Goal: Task Accomplishment & Management: Use online tool/utility

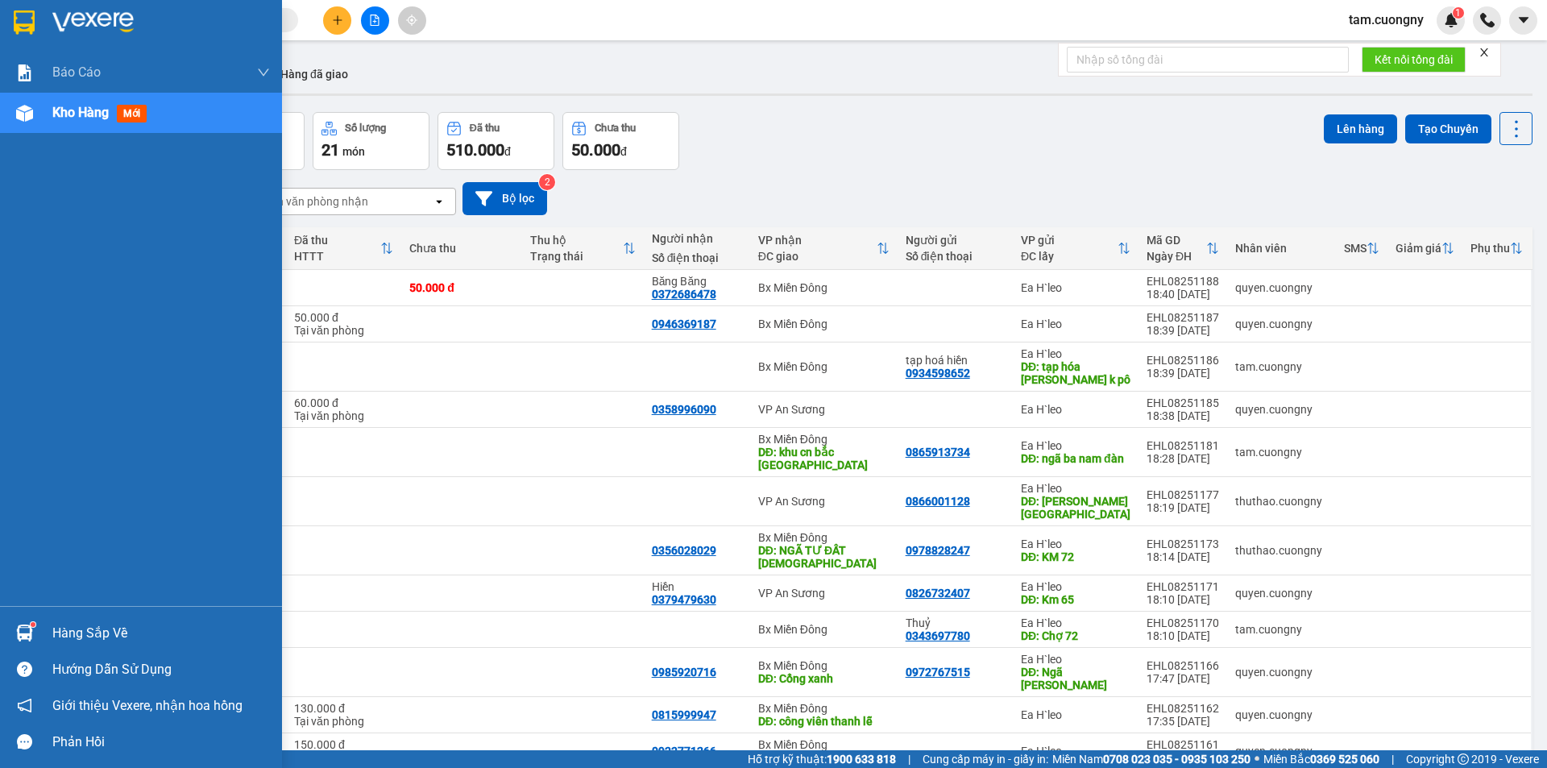
click at [17, 25] on img at bounding box center [24, 22] width 21 height 24
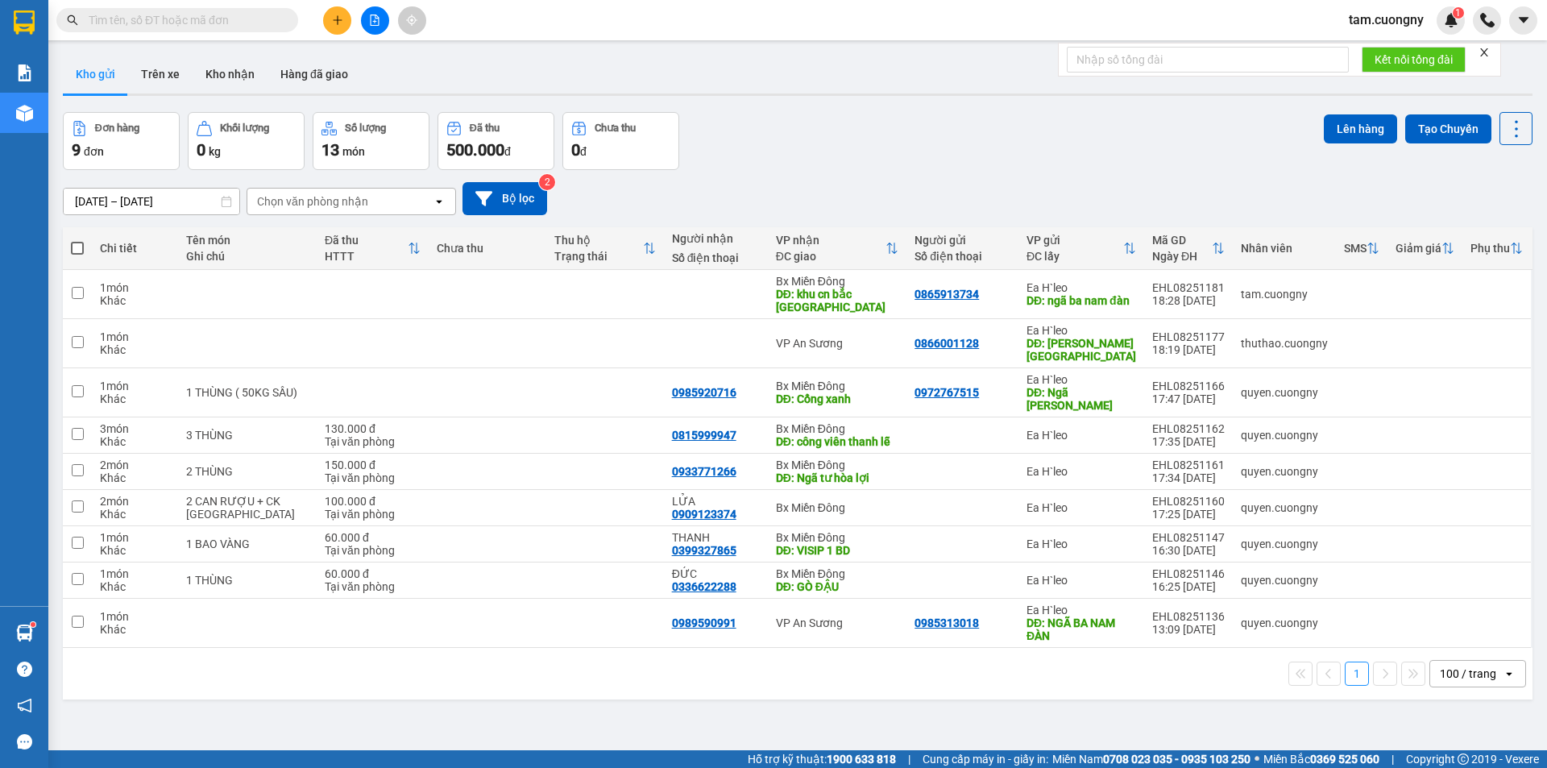
click at [377, 26] on button at bounding box center [375, 20] width 28 height 28
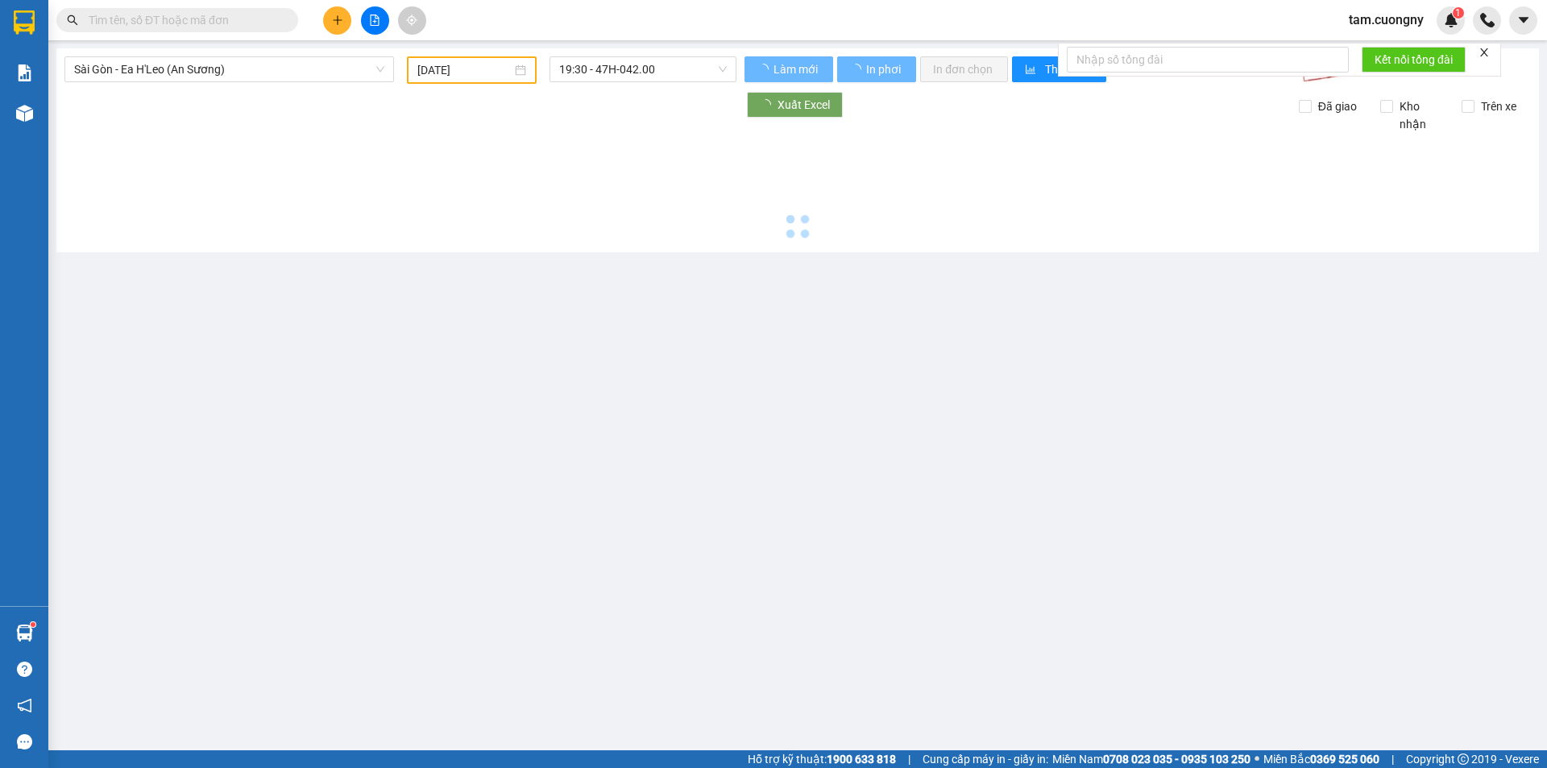
type input "[DATE]"
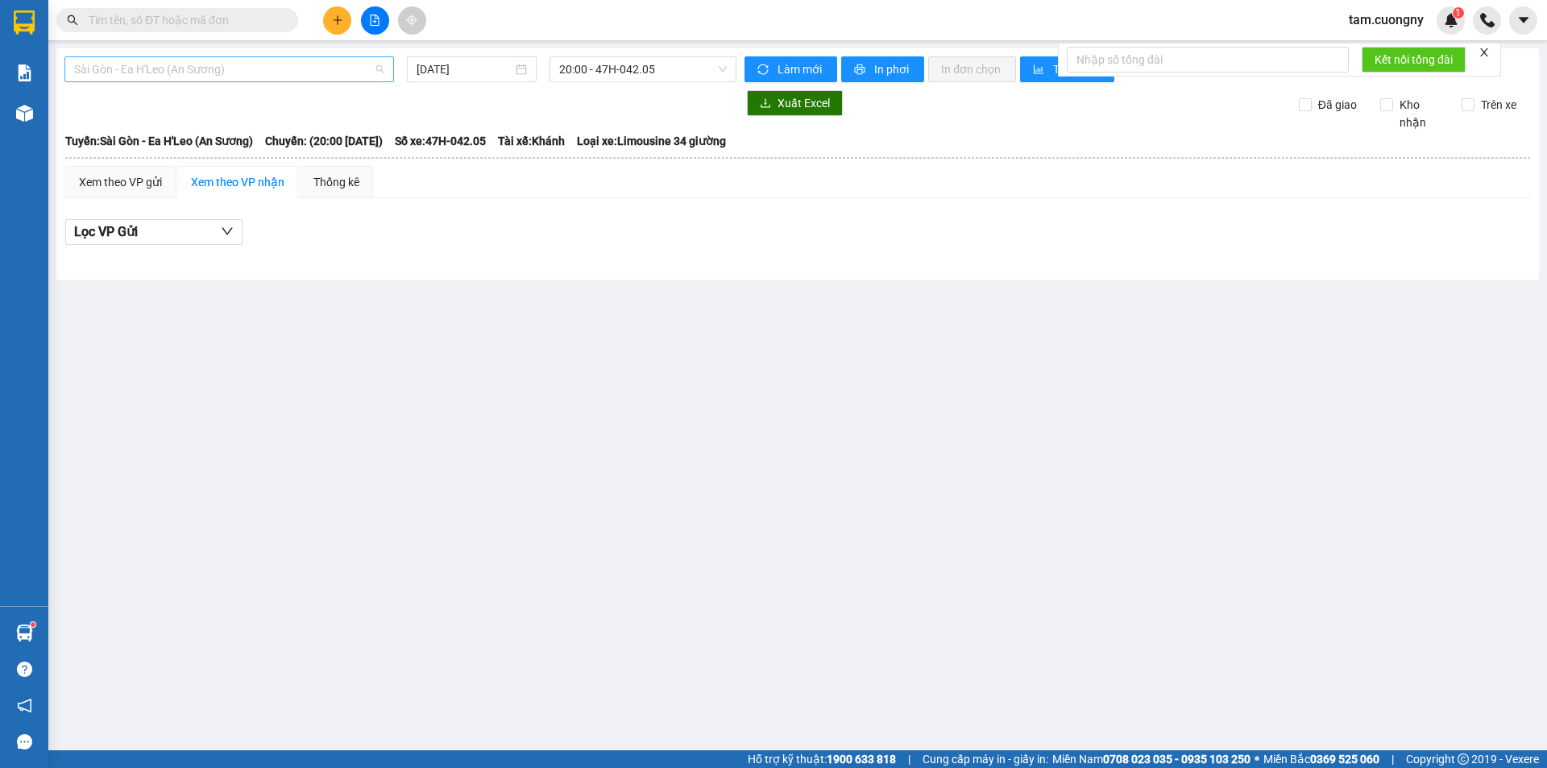
click at [172, 75] on span "Sài Gòn - Ea H'Leo (An Sương)" at bounding box center [229, 69] width 310 height 24
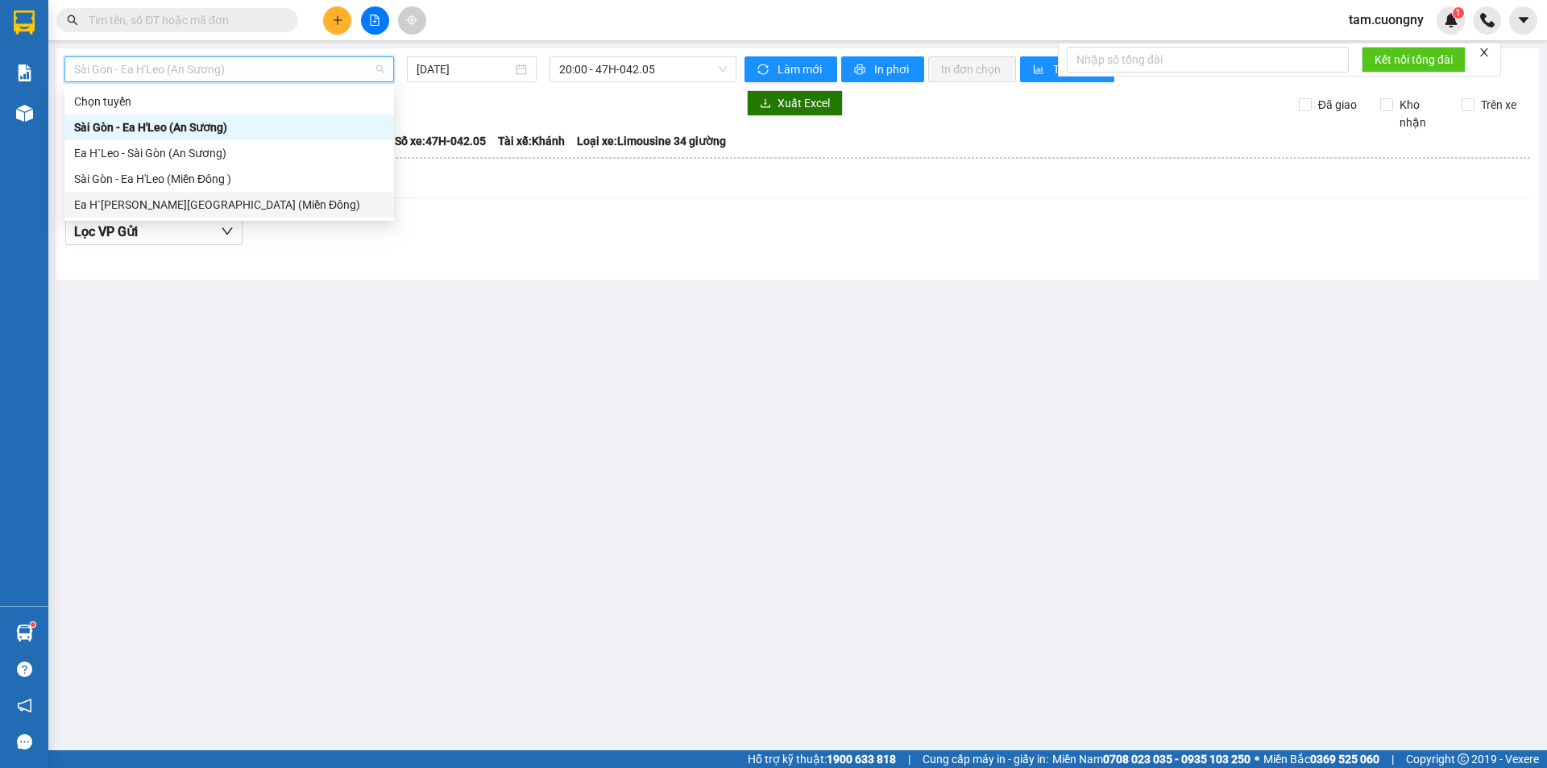
click at [143, 199] on div "Ea H`[PERSON_NAME][GEOGRAPHIC_DATA] (Miền Đông)" at bounding box center [229, 205] width 310 height 18
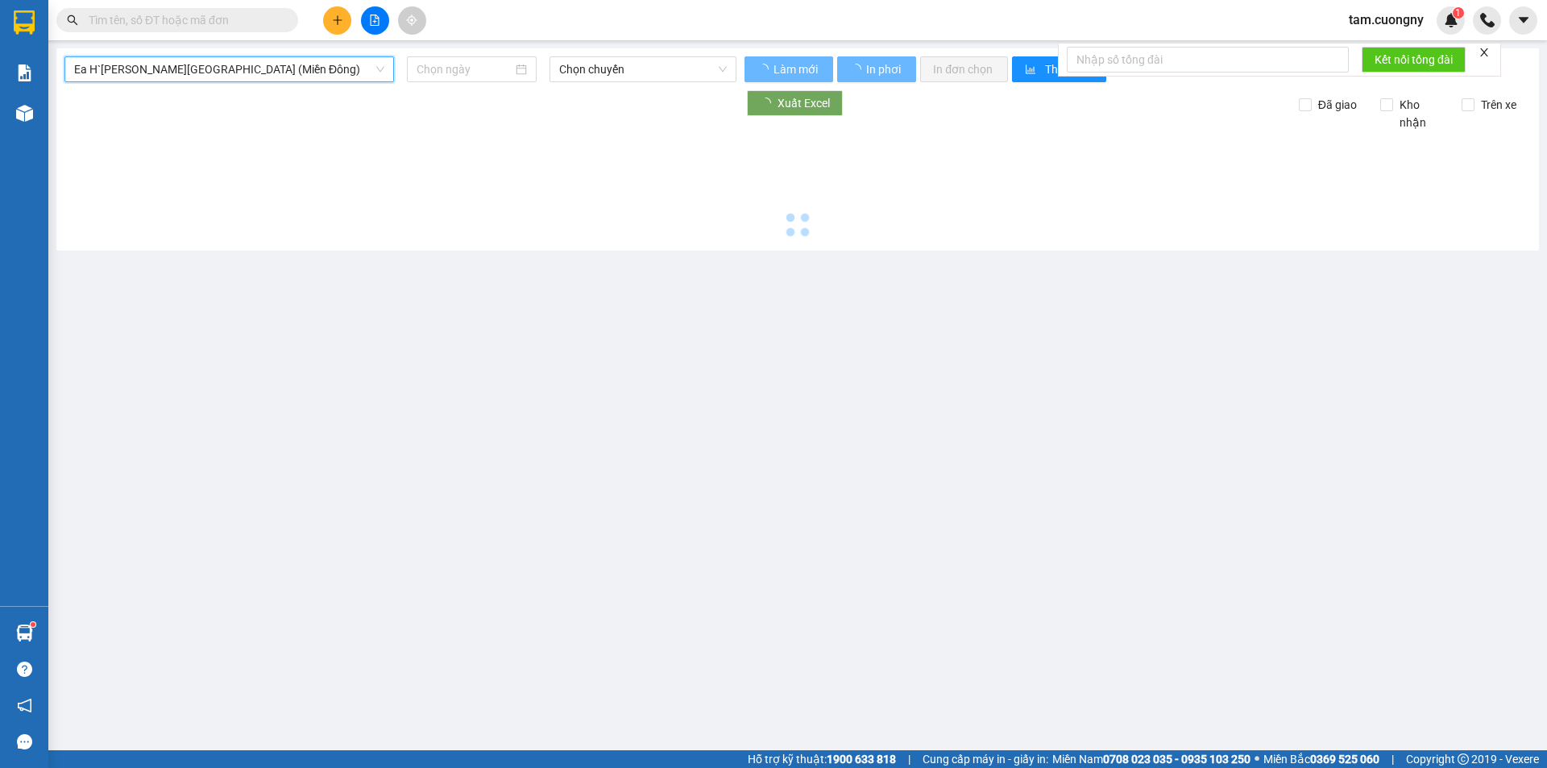
type input "[DATE]"
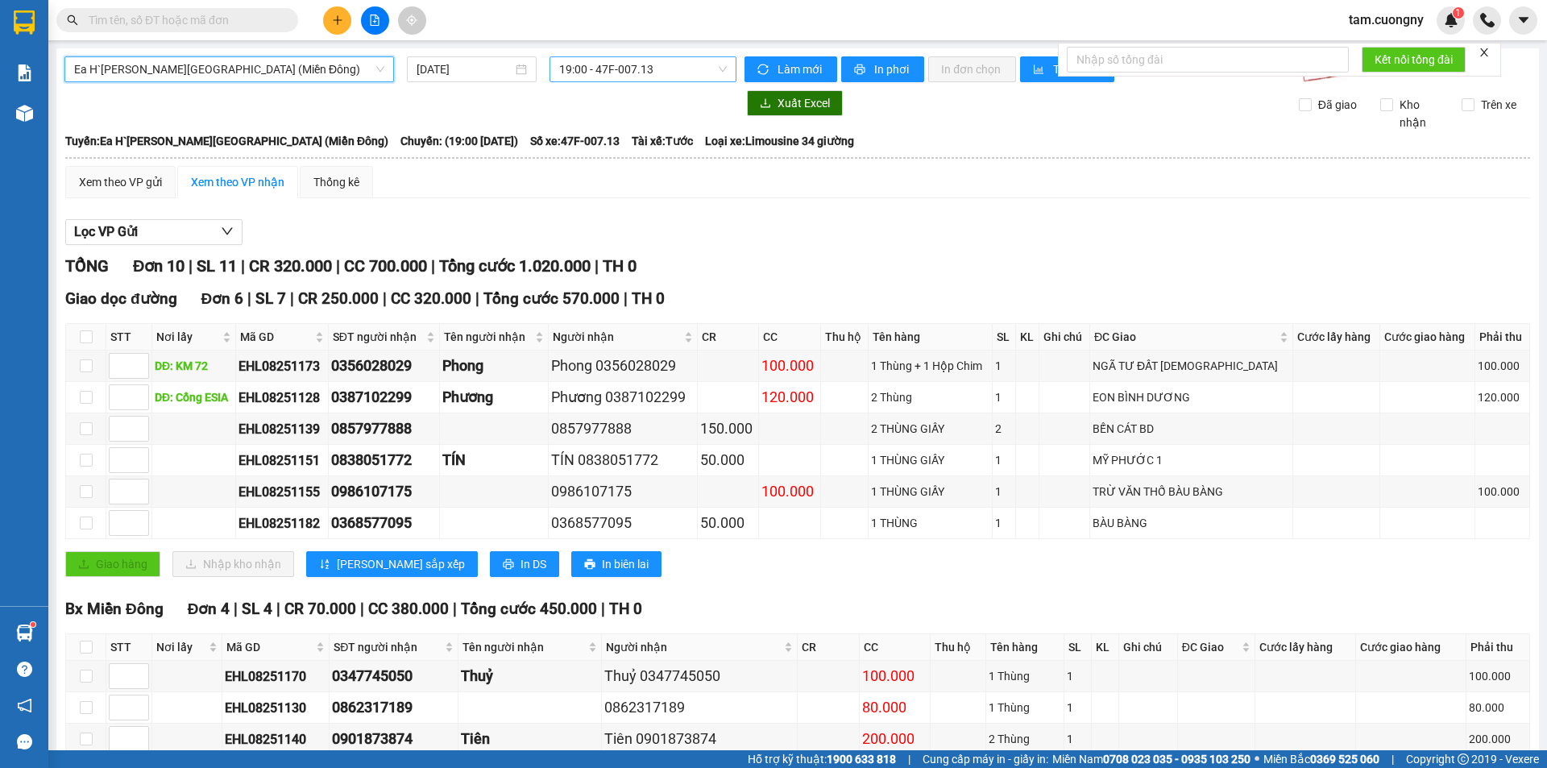
click at [651, 75] on span "19:00 - 47F-007.13" at bounding box center [643, 69] width 168 height 24
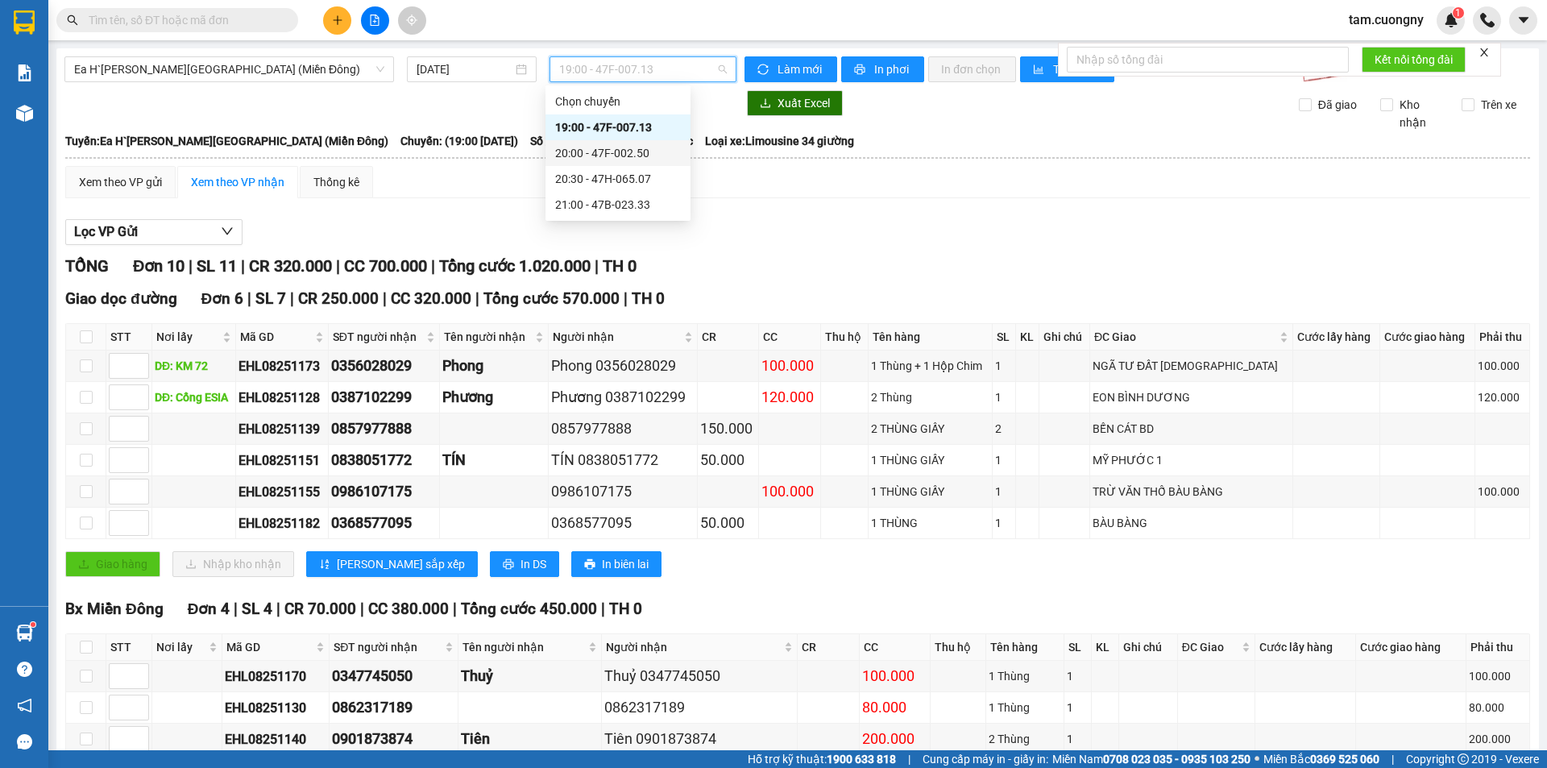
click at [635, 148] on div "20:00 - 47F-002.50" at bounding box center [618, 153] width 126 height 18
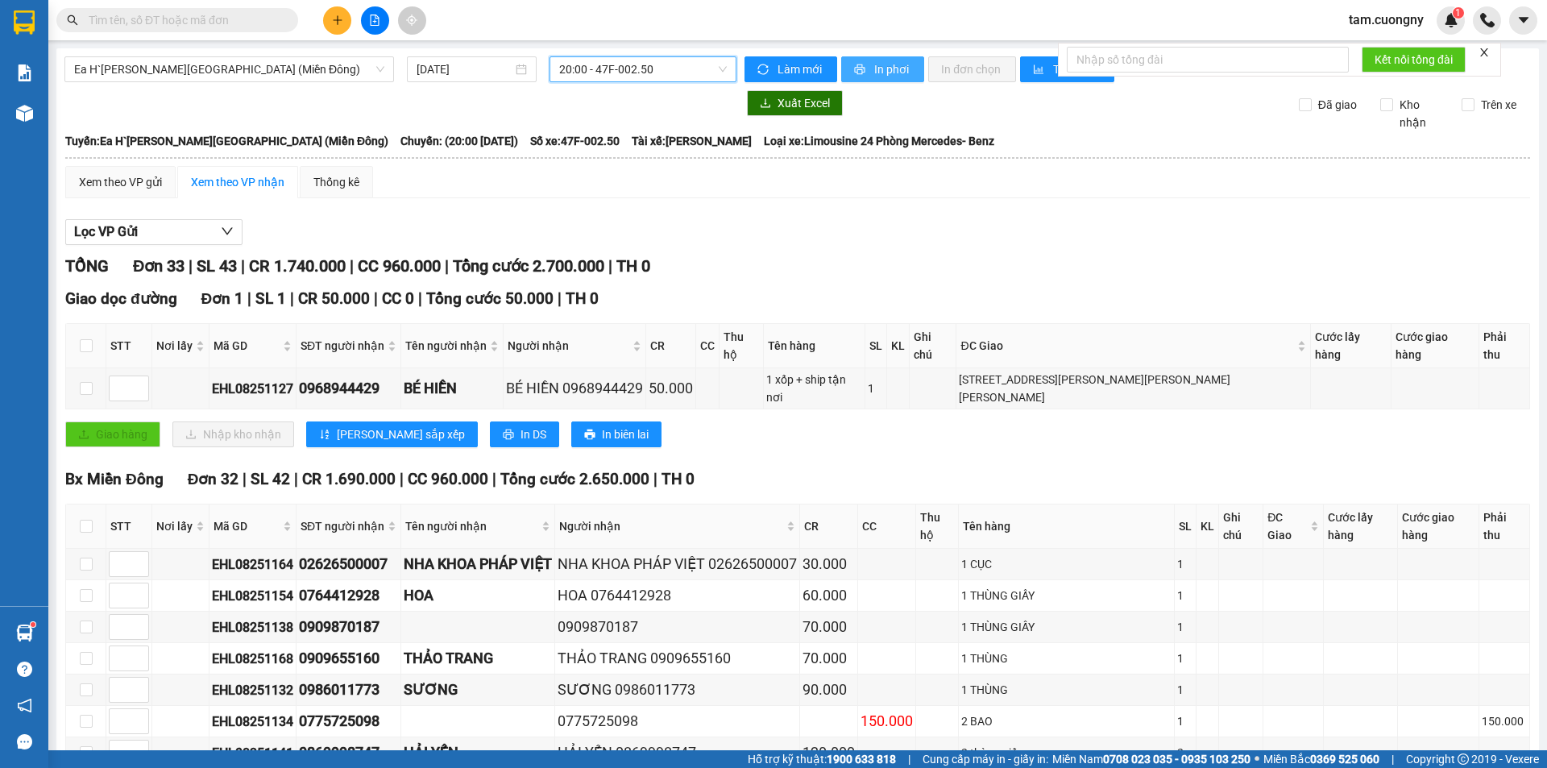
click at [874, 68] on span "In phơi" at bounding box center [892, 69] width 37 height 18
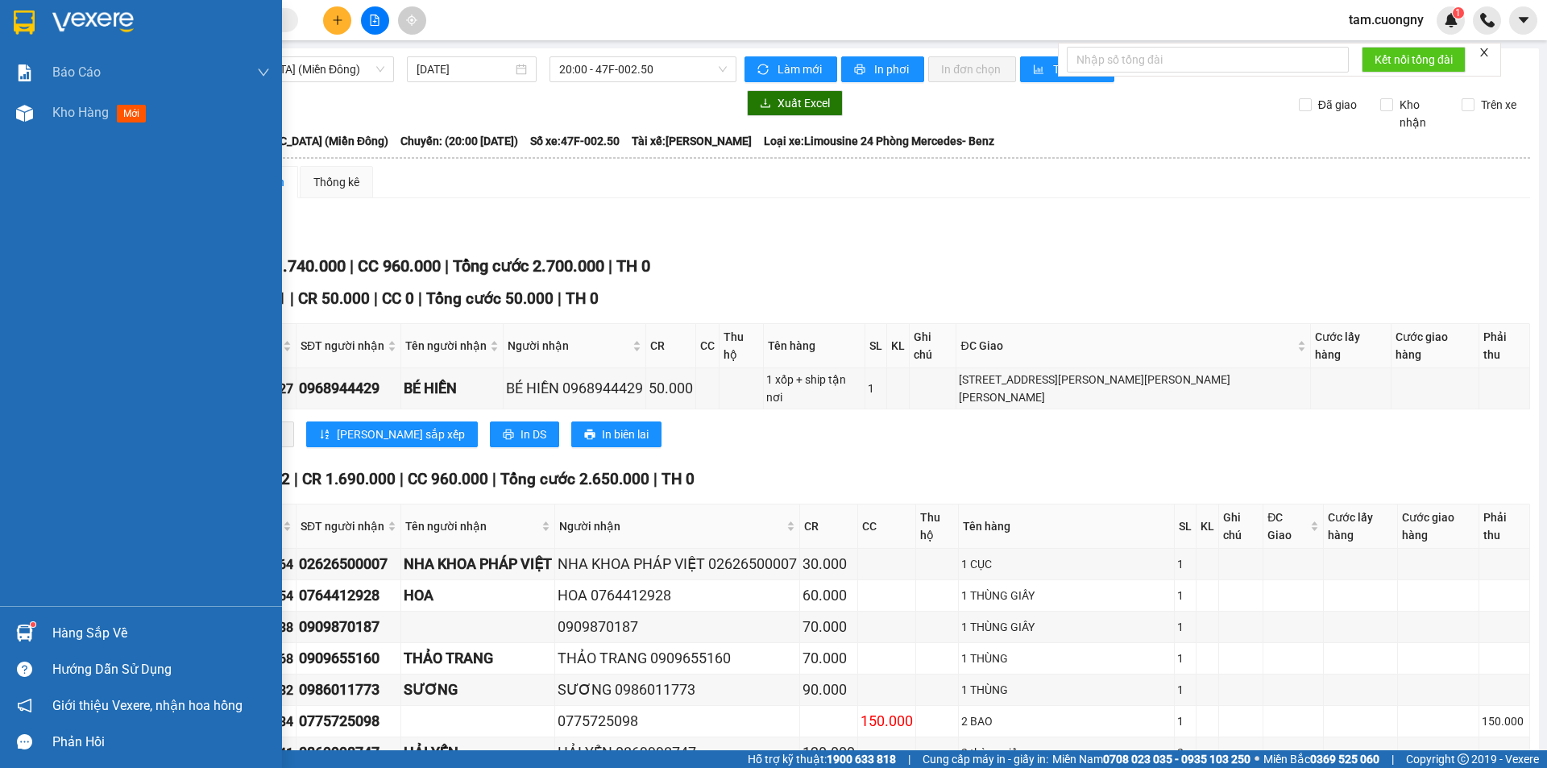
click at [19, 27] on img at bounding box center [24, 22] width 21 height 24
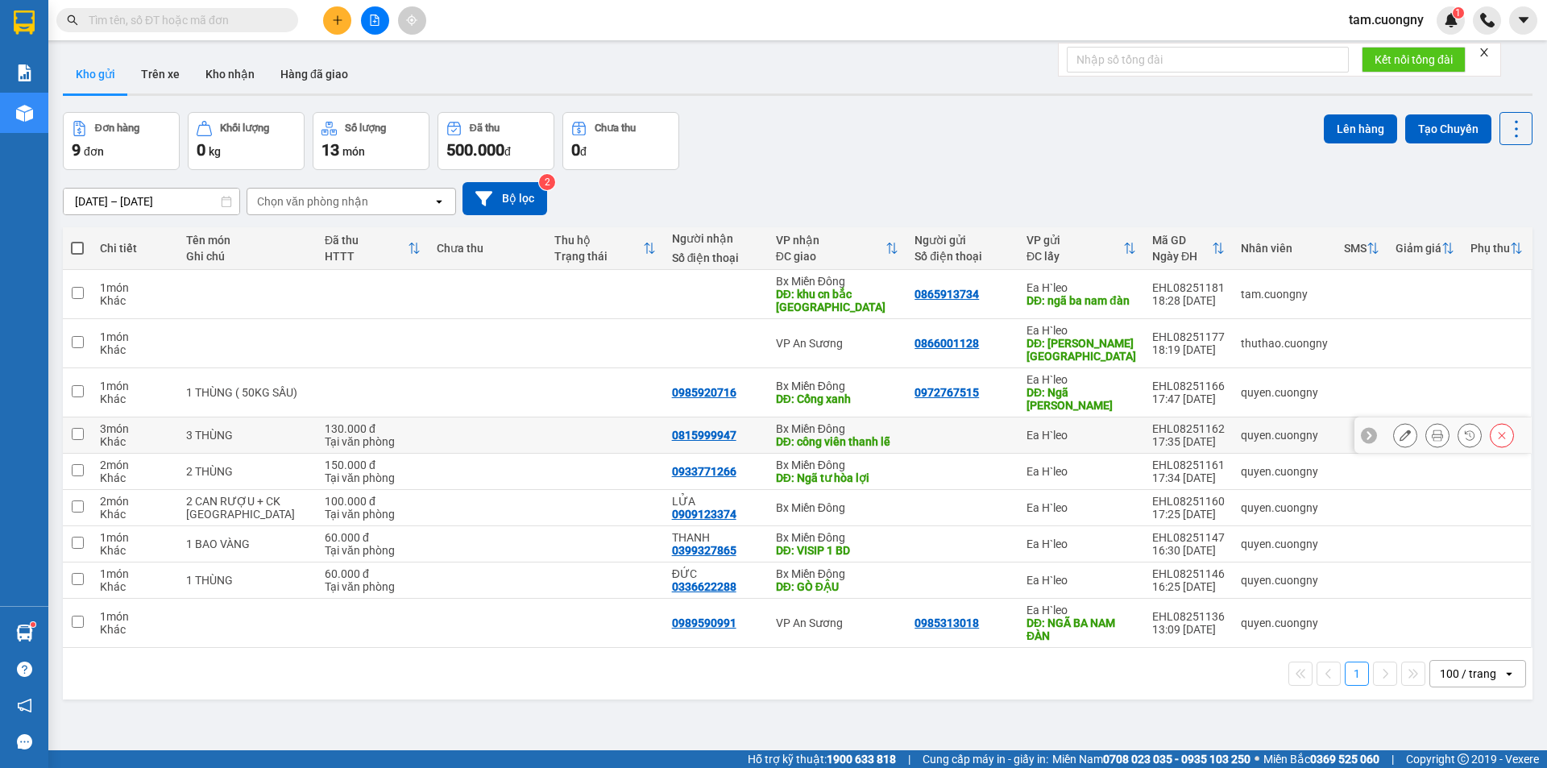
click at [74, 433] on input "checkbox" at bounding box center [78, 434] width 12 height 12
checkbox input "true"
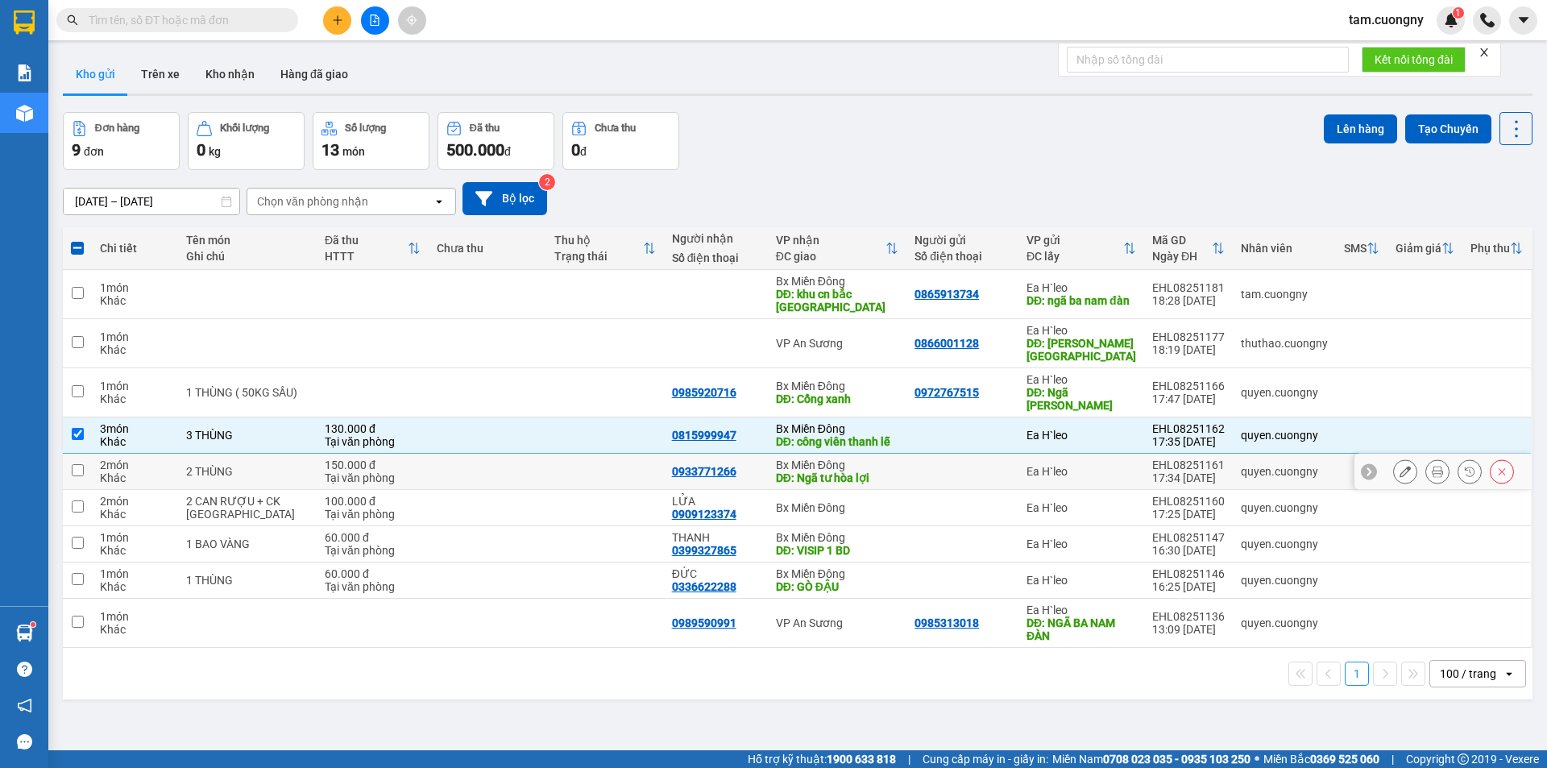
click at [78, 468] on input "checkbox" at bounding box center [78, 470] width 12 height 12
checkbox input "true"
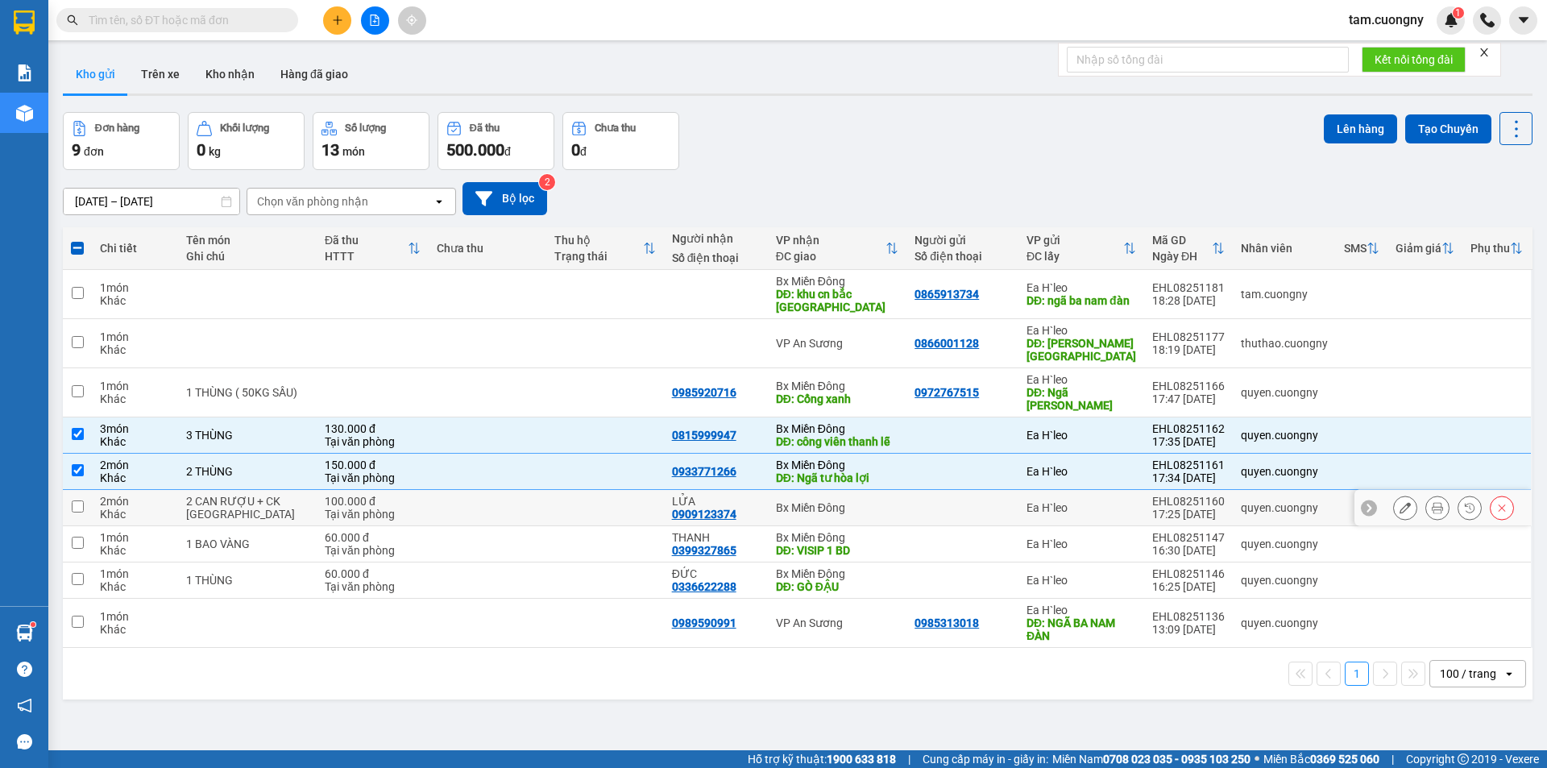
click at [79, 504] on input "checkbox" at bounding box center [78, 506] width 12 height 12
checkbox input "true"
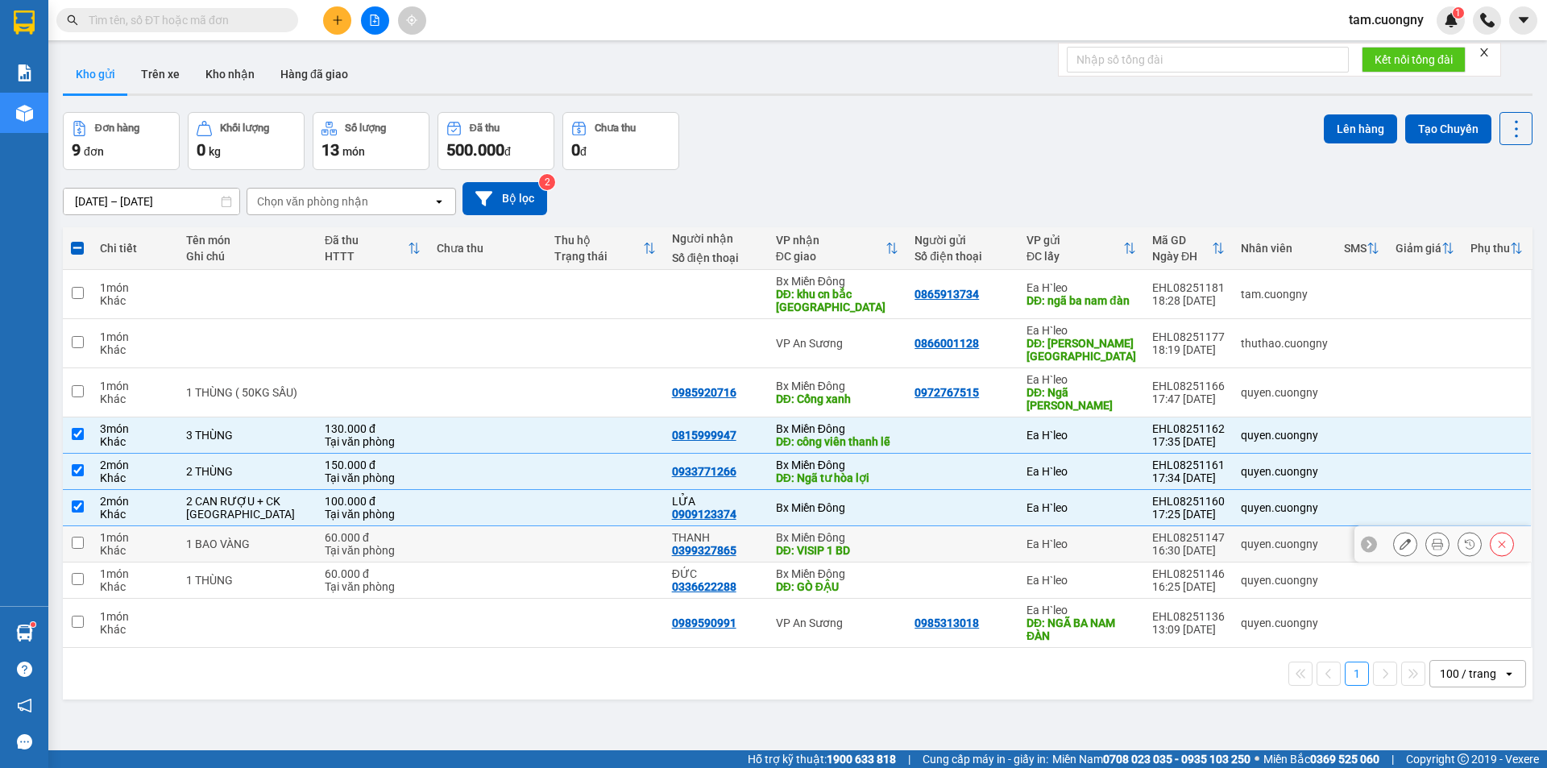
click at [83, 543] on input "checkbox" at bounding box center [78, 542] width 12 height 12
checkbox input "true"
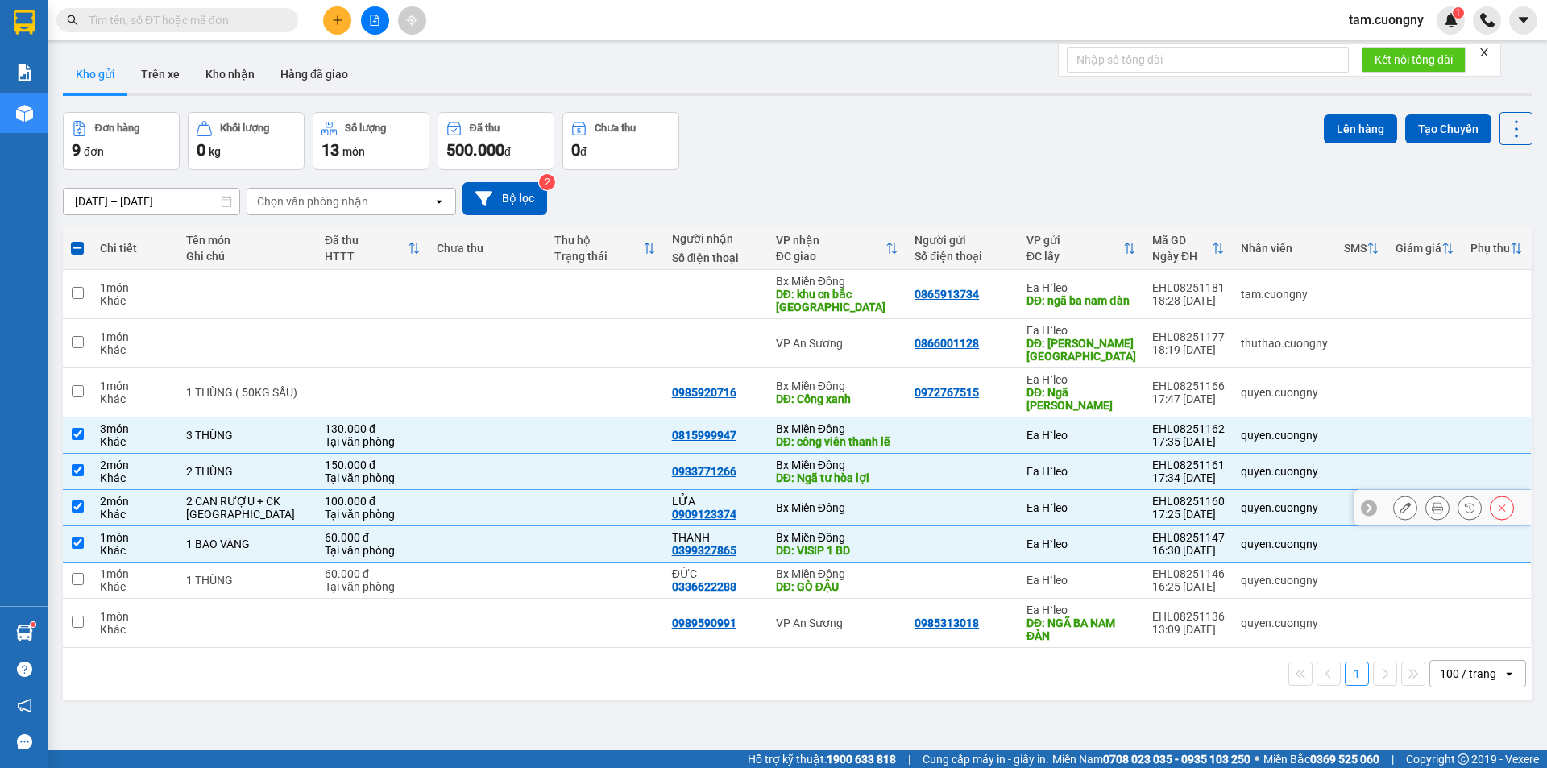
click at [84, 507] on td at bounding box center [77, 508] width 29 height 36
checkbox input "false"
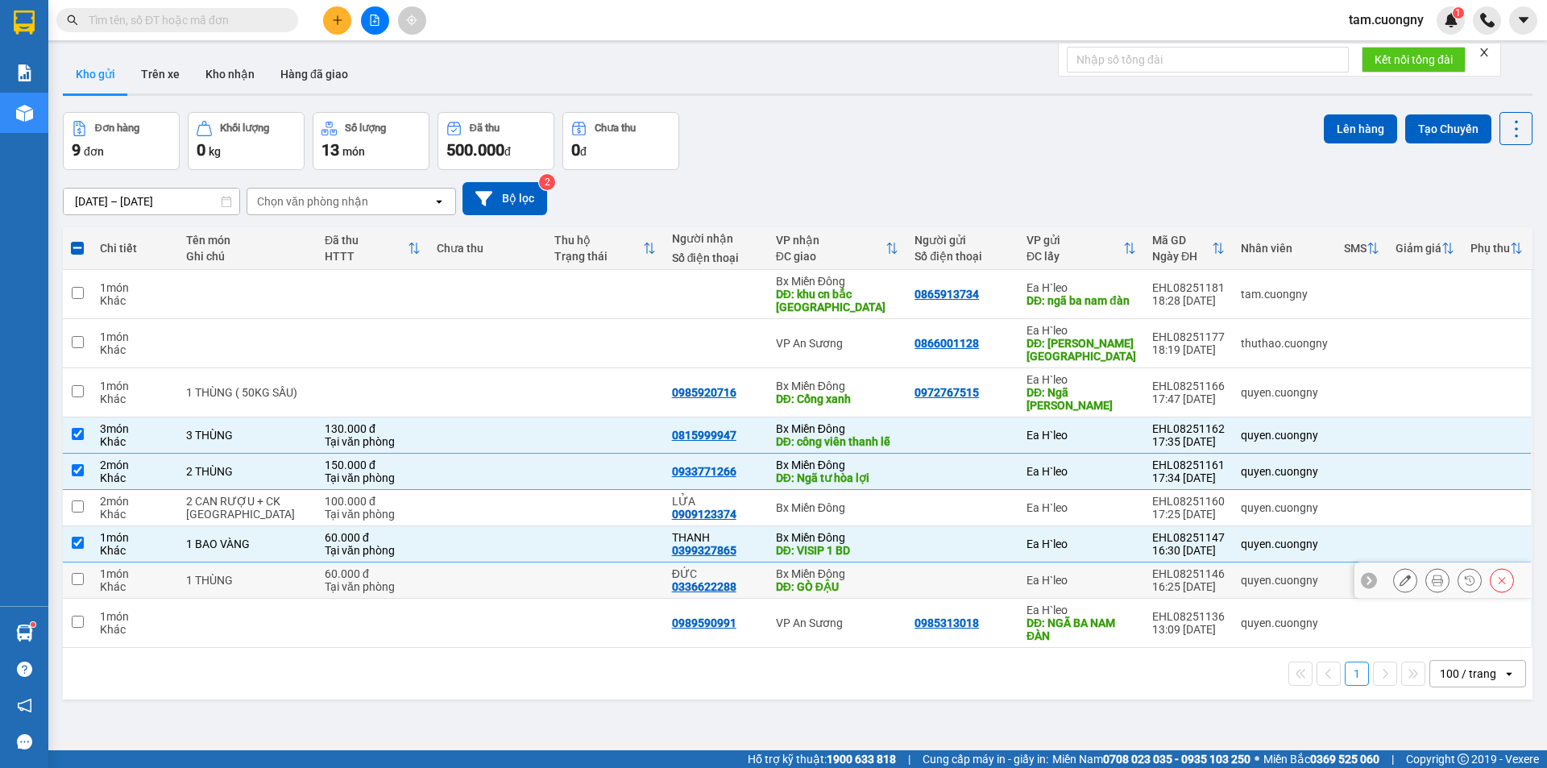
click at [77, 583] on input "checkbox" at bounding box center [78, 579] width 12 height 12
checkbox input "true"
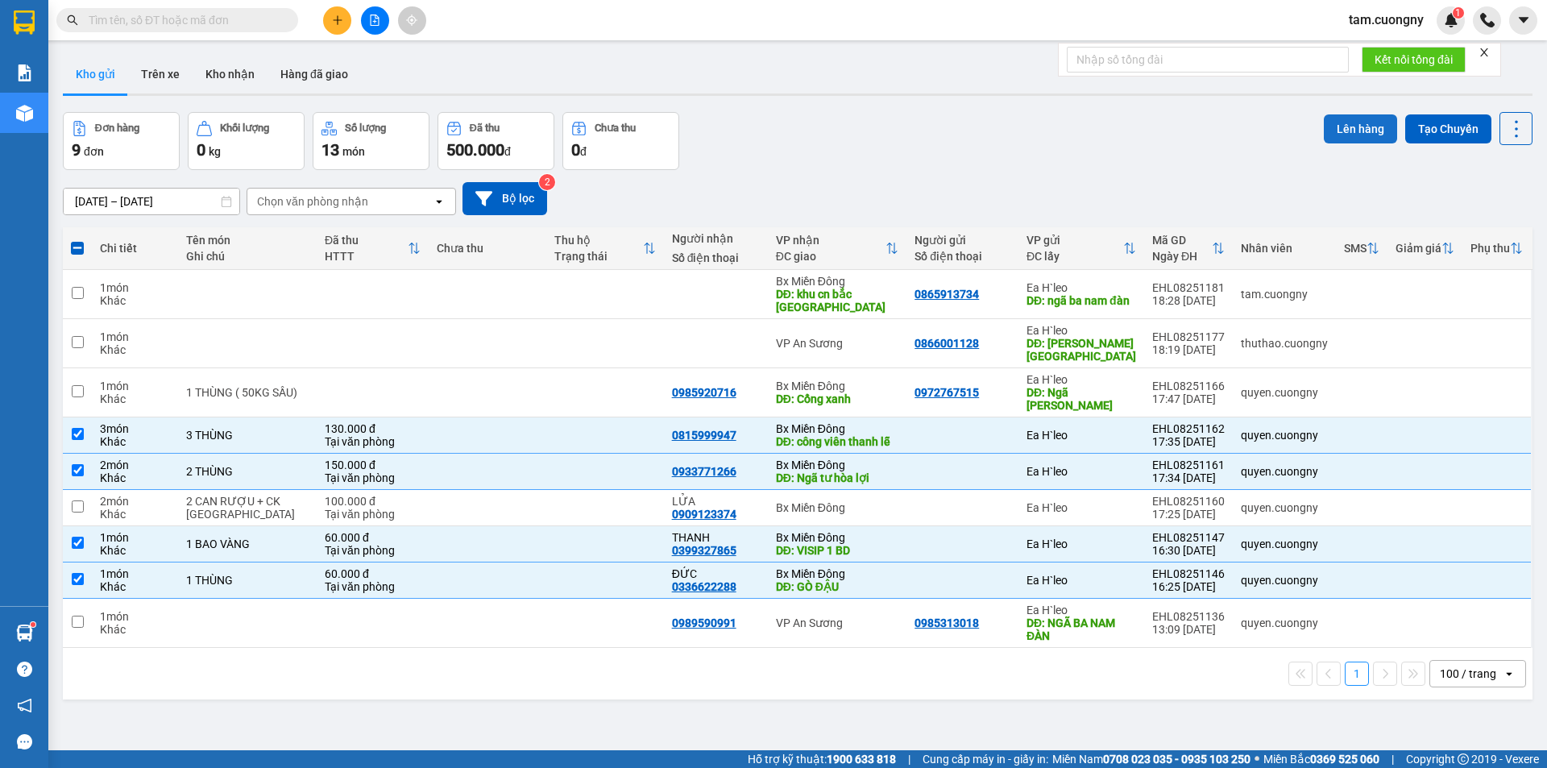
click at [1351, 138] on button "Lên hàng" at bounding box center [1359, 128] width 73 height 29
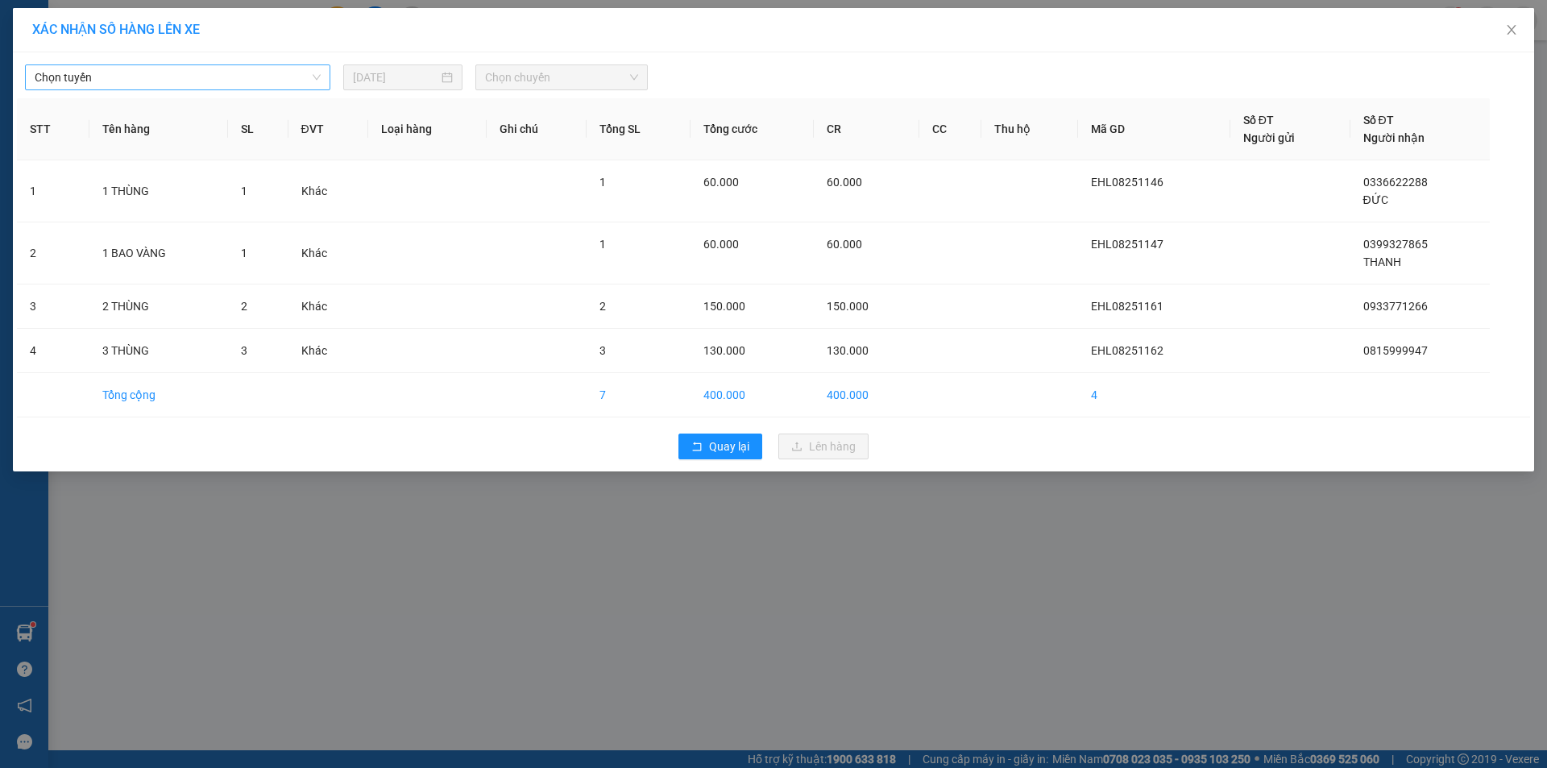
click at [181, 87] on span "Chọn tuyến" at bounding box center [178, 77] width 286 height 24
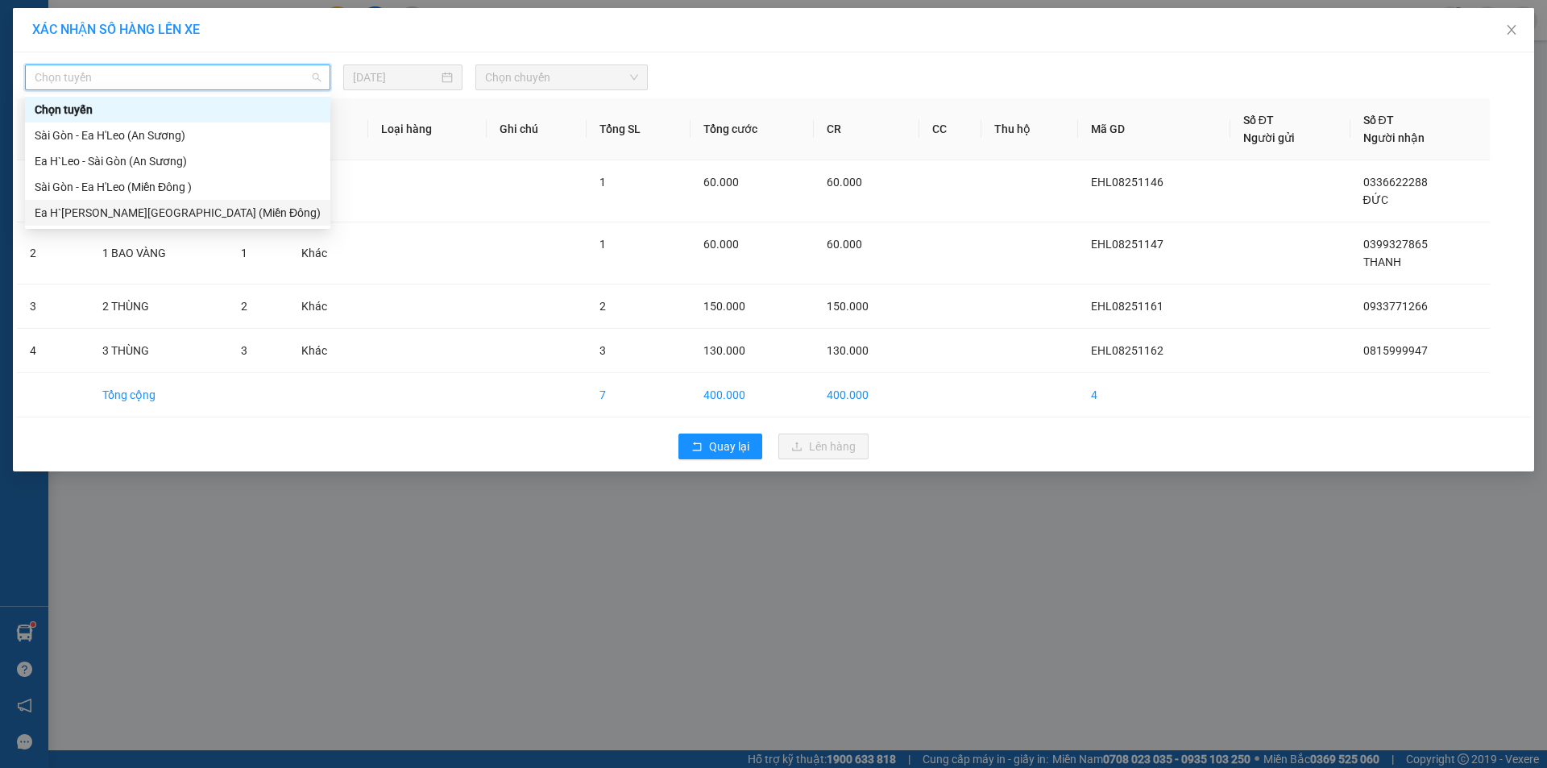
drag, startPoint x: 85, startPoint y: 210, endPoint x: 187, endPoint y: 167, distance: 111.2
click at [87, 209] on div "Ea H`[PERSON_NAME][GEOGRAPHIC_DATA] (Miền Đông)" at bounding box center [178, 213] width 286 height 18
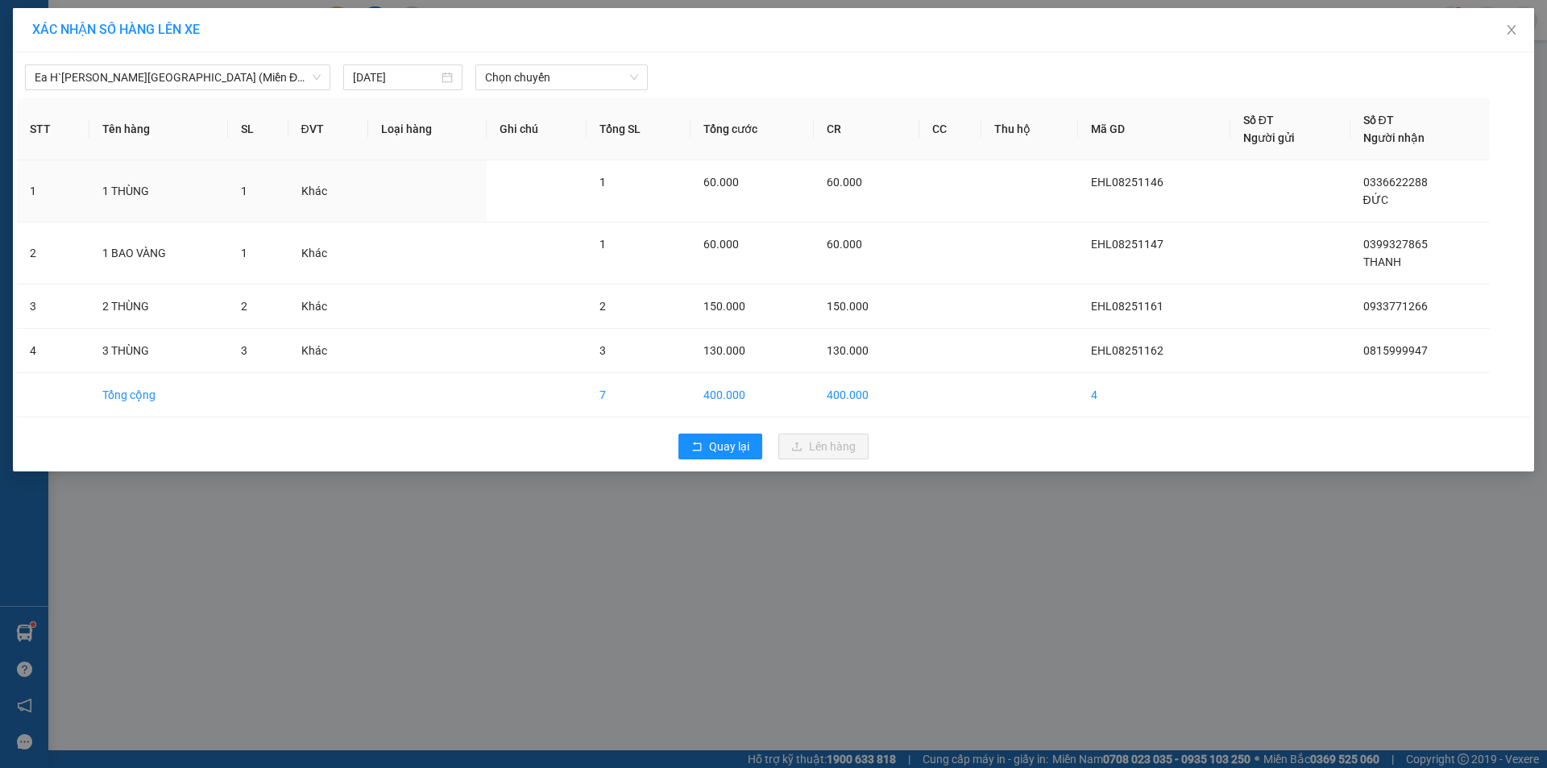
click at [541, 64] on div "Ea H`[PERSON_NAME][GEOGRAPHIC_DATA] ([GEOGRAPHIC_DATA]) [DATE] [PERSON_NAME]" at bounding box center [773, 73] width 1513 height 34
click at [544, 81] on span "Chọn chuyến" at bounding box center [561, 77] width 153 height 24
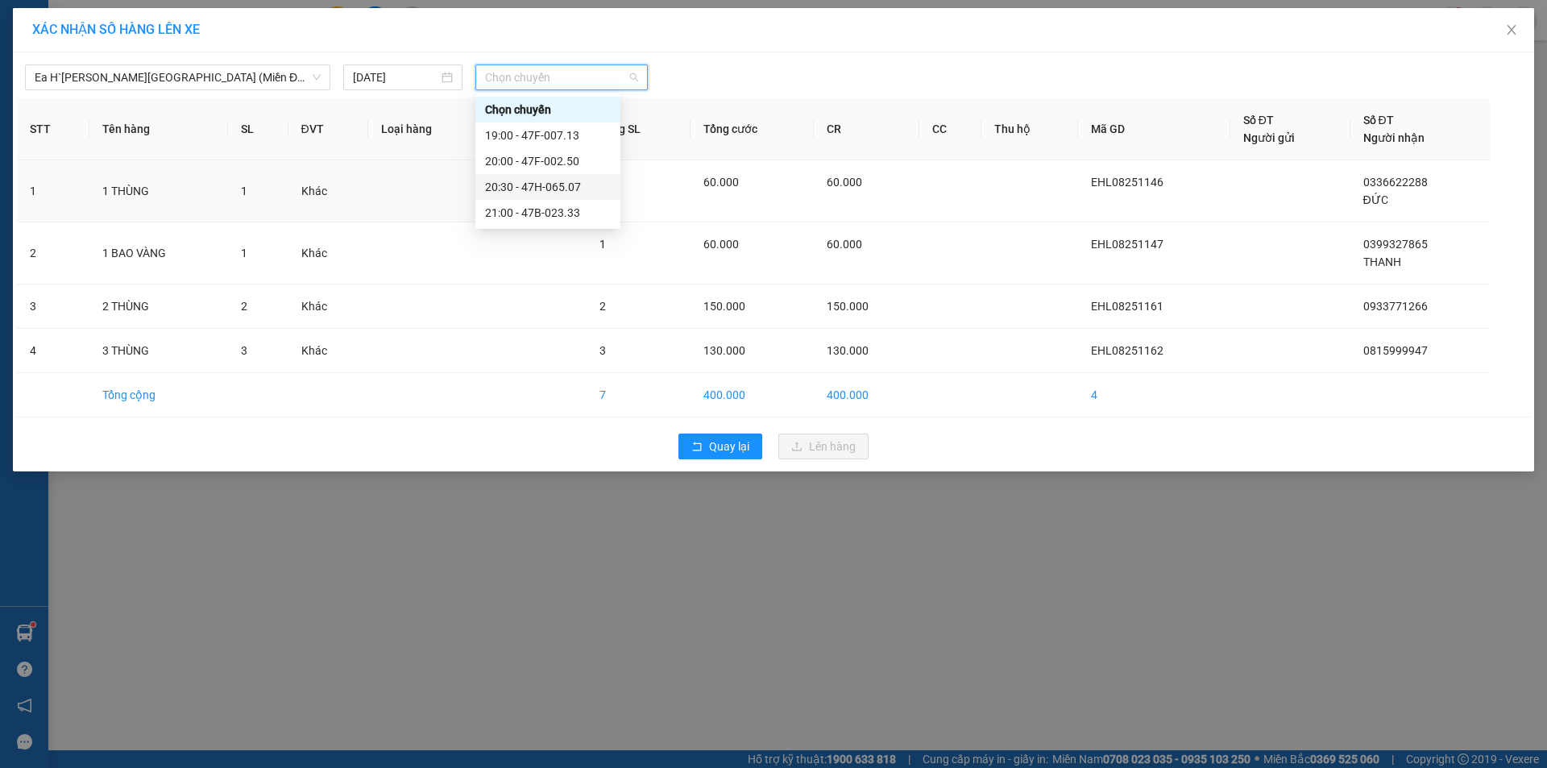
click at [568, 189] on div "20:30 - 47H-065.07" at bounding box center [548, 187] width 126 height 18
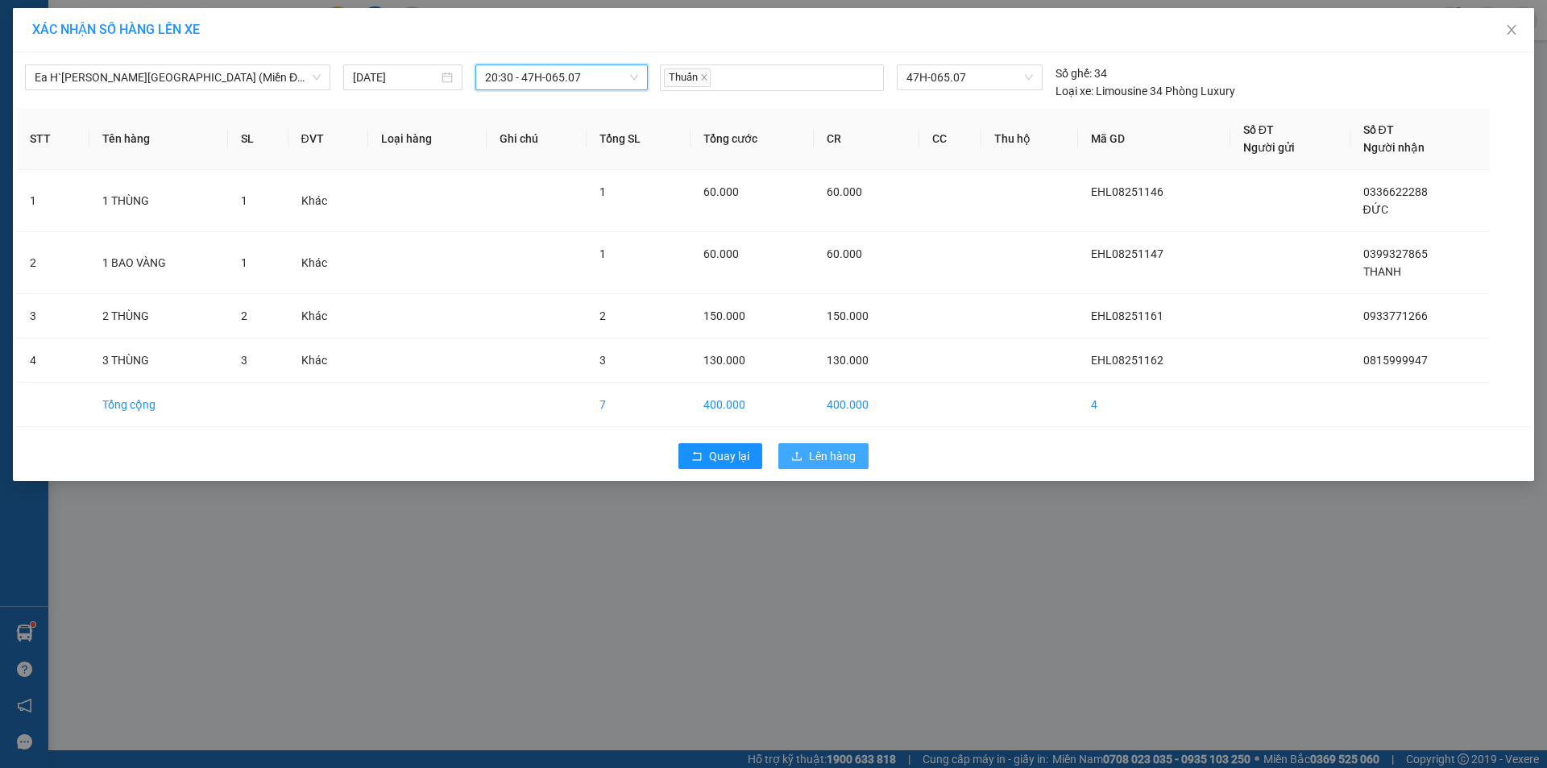
click at [819, 447] on span "Lên hàng" at bounding box center [832, 456] width 47 height 18
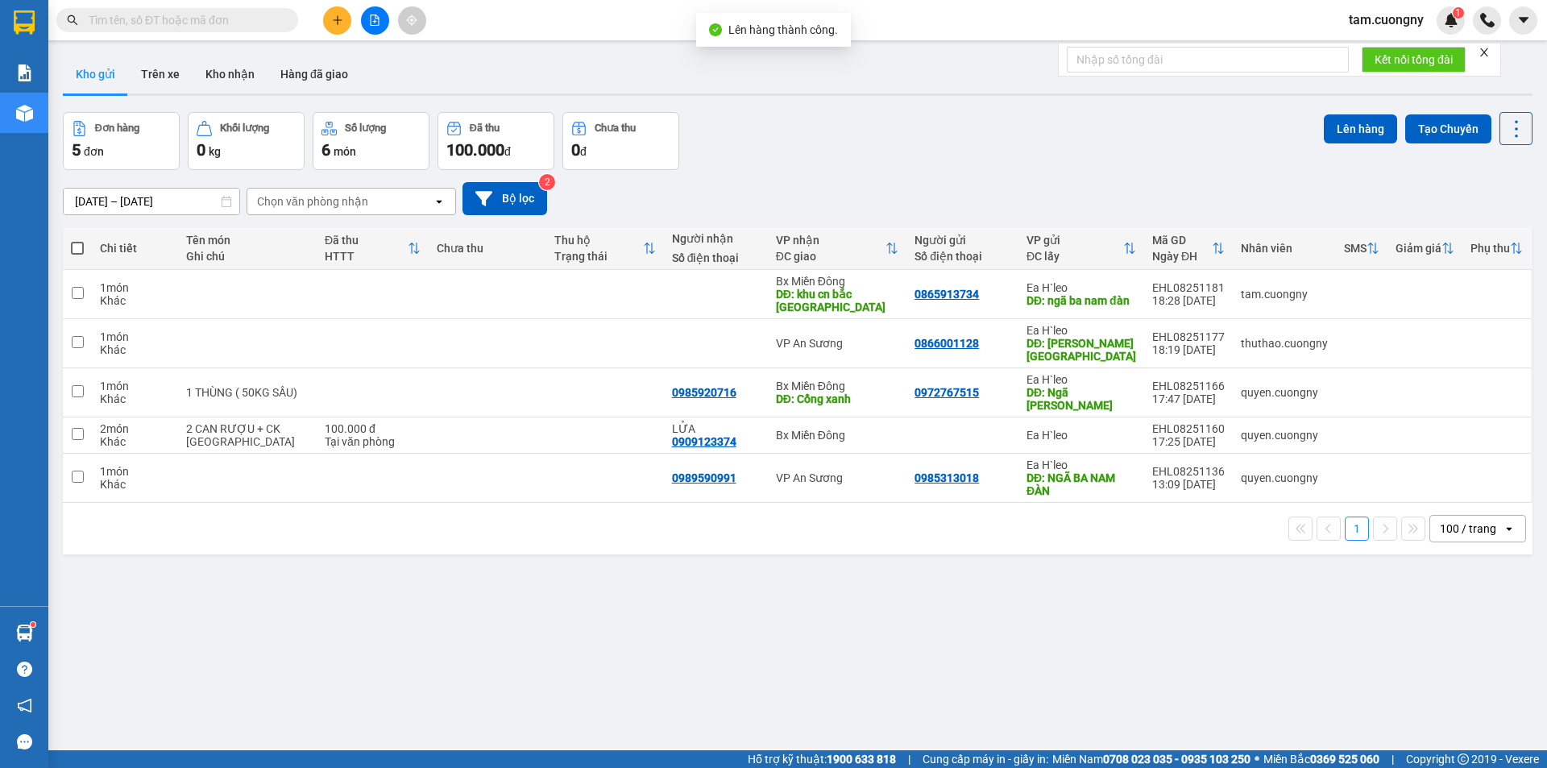
click at [383, 26] on button at bounding box center [375, 20] width 28 height 28
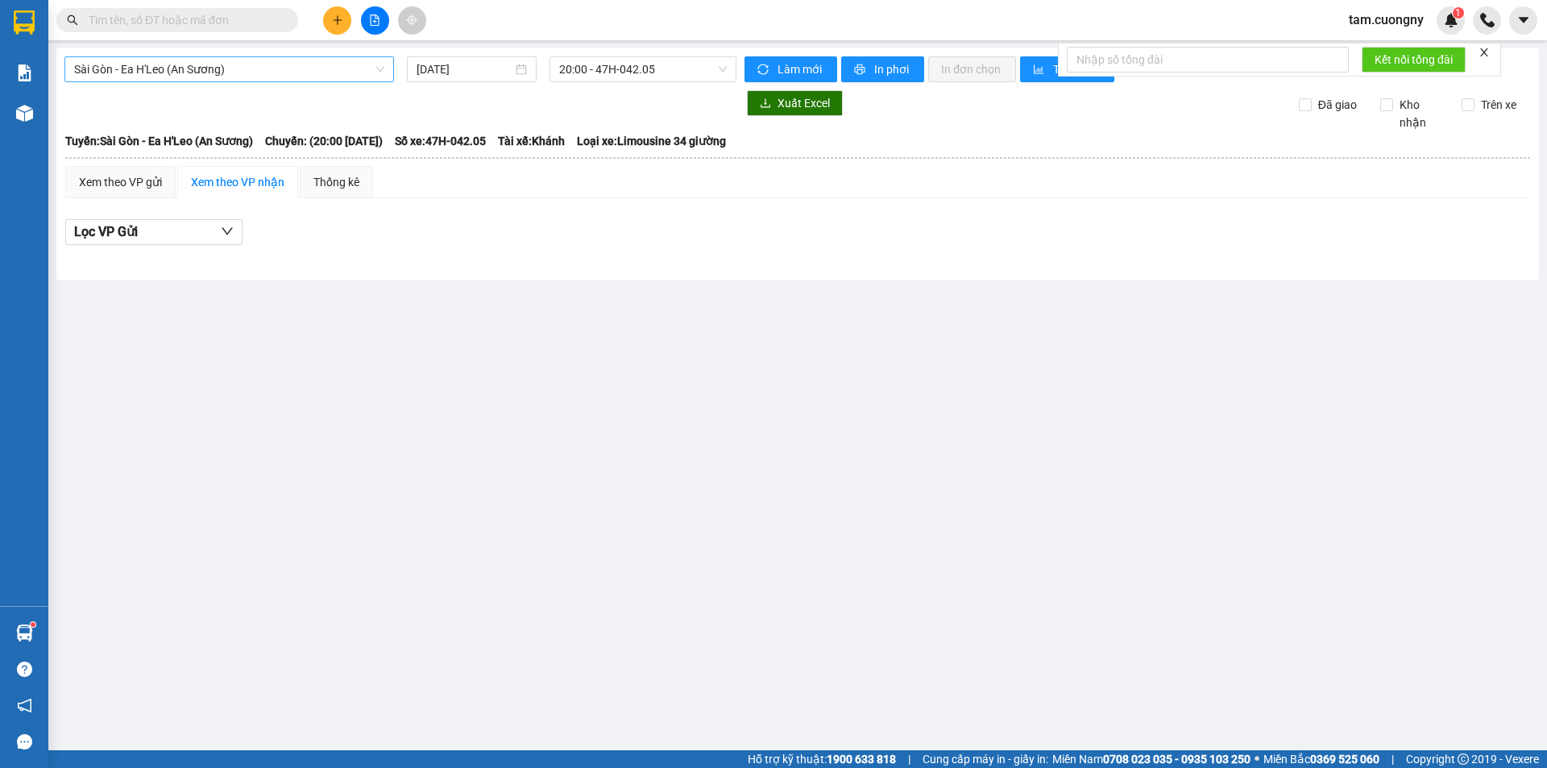
click at [247, 77] on span "Sài Gòn - Ea H'Leo (An Sương)" at bounding box center [229, 69] width 310 height 24
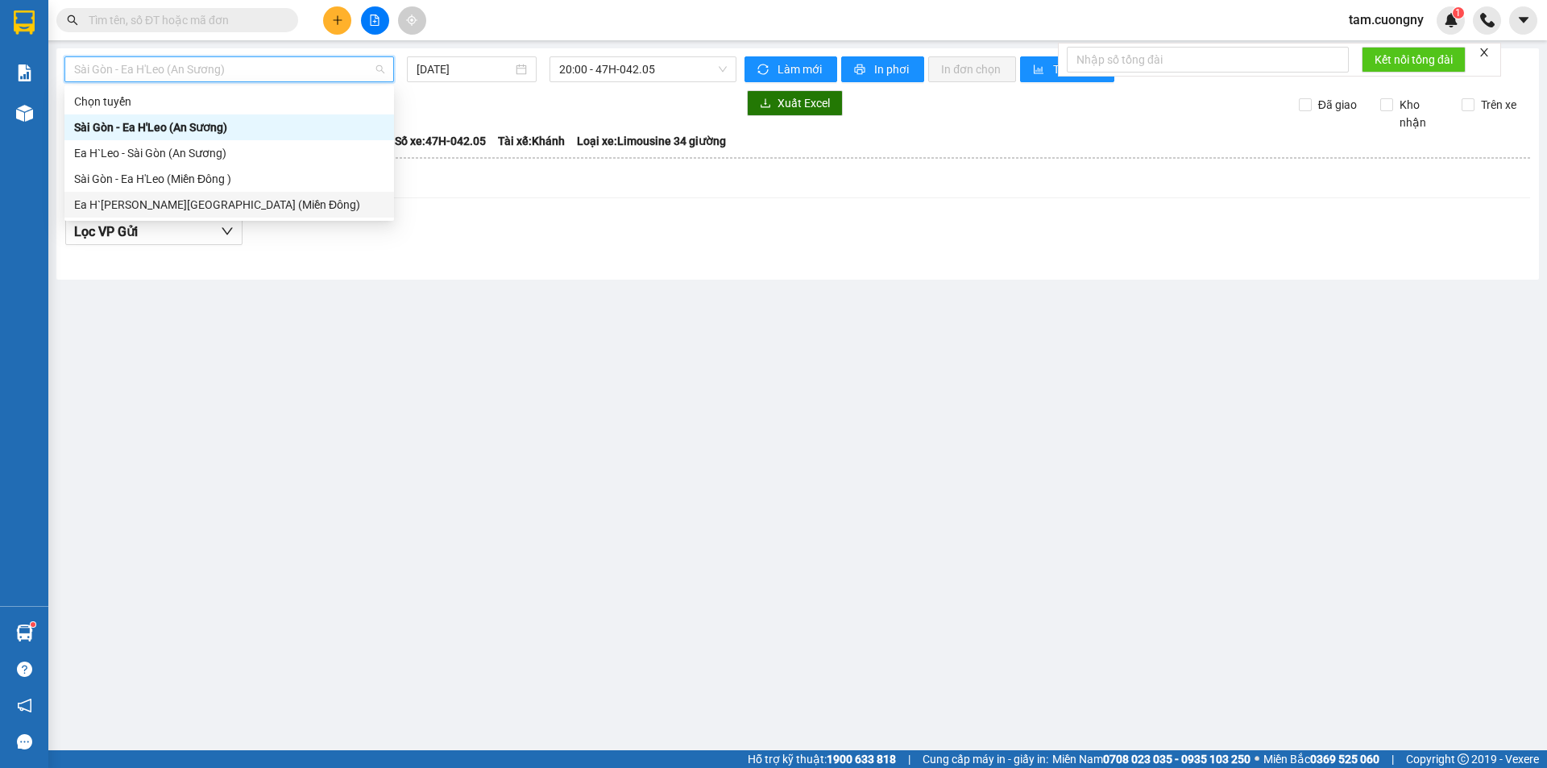
click at [160, 196] on div "Ea H`[PERSON_NAME][GEOGRAPHIC_DATA] (Miền Đông)" at bounding box center [229, 205] width 310 height 18
type input "[DATE]"
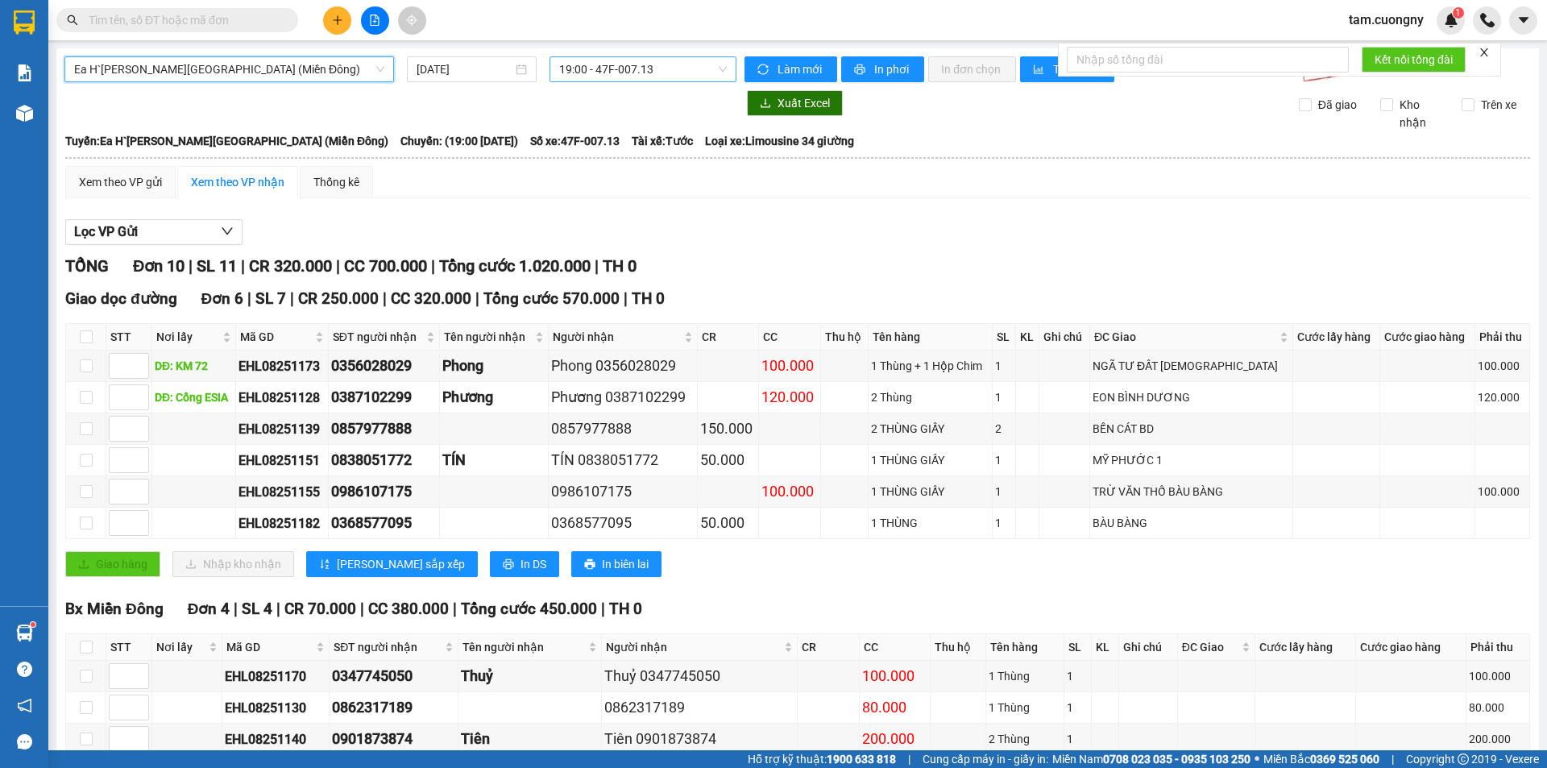
click at [595, 72] on span "19:00 - 47F-007.13" at bounding box center [643, 69] width 168 height 24
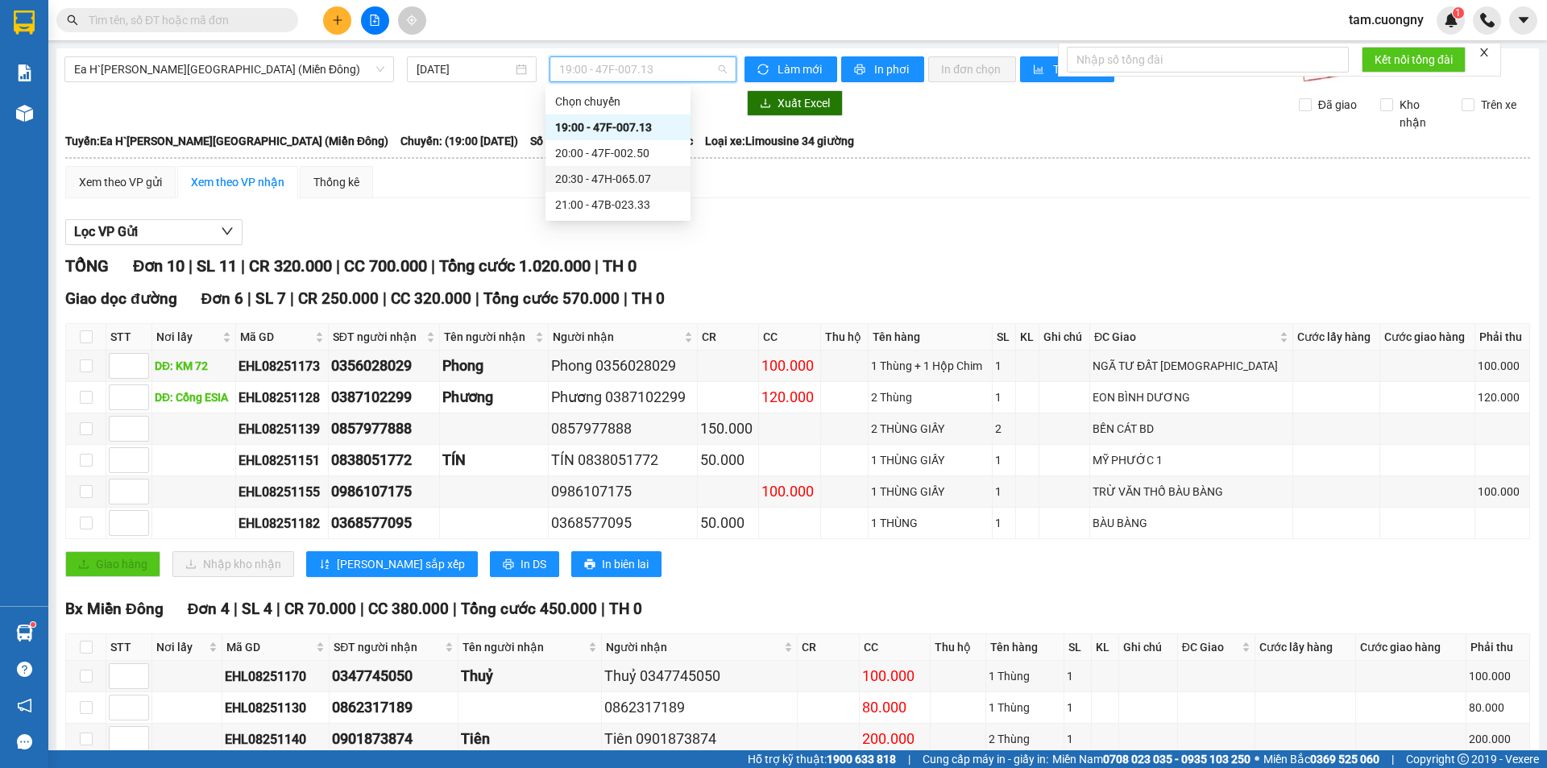
click at [625, 177] on div "20:30 - 47H-065.07" at bounding box center [618, 179] width 126 height 18
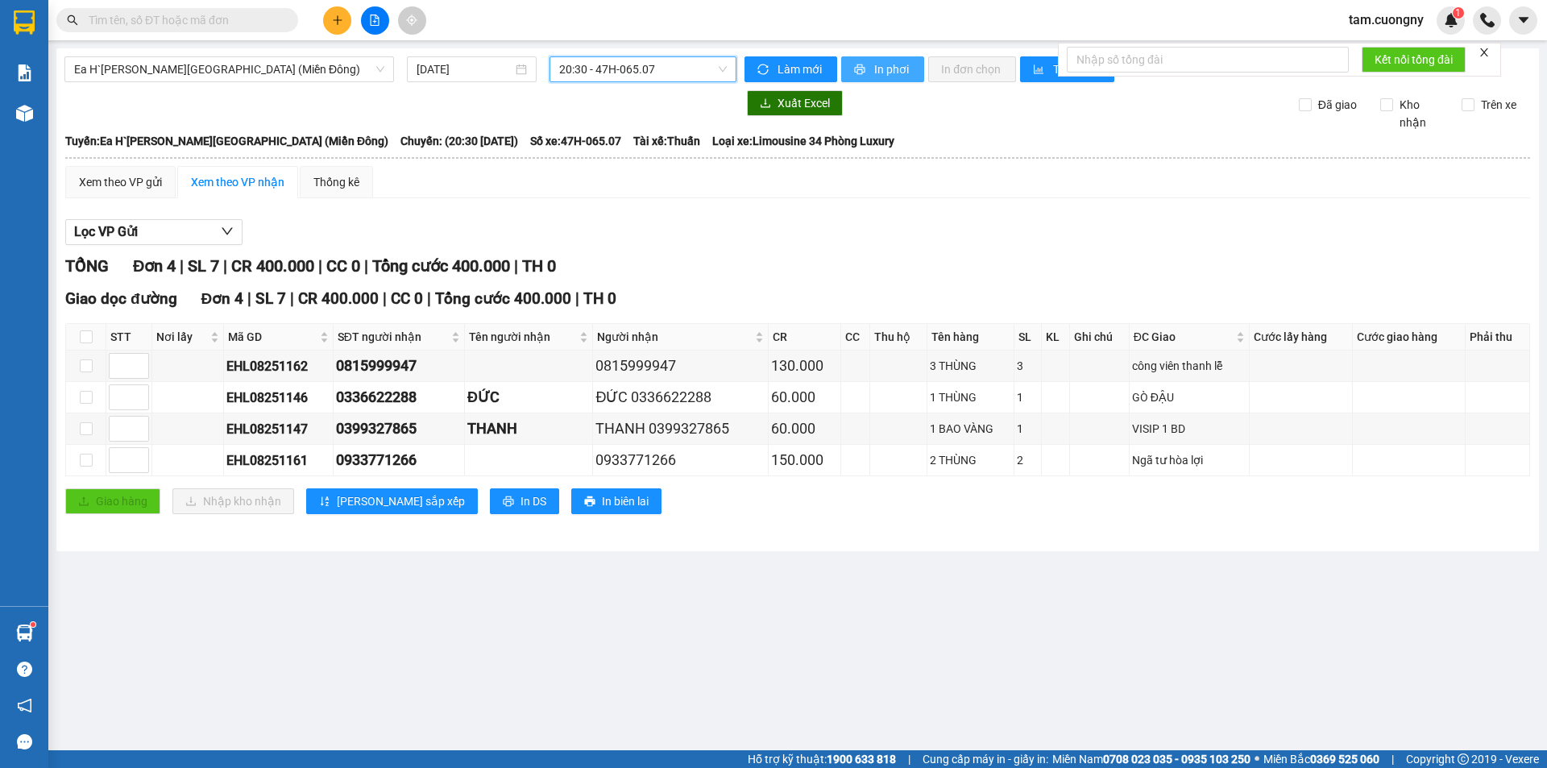
click at [890, 70] on span "In phơi" at bounding box center [892, 69] width 37 height 18
click at [229, 19] on input "text" at bounding box center [184, 20] width 190 height 18
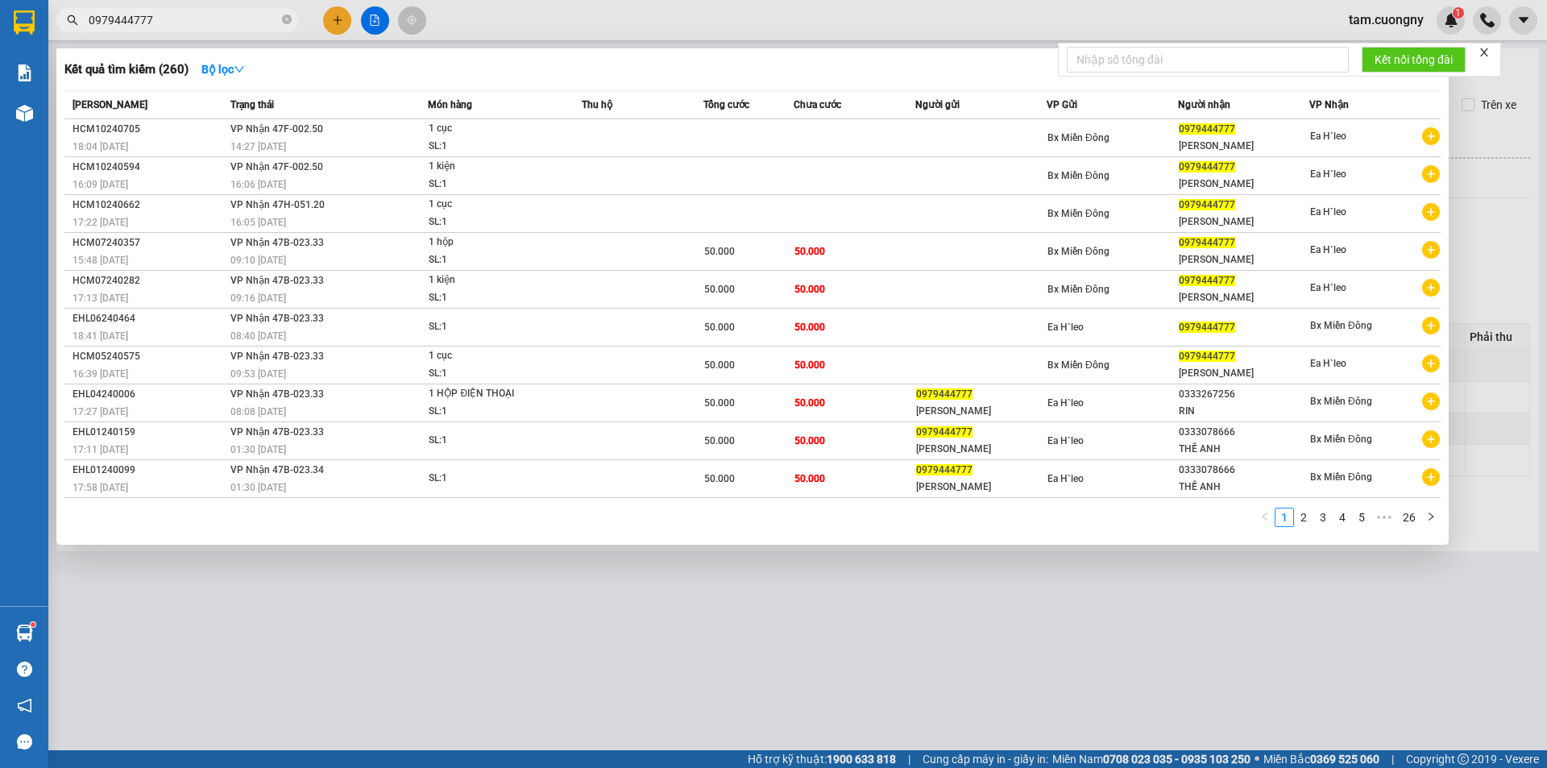
type input "0979444777"
click at [292, 18] on span "0979444777" at bounding box center [177, 20] width 242 height 24
click at [288, 27] on span at bounding box center [287, 20] width 10 height 15
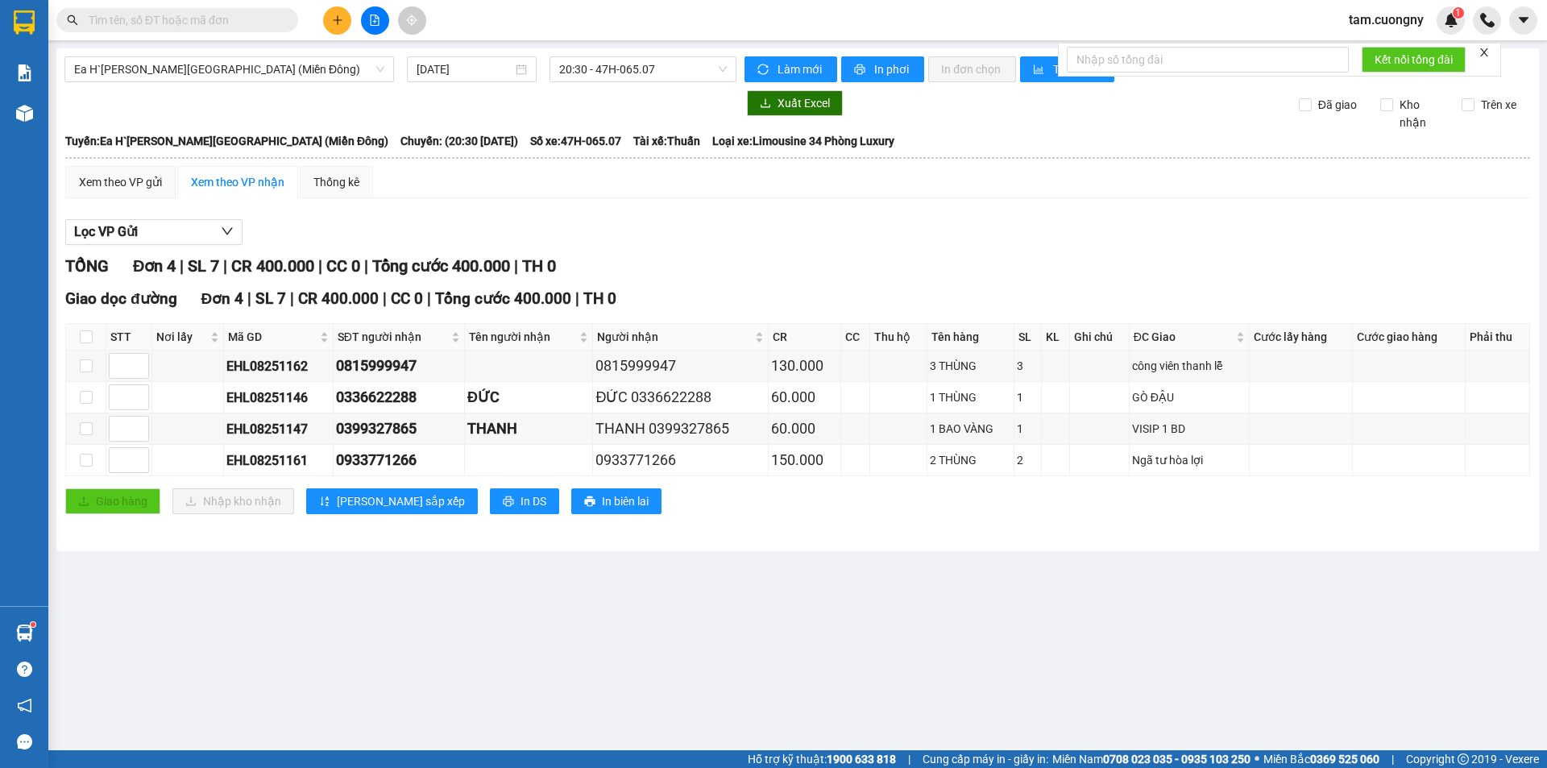
click at [201, 29] on span at bounding box center [177, 20] width 242 height 24
click at [274, 19] on input "text" at bounding box center [184, 20] width 190 height 18
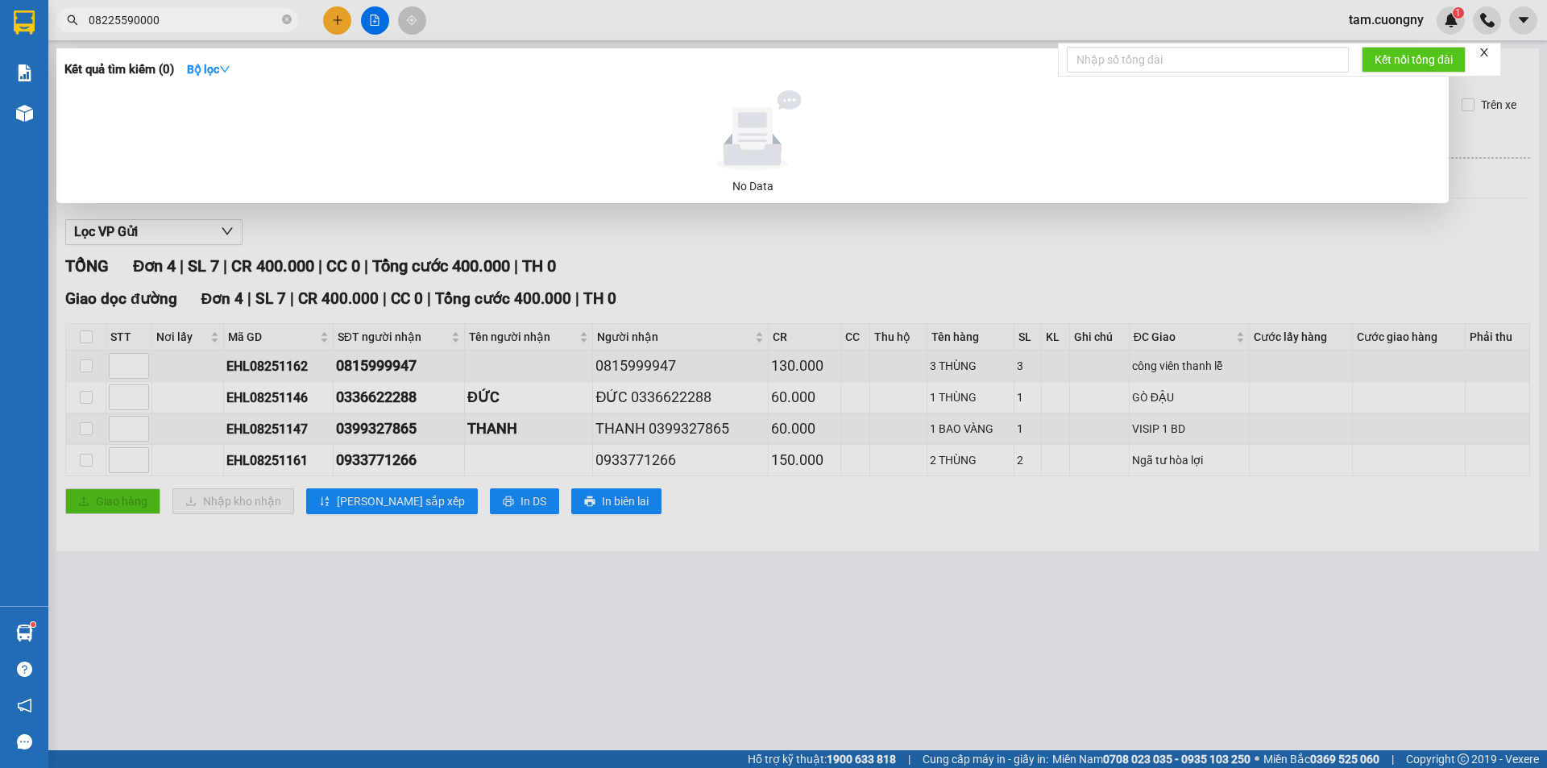
type input "08225590000"
click at [292, 20] on span "08225590000" at bounding box center [177, 20] width 242 height 24
click at [288, 21] on icon "close-circle" at bounding box center [287, 19] width 10 height 10
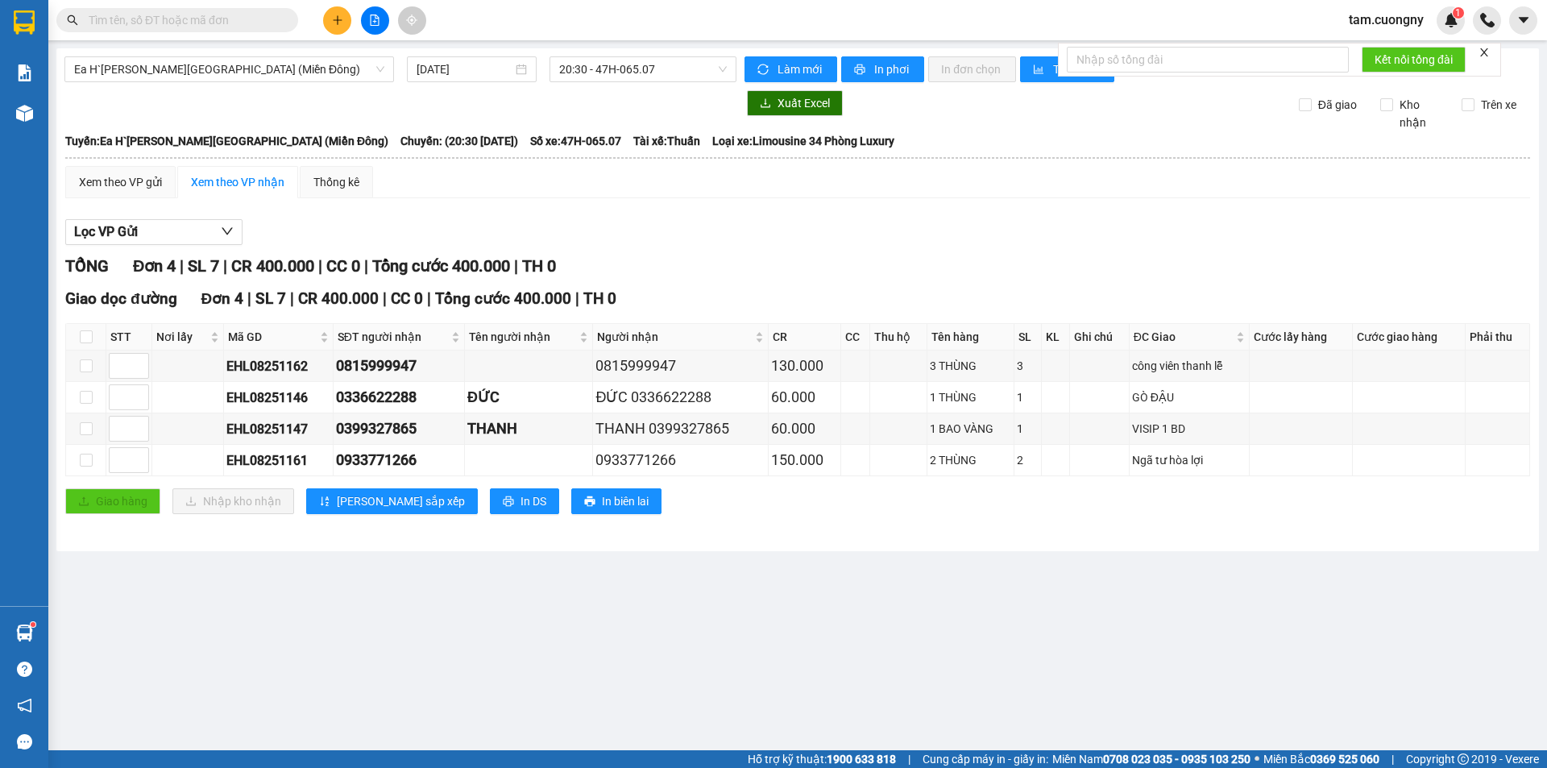
click at [384, 25] on button at bounding box center [375, 20] width 28 height 28
click at [108, 72] on span "Ea H`[PERSON_NAME][GEOGRAPHIC_DATA] (Miền Đông)" at bounding box center [229, 69] width 310 height 24
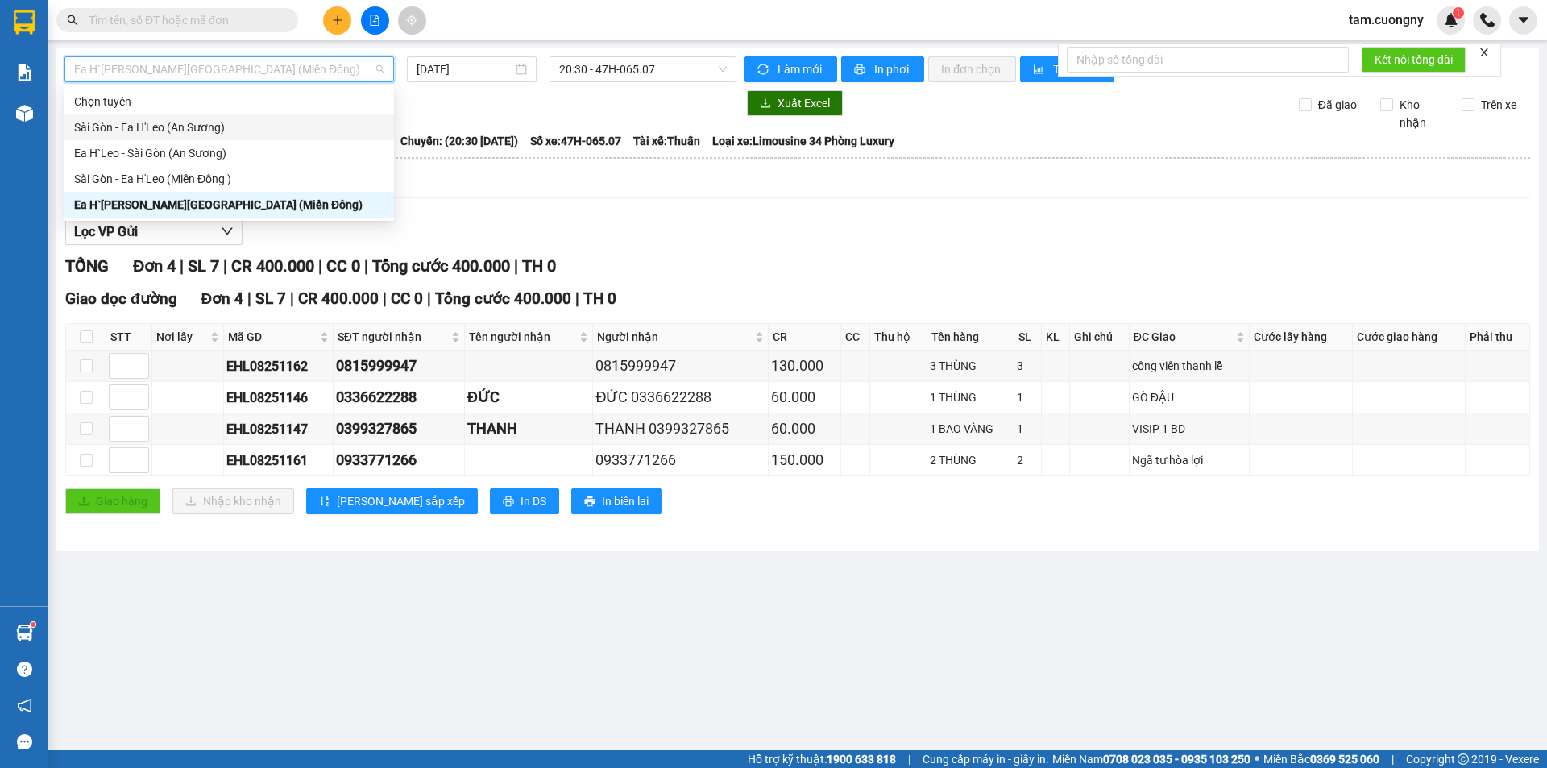
click at [117, 135] on div "Sài Gòn - Ea H'Leo (An Sương)" at bounding box center [229, 127] width 310 height 18
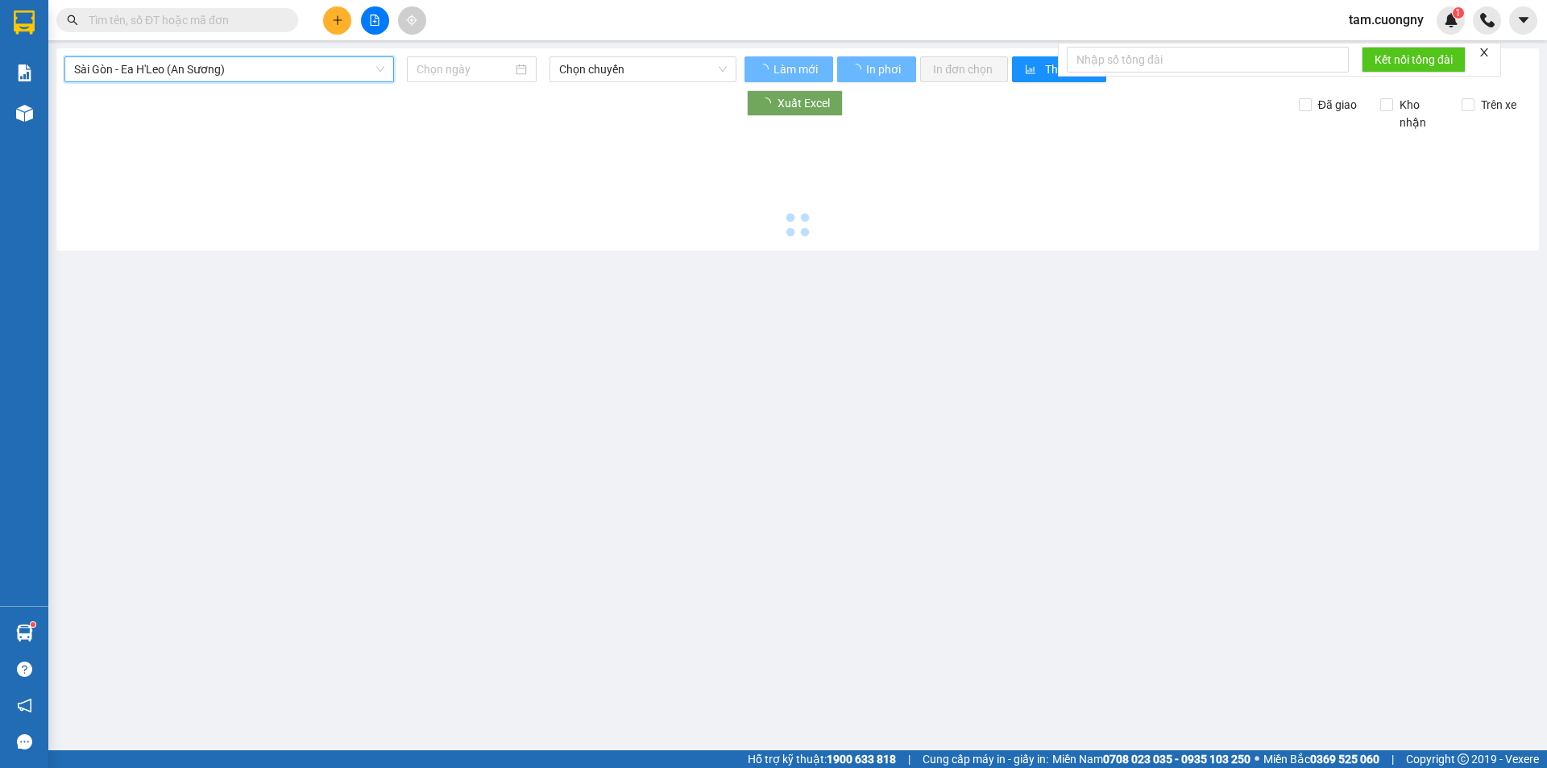
type input "[DATE]"
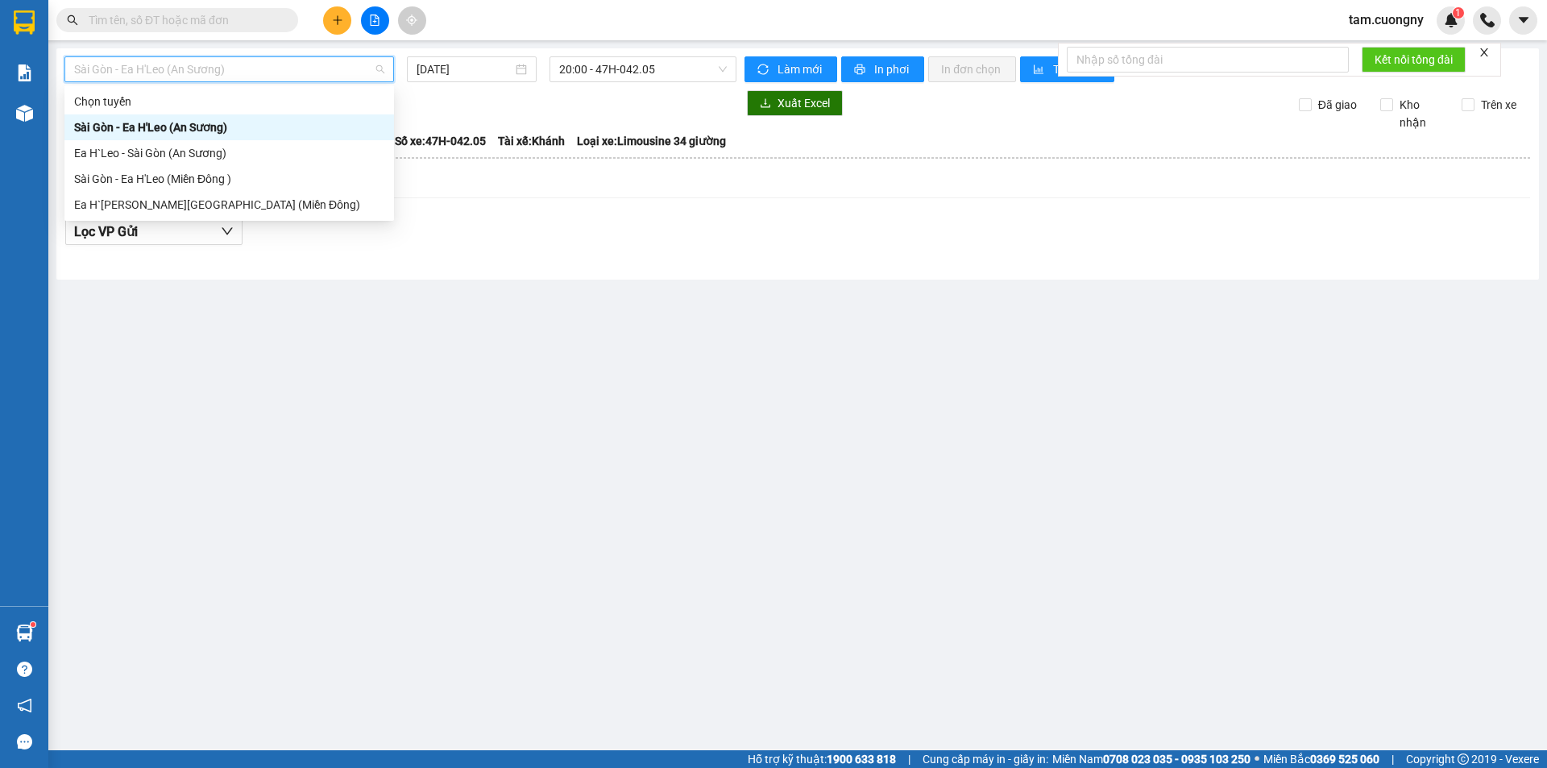
drag, startPoint x: 253, startPoint y: 66, endPoint x: 92, endPoint y: 174, distance: 193.9
click at [249, 68] on span "Sài Gòn - Ea H'Leo (An Sương)" at bounding box center [229, 69] width 310 height 24
click at [105, 182] on div "Sài Gòn - Ea H'Leo (Miền Đông )" at bounding box center [229, 179] width 310 height 18
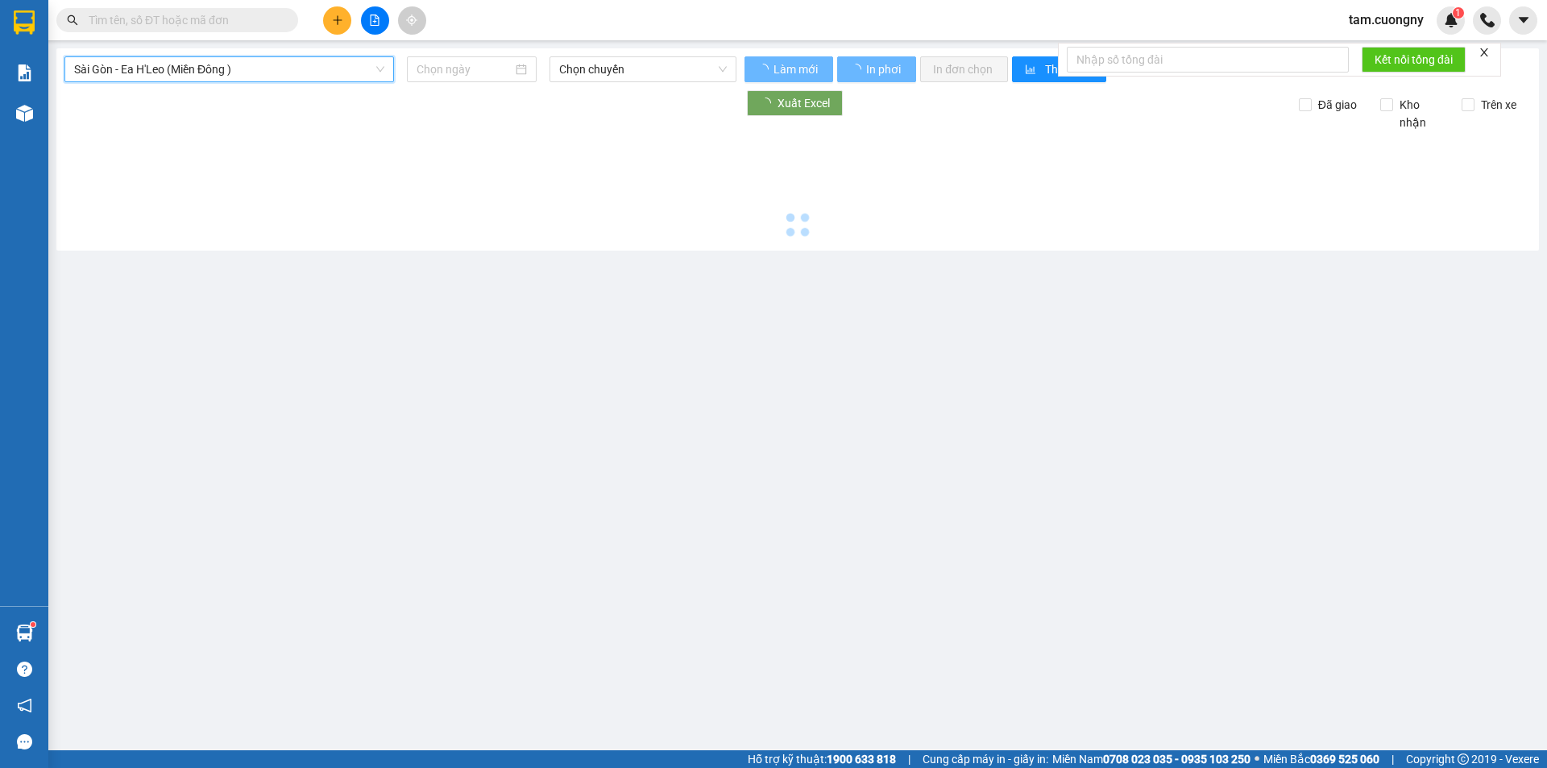
type input "[DATE]"
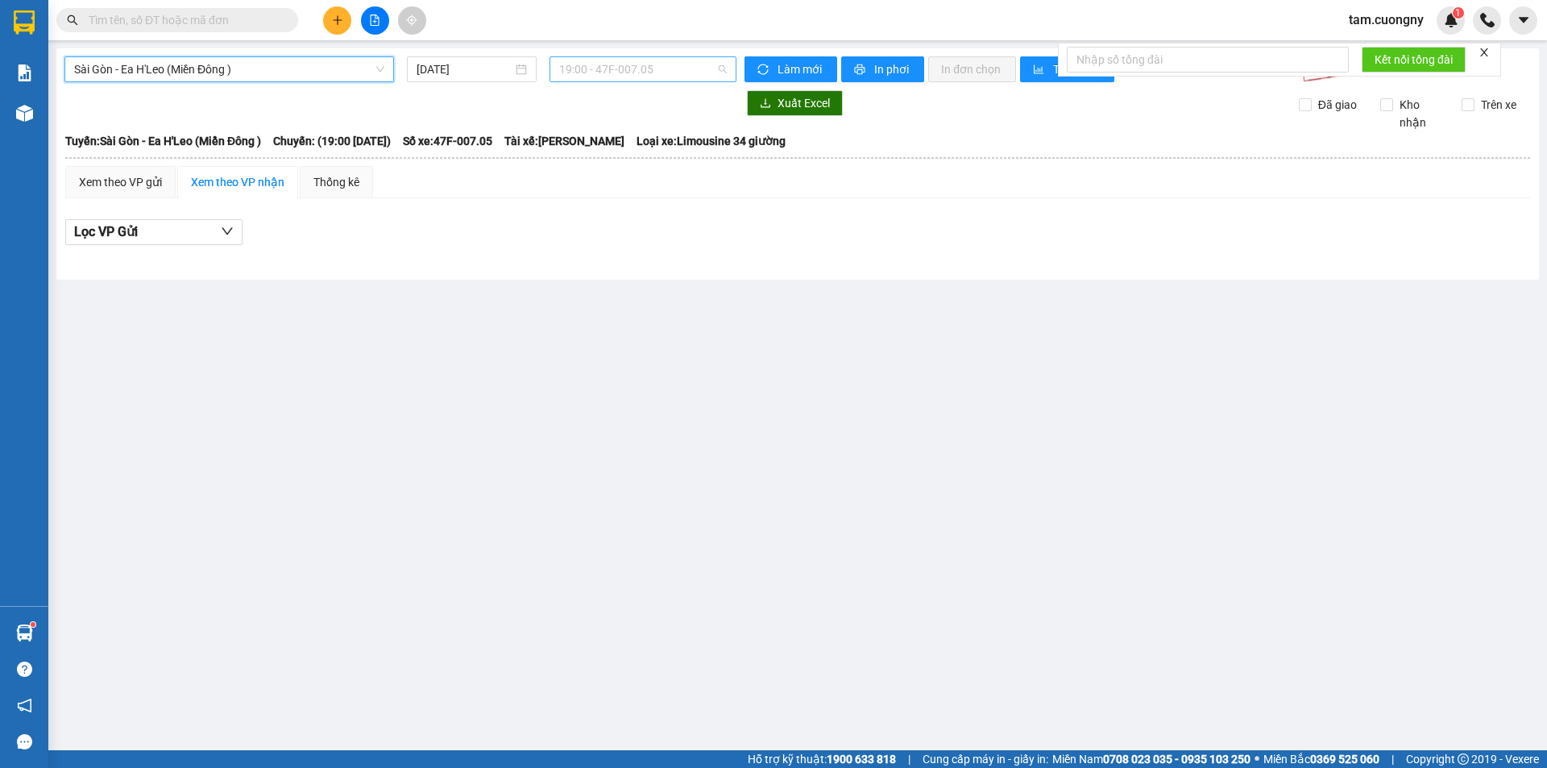
click at [639, 74] on span "19:00 - 47F-007.05" at bounding box center [643, 69] width 168 height 24
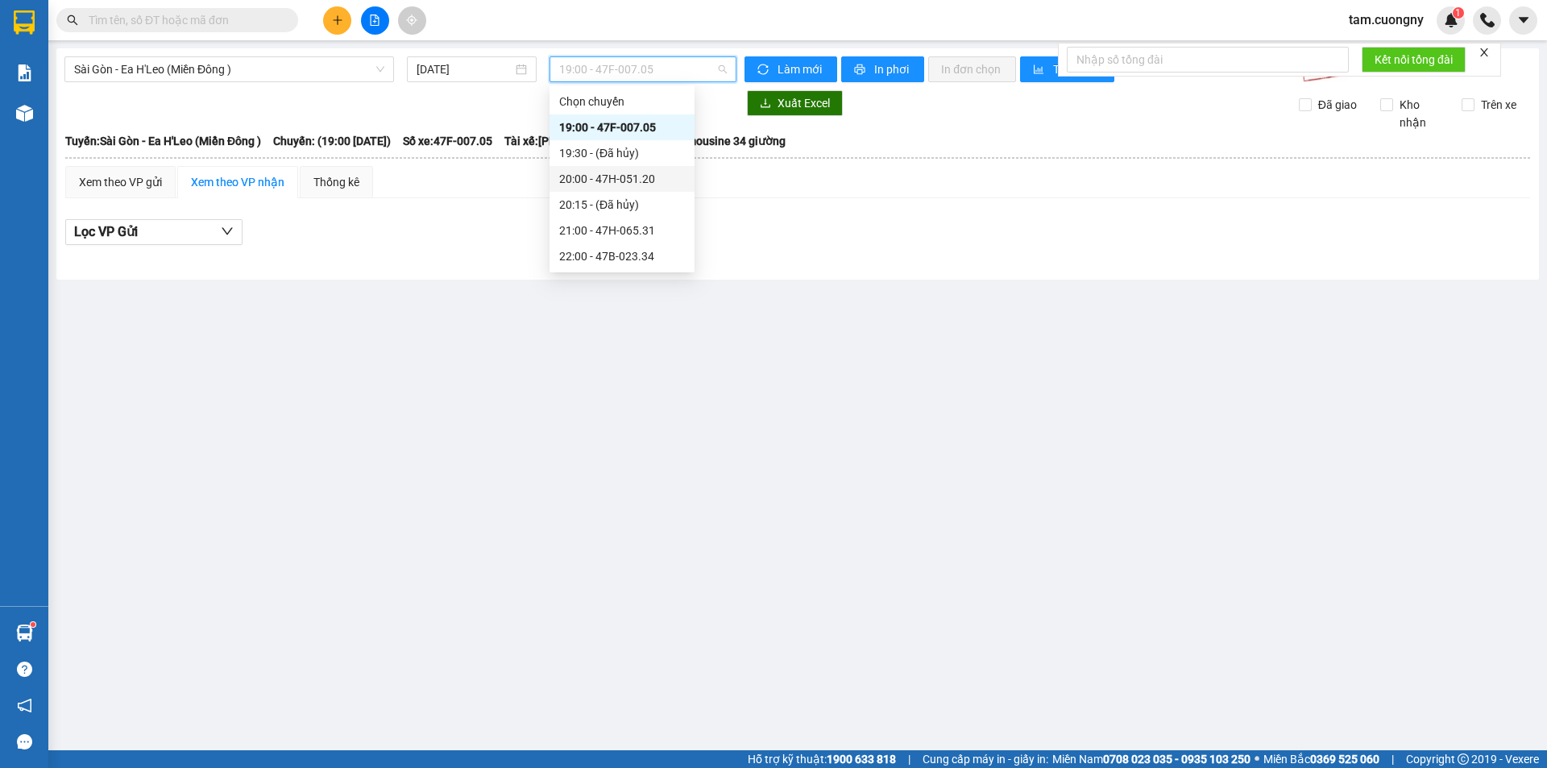
click at [644, 187] on div "20:00 - 47H-051.20" at bounding box center [622, 179] width 126 height 18
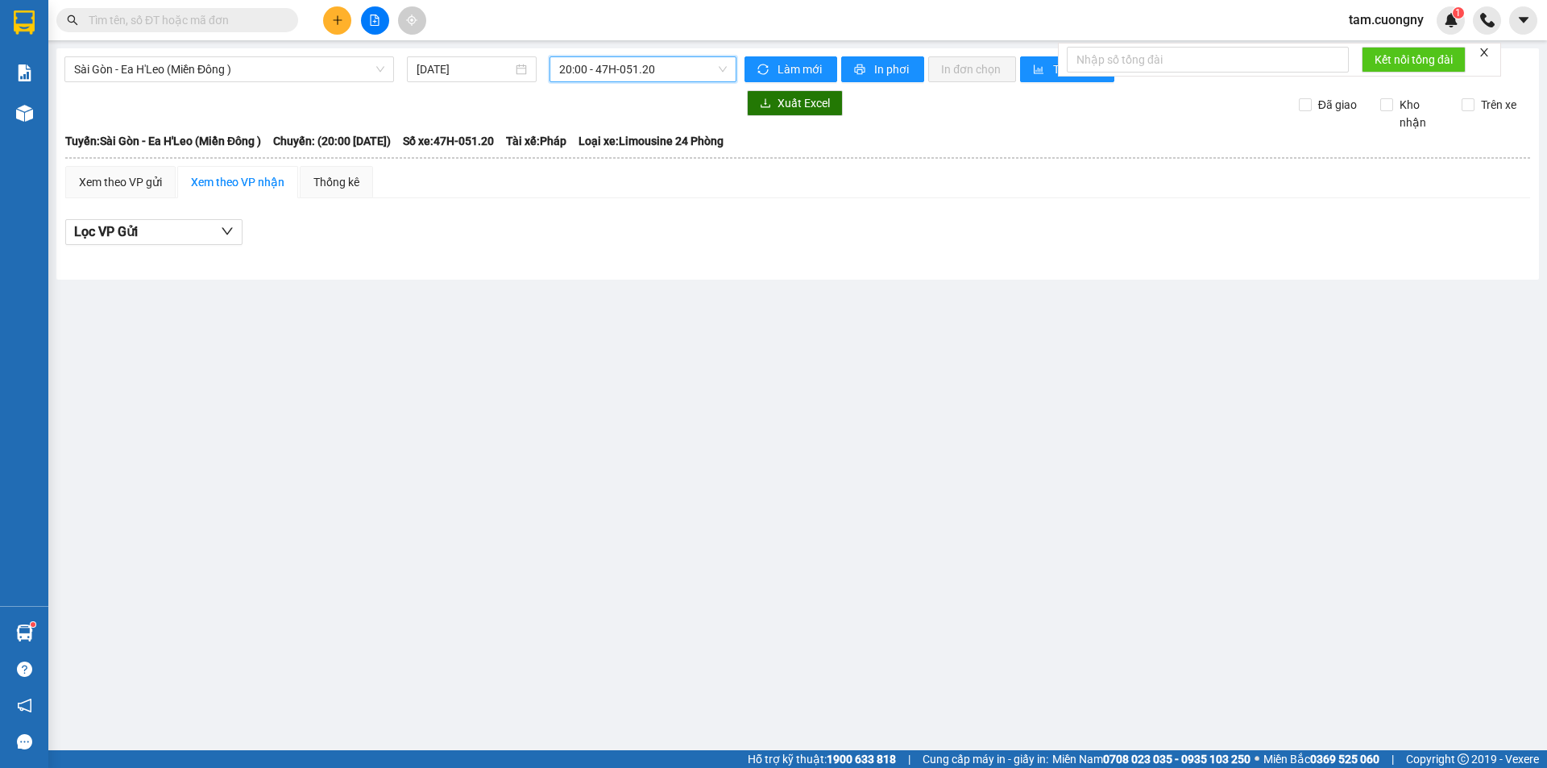
click at [586, 80] on span "20:00 - 47H-051.20" at bounding box center [643, 69] width 168 height 24
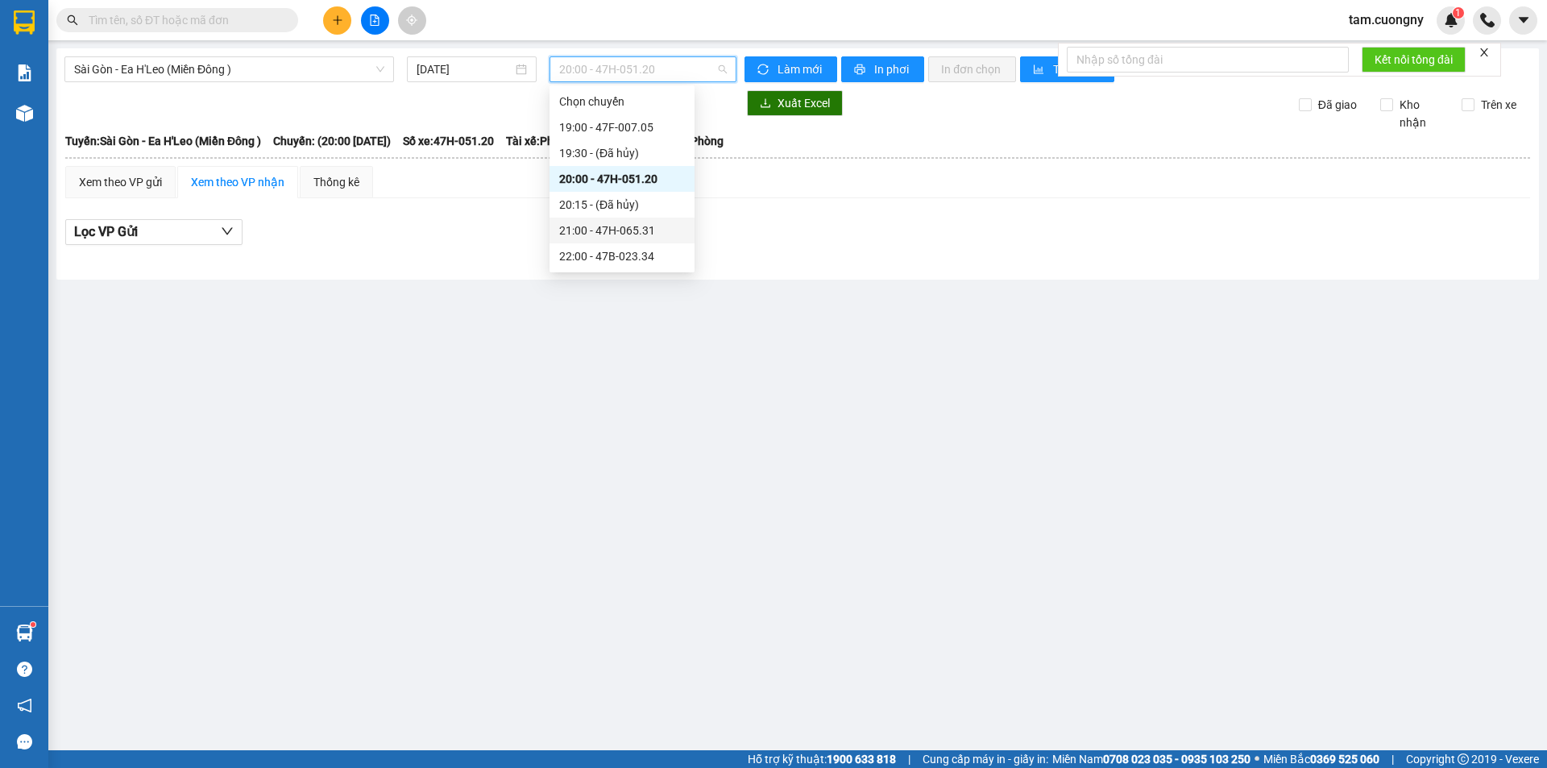
click at [633, 227] on div "21:00 - 47H-065.31" at bounding box center [622, 231] width 126 height 18
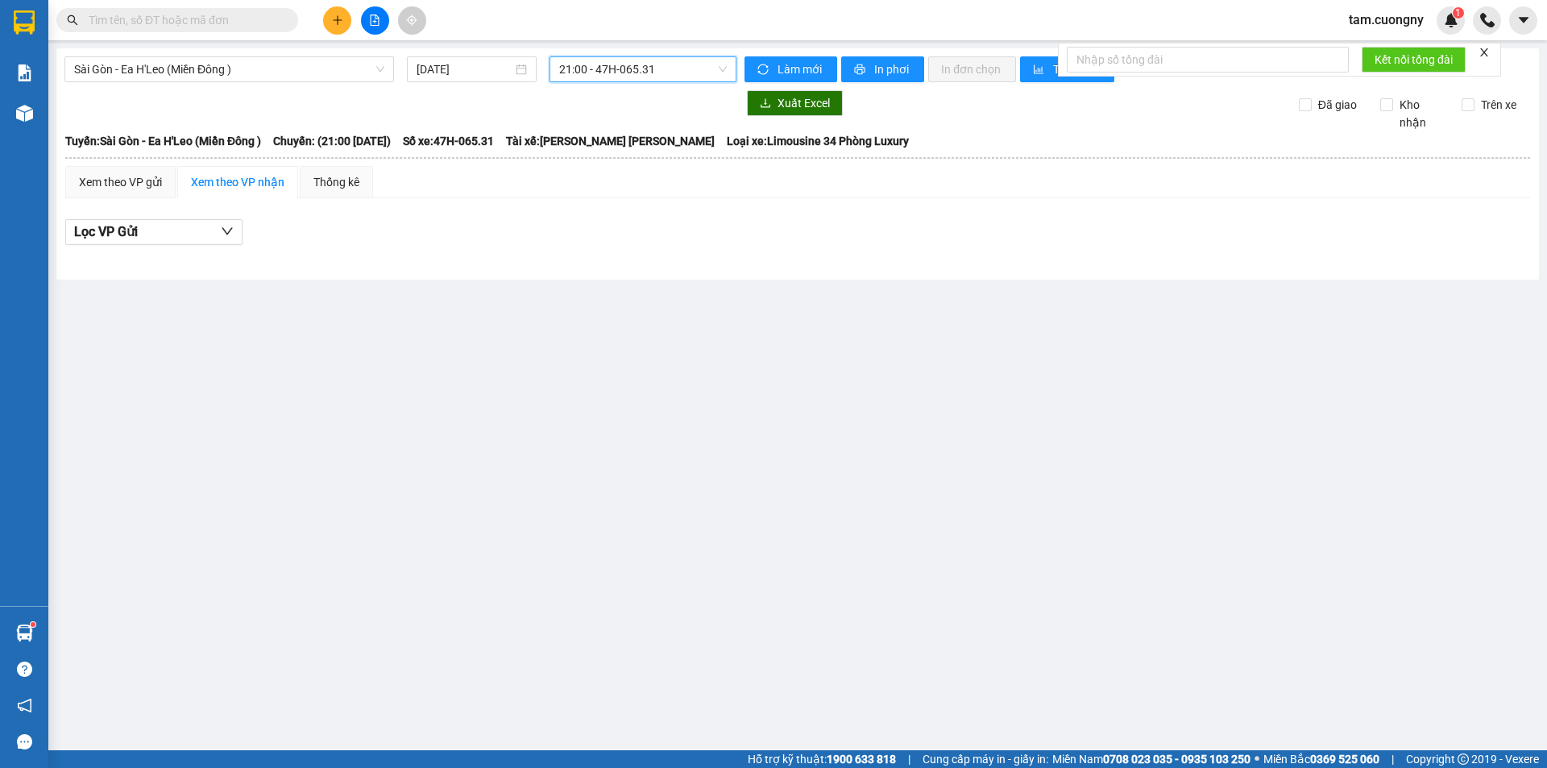
click at [664, 77] on span "21:00 - 47H-065.31" at bounding box center [643, 69] width 168 height 24
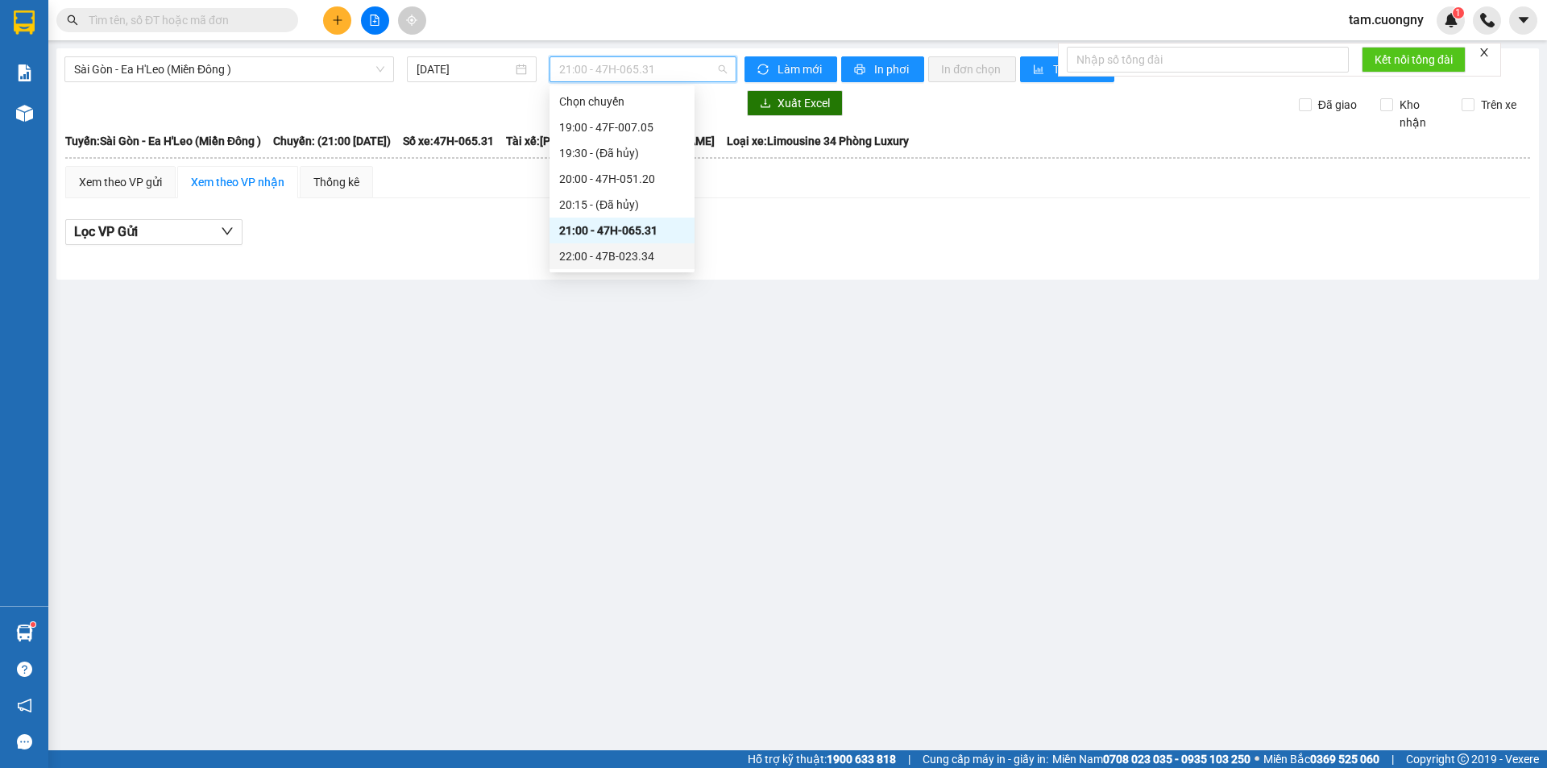
click at [636, 251] on div "22:00 - 47B-023.34" at bounding box center [622, 256] width 126 height 18
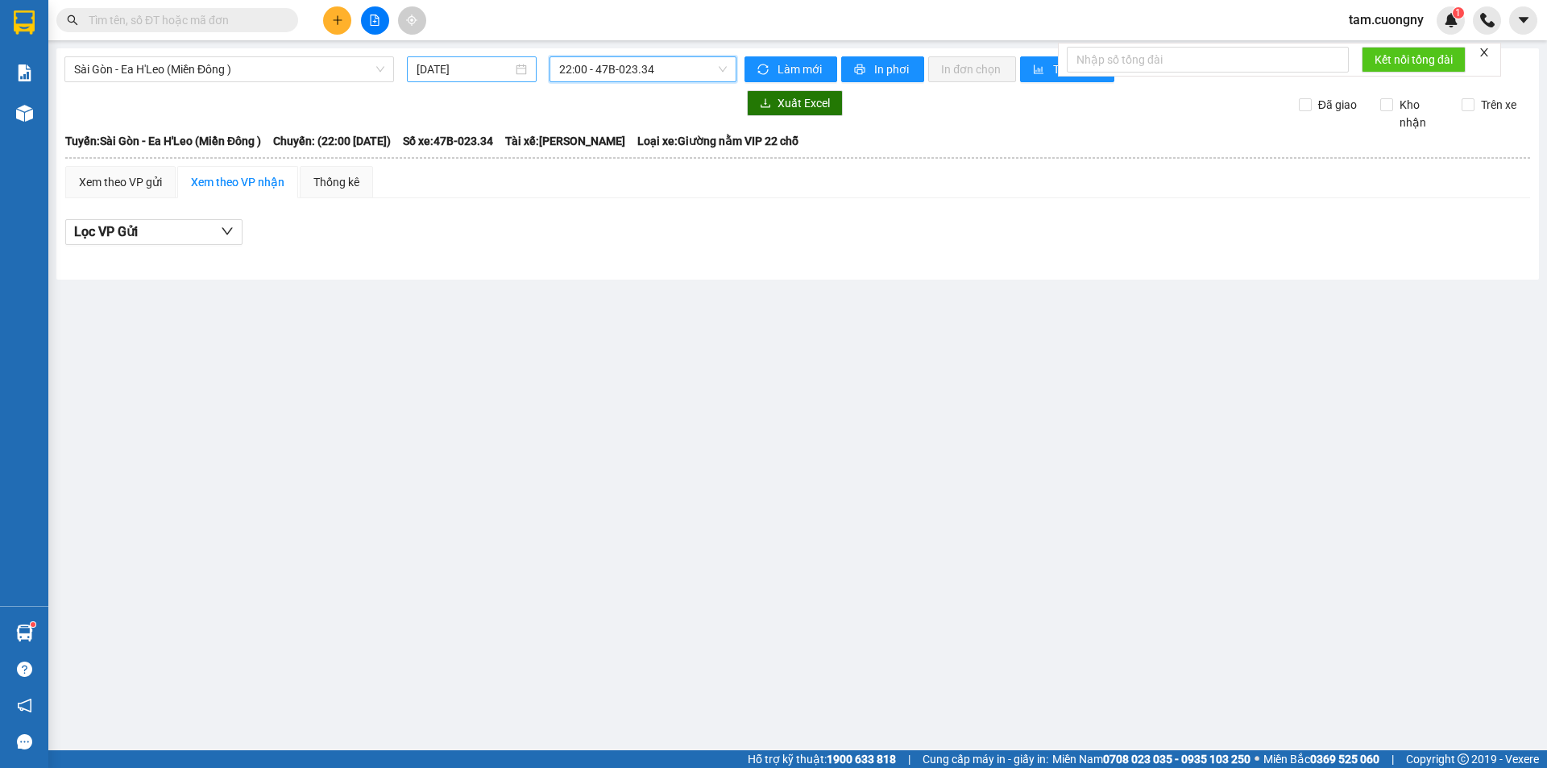
click at [492, 72] on input "[DATE]" at bounding box center [464, 69] width 96 height 18
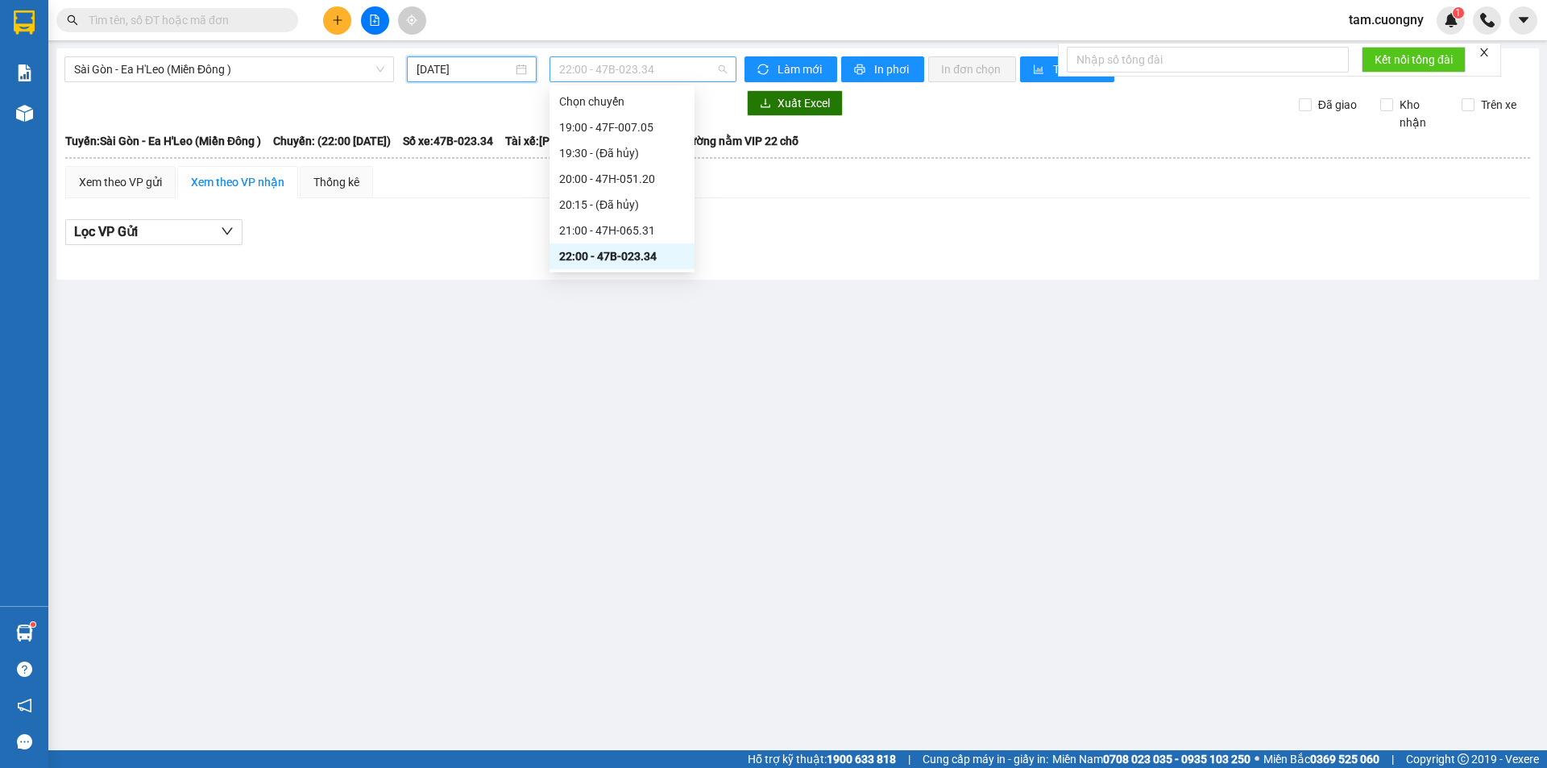
click at [625, 77] on span "22:00 - 47B-023.34" at bounding box center [643, 69] width 168 height 24
click at [649, 188] on div "20:00 - 47H-051.20" at bounding box center [621, 179] width 145 height 26
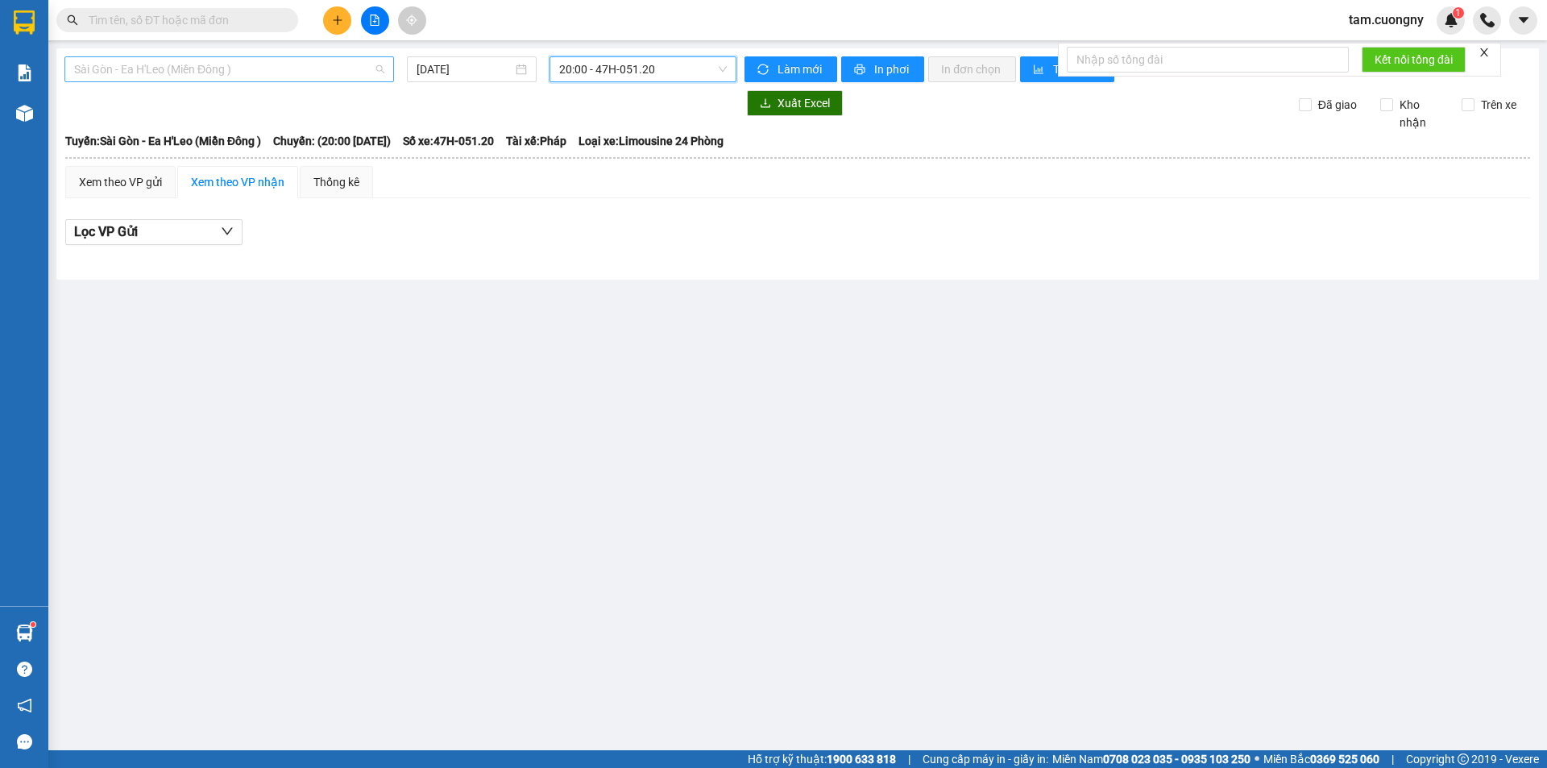
click at [152, 72] on span "Sài Gòn - Ea H'Leo (Miền Đông )" at bounding box center [229, 69] width 310 height 24
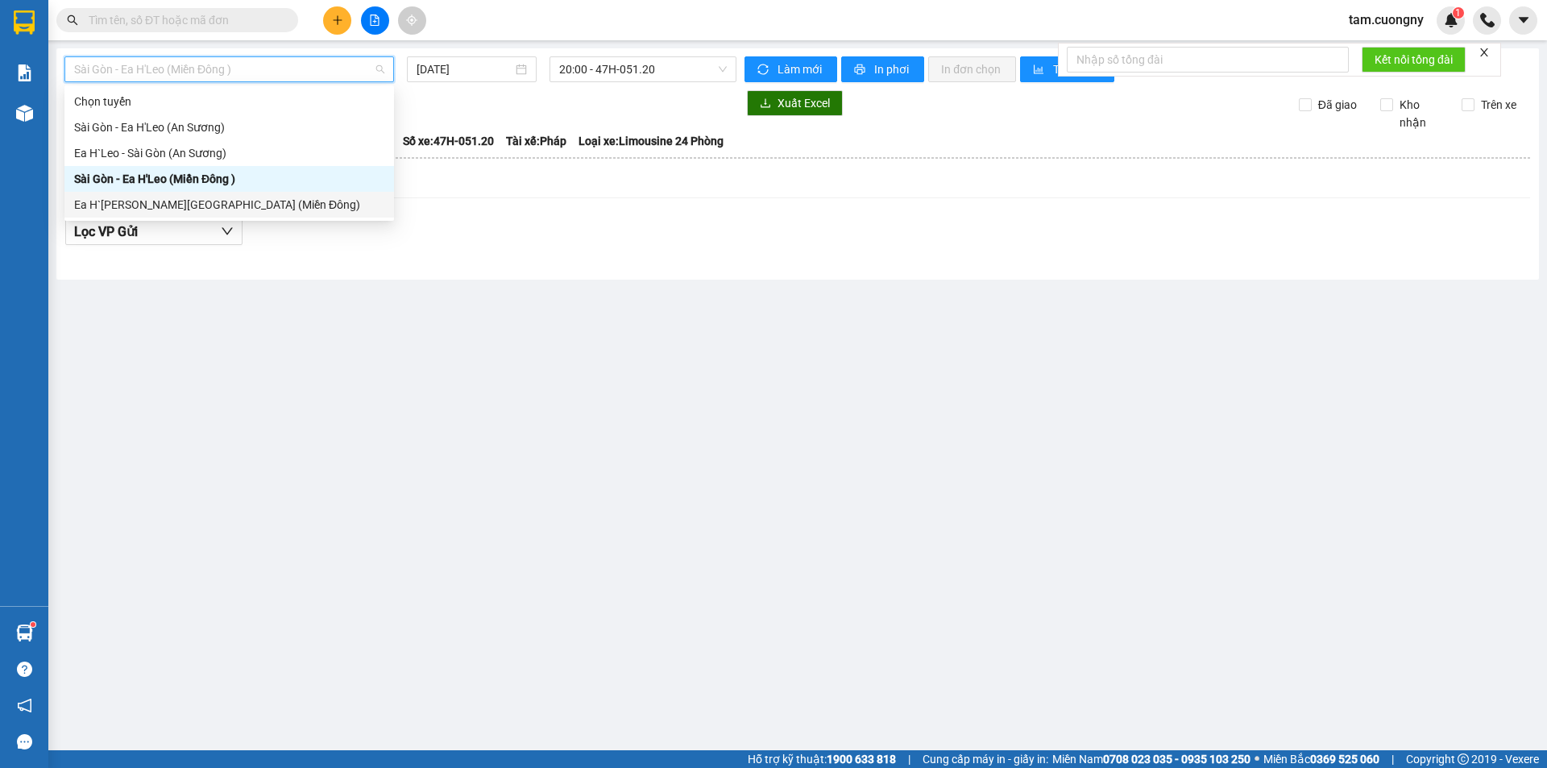
click at [157, 208] on div "Ea H`[PERSON_NAME][GEOGRAPHIC_DATA] (Miền Đông)" at bounding box center [229, 205] width 310 height 18
type input "[DATE]"
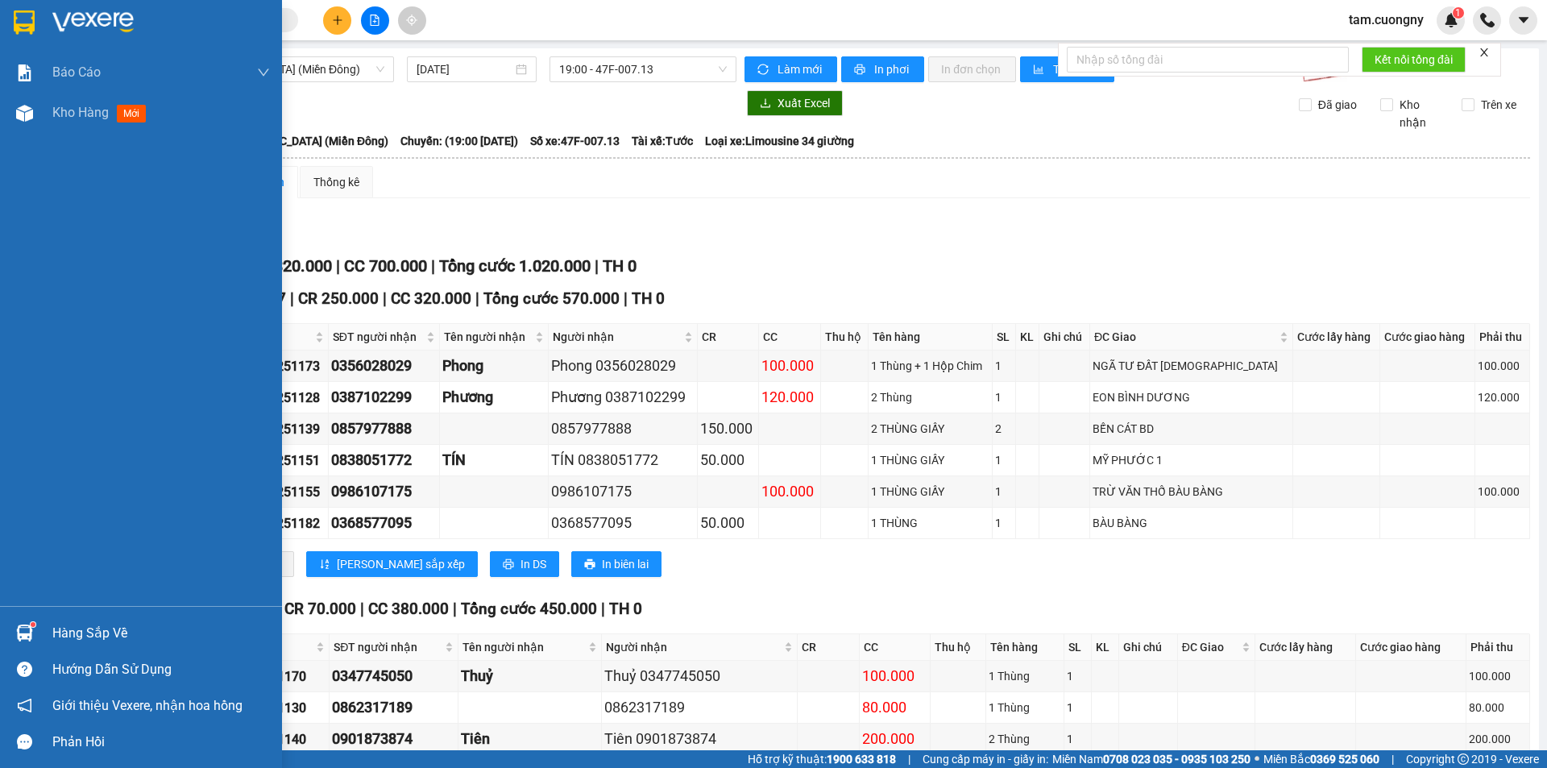
click at [21, 19] on img at bounding box center [24, 22] width 21 height 24
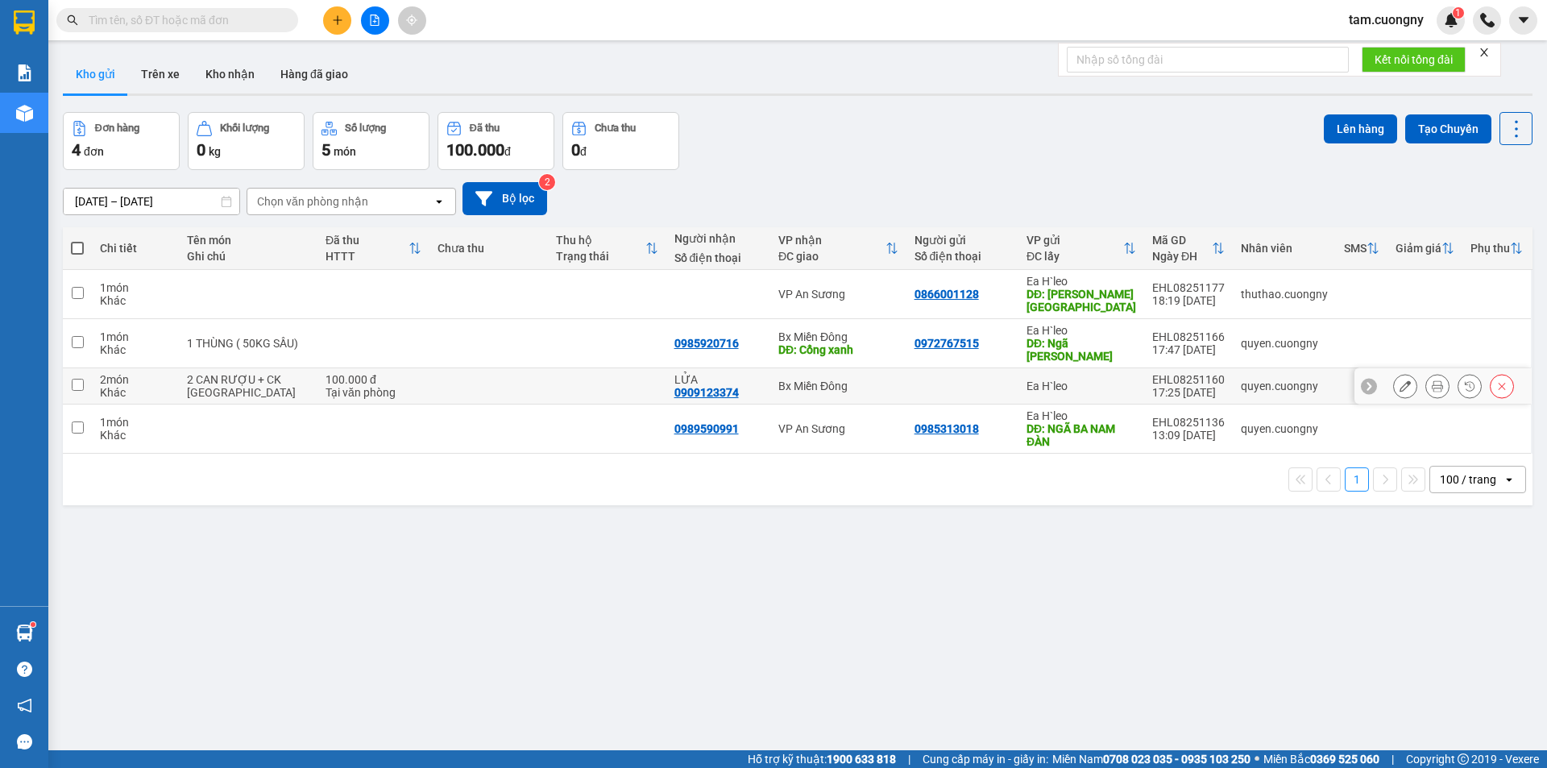
click at [80, 387] on input "checkbox" at bounding box center [78, 385] width 12 height 12
checkbox input "true"
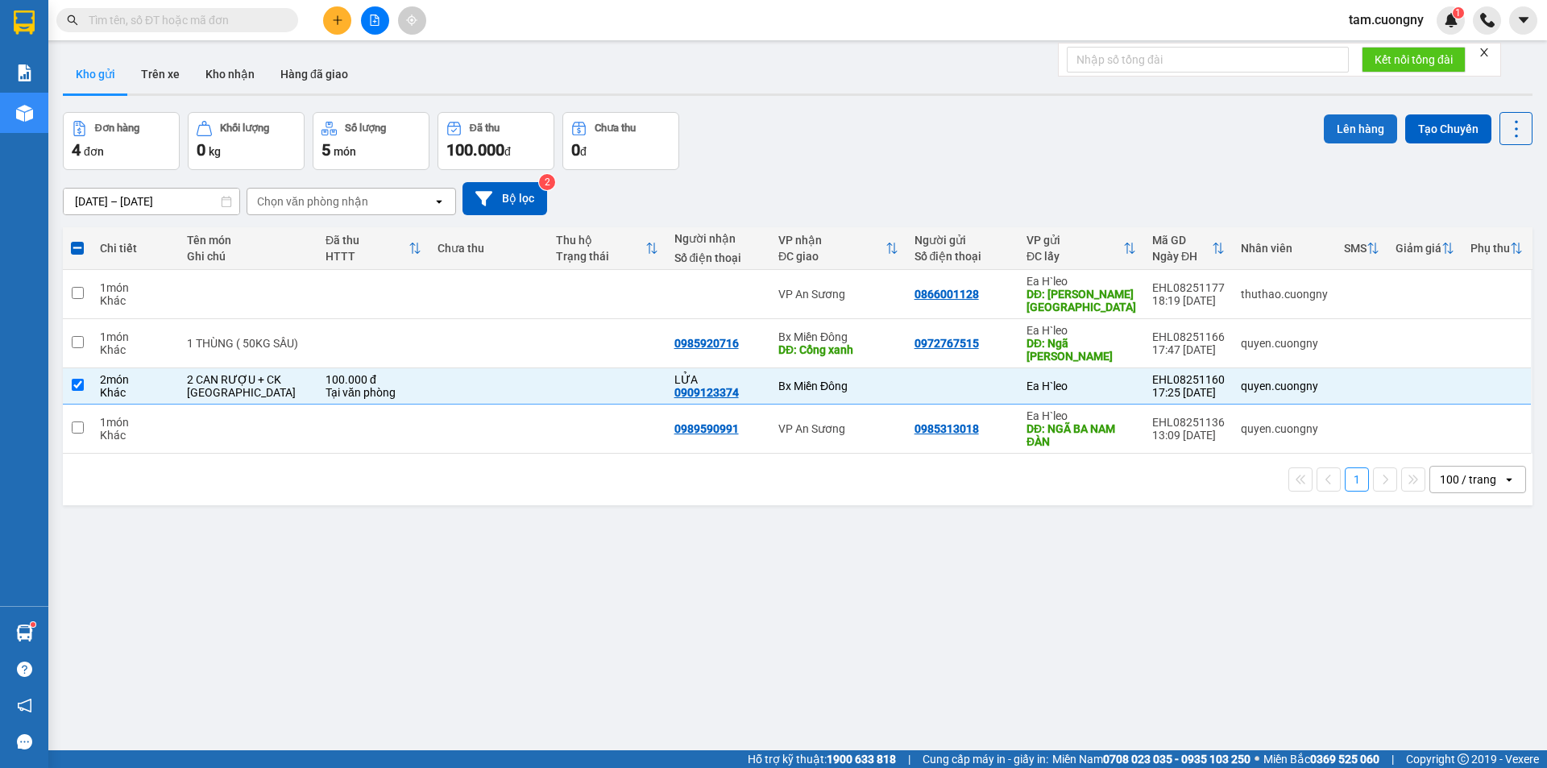
click at [1356, 127] on button "Lên hàng" at bounding box center [1359, 128] width 73 height 29
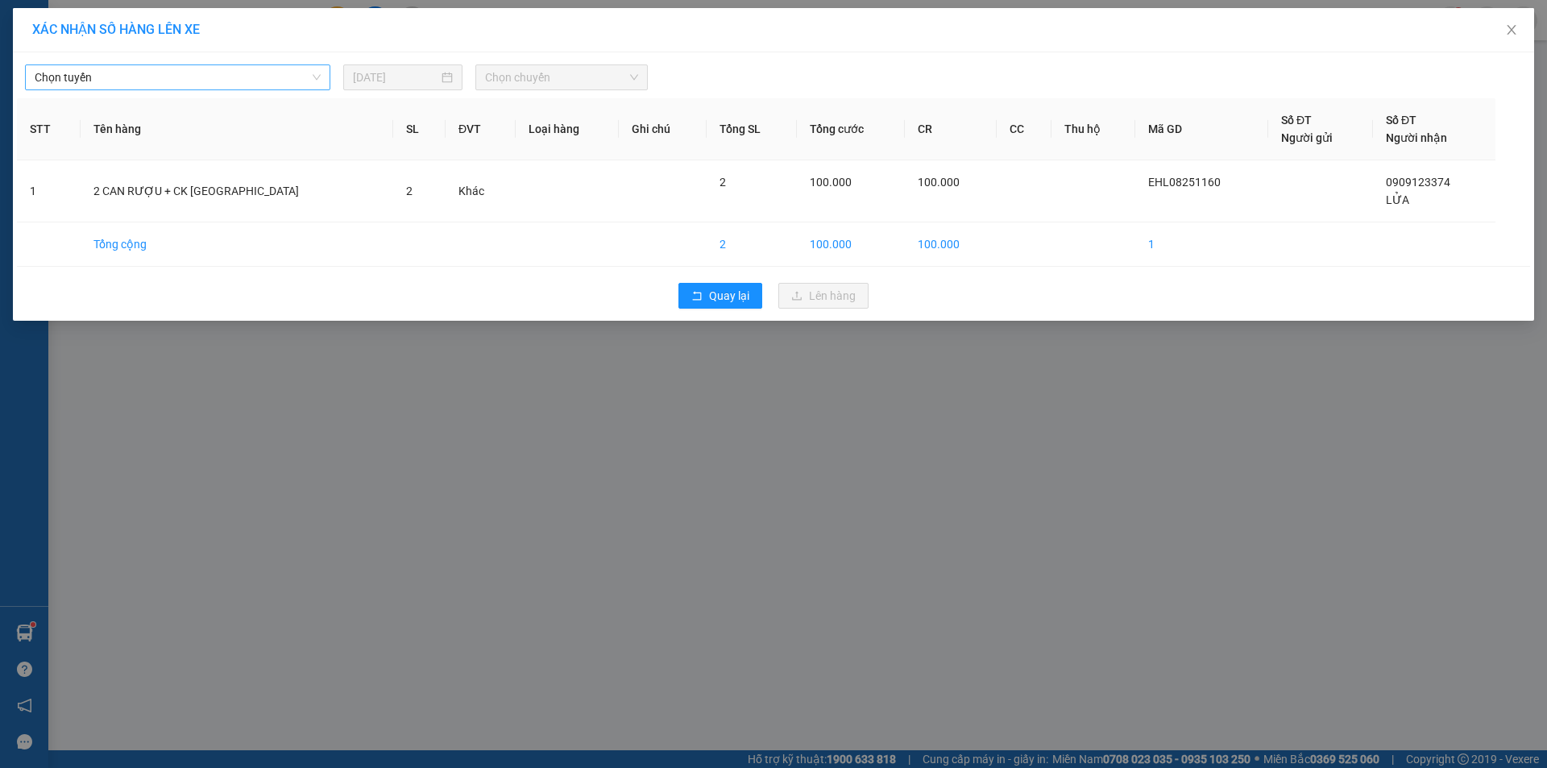
click at [216, 85] on span "Chọn tuyến" at bounding box center [178, 77] width 286 height 24
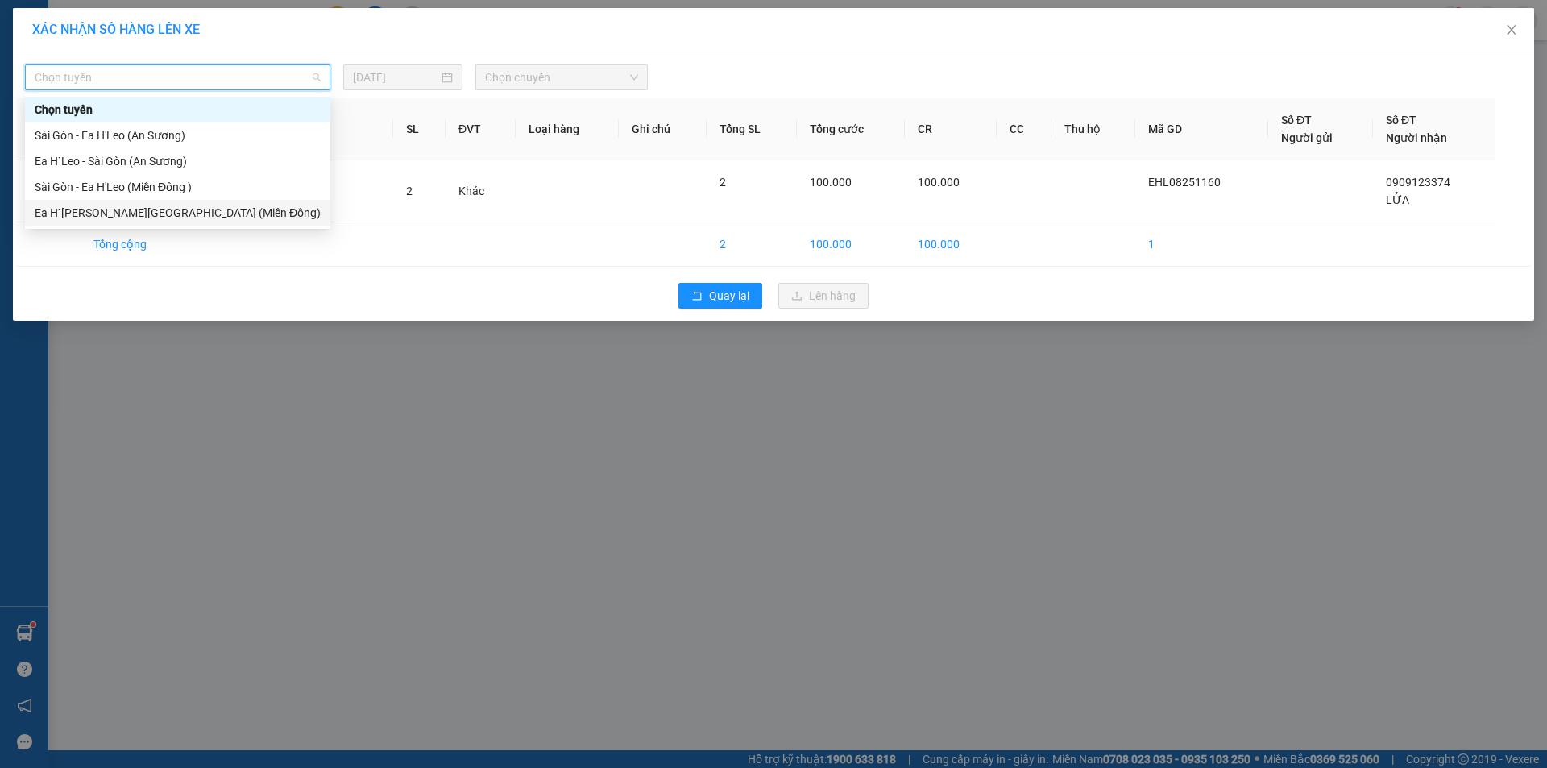
drag, startPoint x: 127, startPoint y: 216, endPoint x: 245, endPoint y: 173, distance: 125.1
click at [130, 213] on div "Ea H`[PERSON_NAME][GEOGRAPHIC_DATA] (Miền Đông)" at bounding box center [178, 213] width 286 height 18
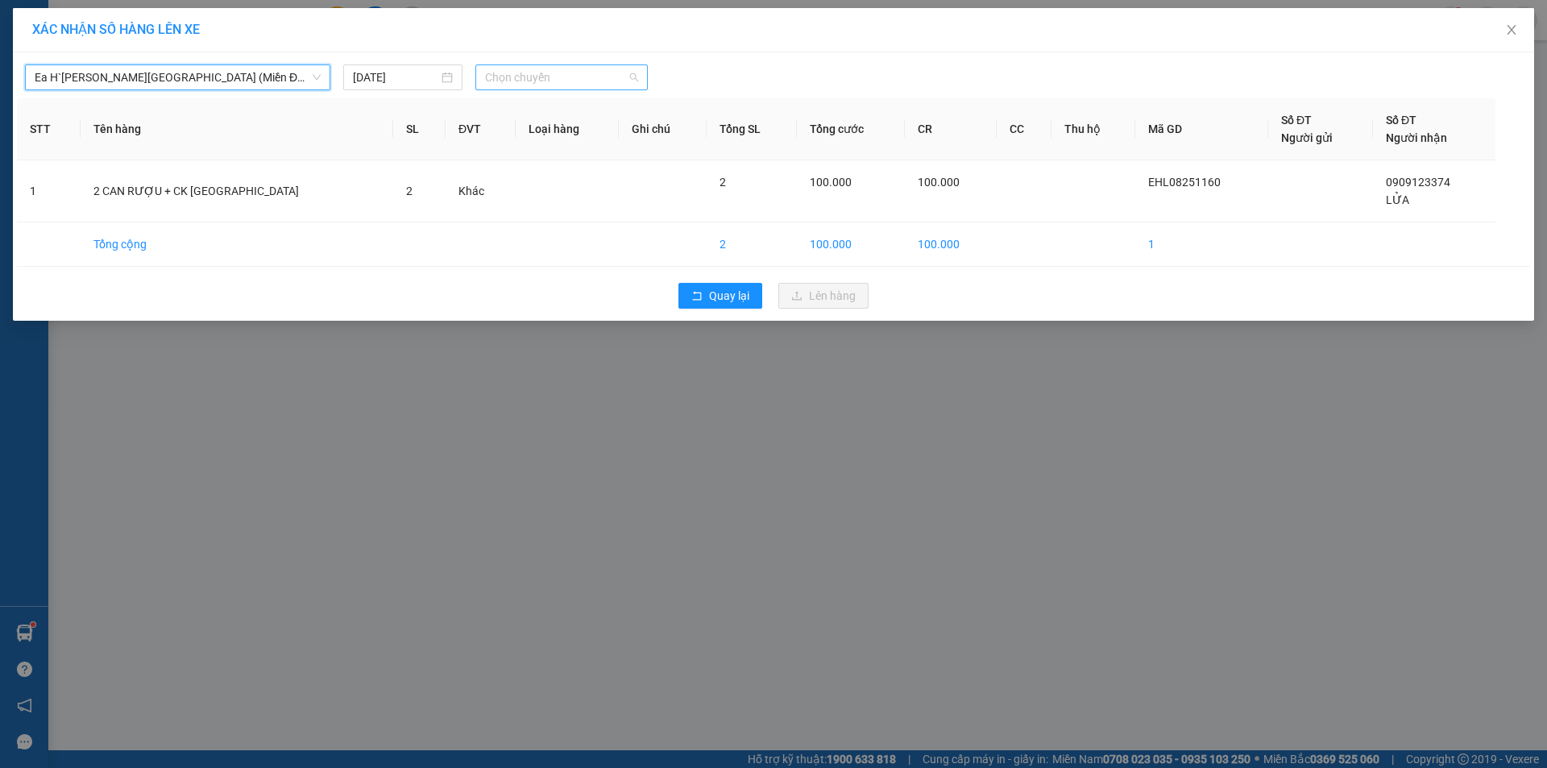
click at [551, 88] on span "Chọn chuyến" at bounding box center [561, 77] width 153 height 24
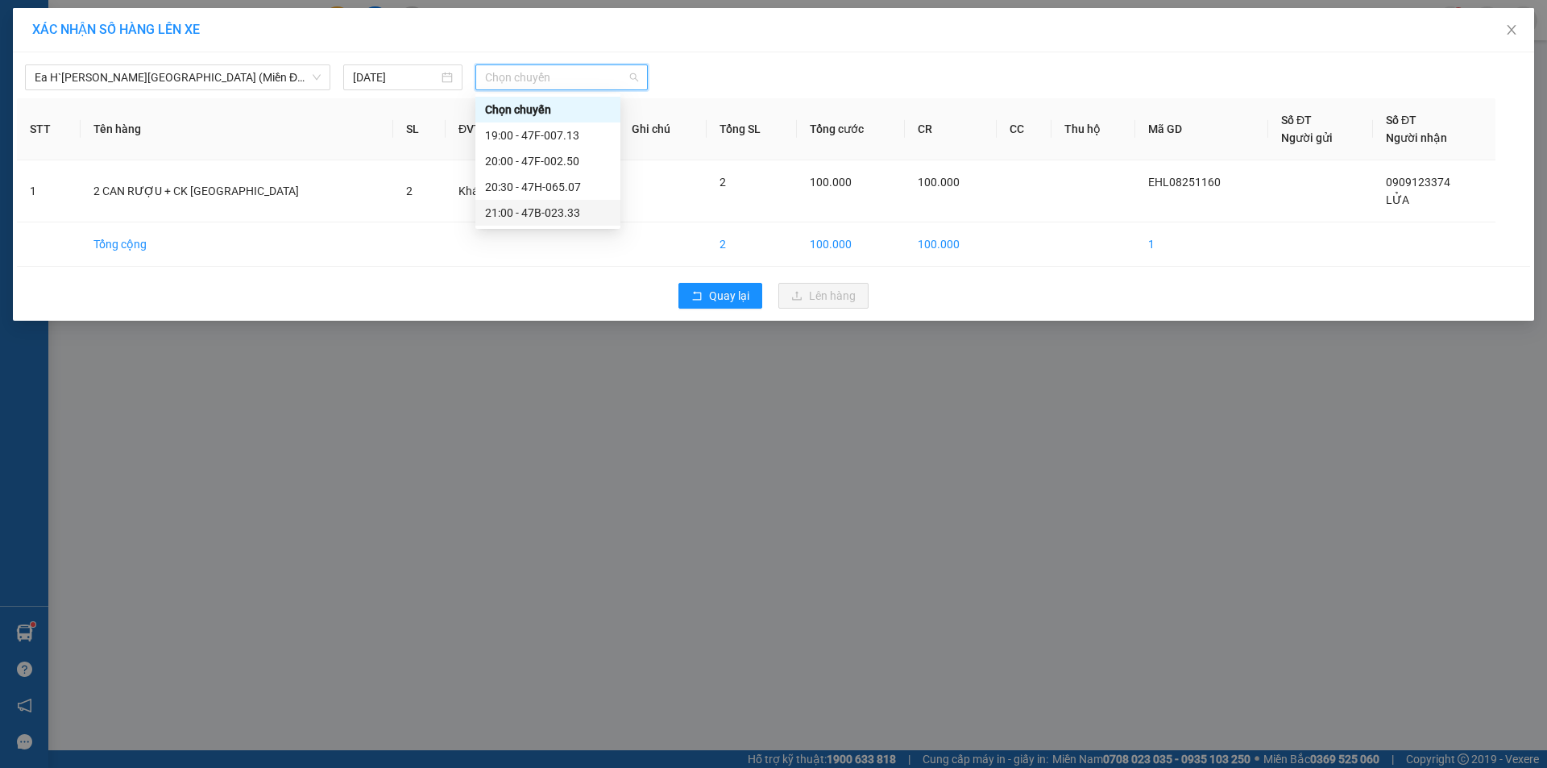
click at [553, 213] on div "21:00 - 47B-023.33" at bounding box center [548, 213] width 126 height 18
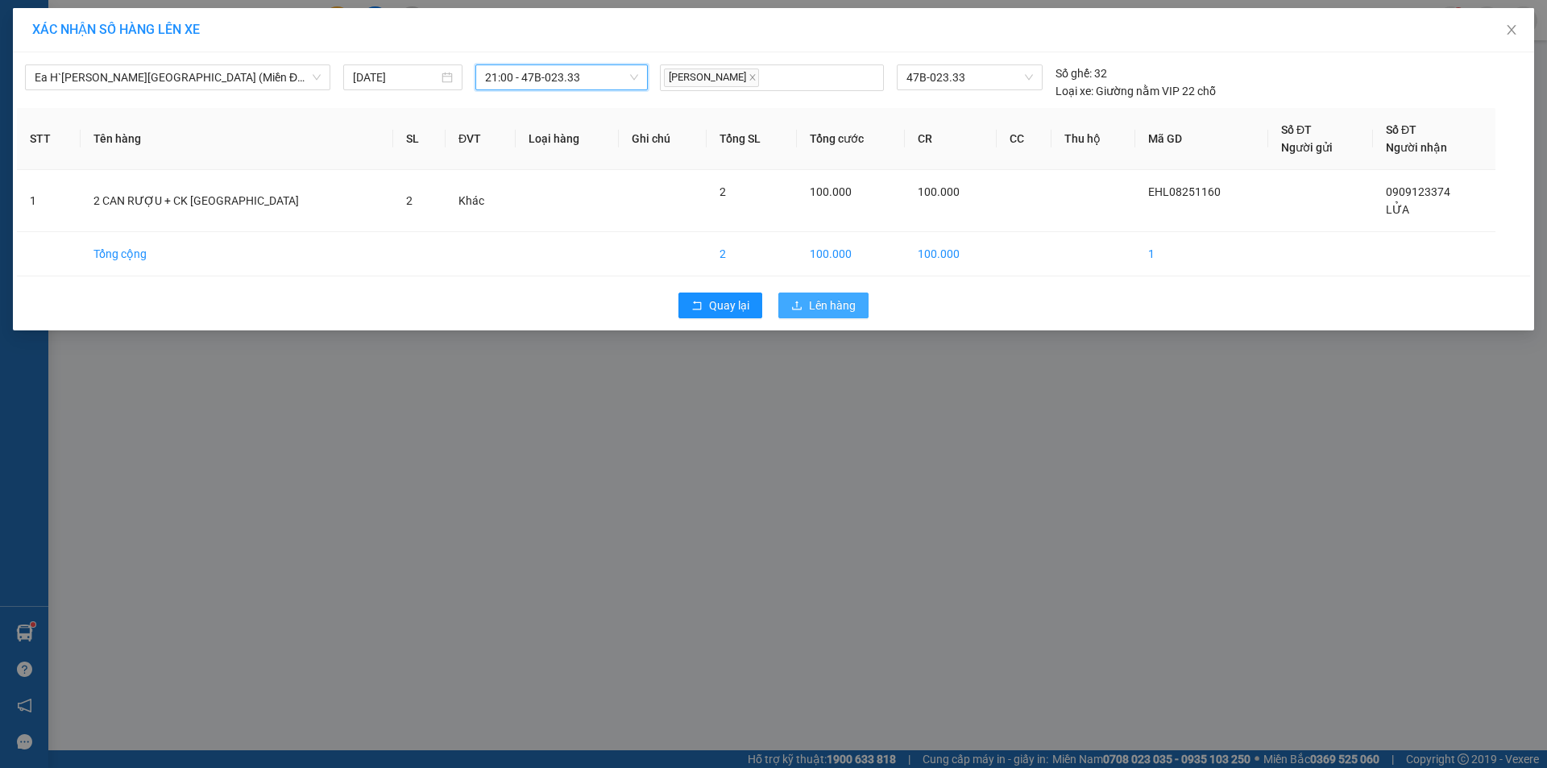
click at [821, 309] on span "Lên hàng" at bounding box center [832, 305] width 47 height 18
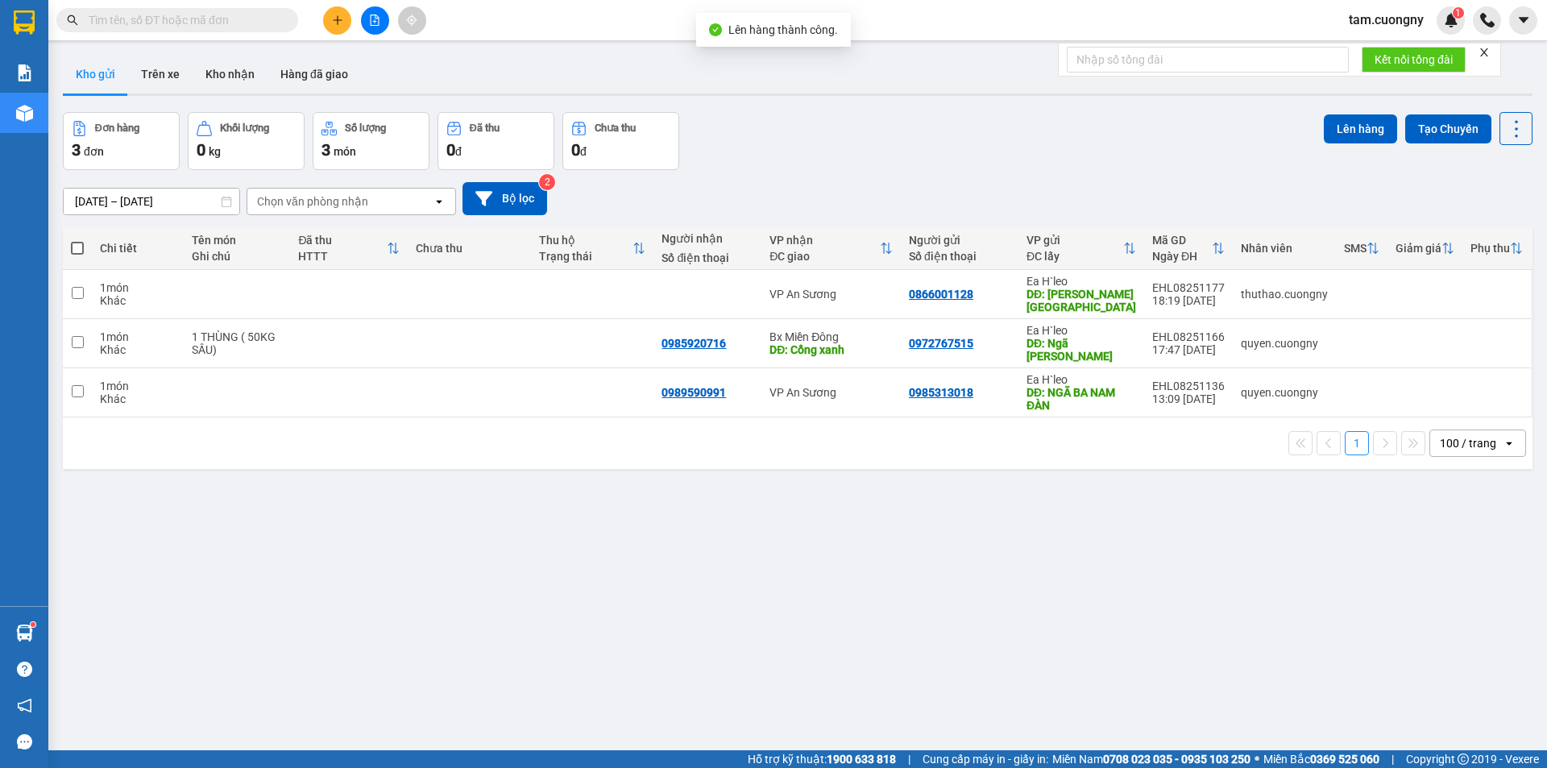
click at [383, 27] on button at bounding box center [375, 20] width 28 height 28
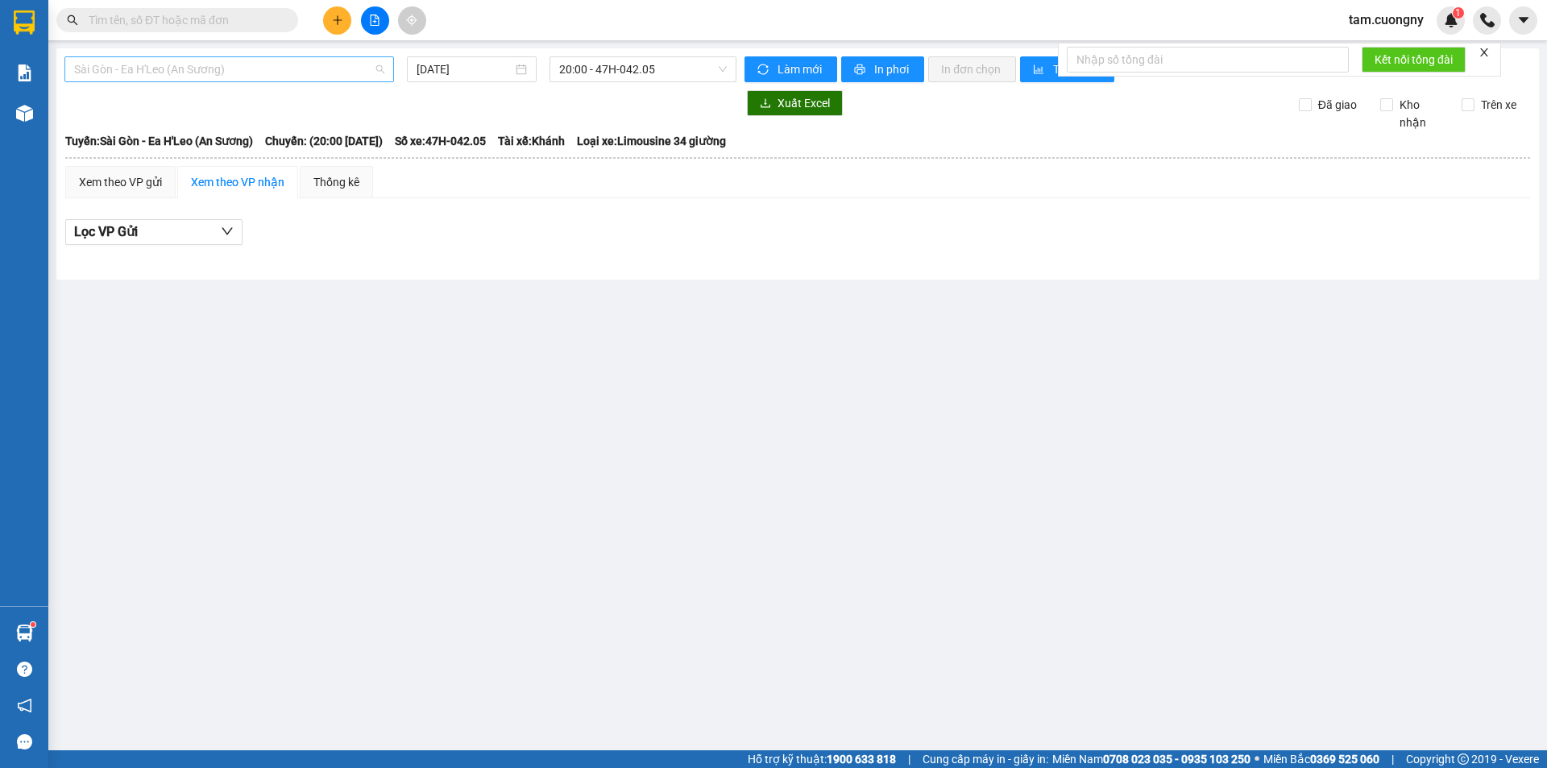
click at [224, 74] on span "Sài Gòn - Ea H'Leo (An Sương)" at bounding box center [229, 69] width 310 height 24
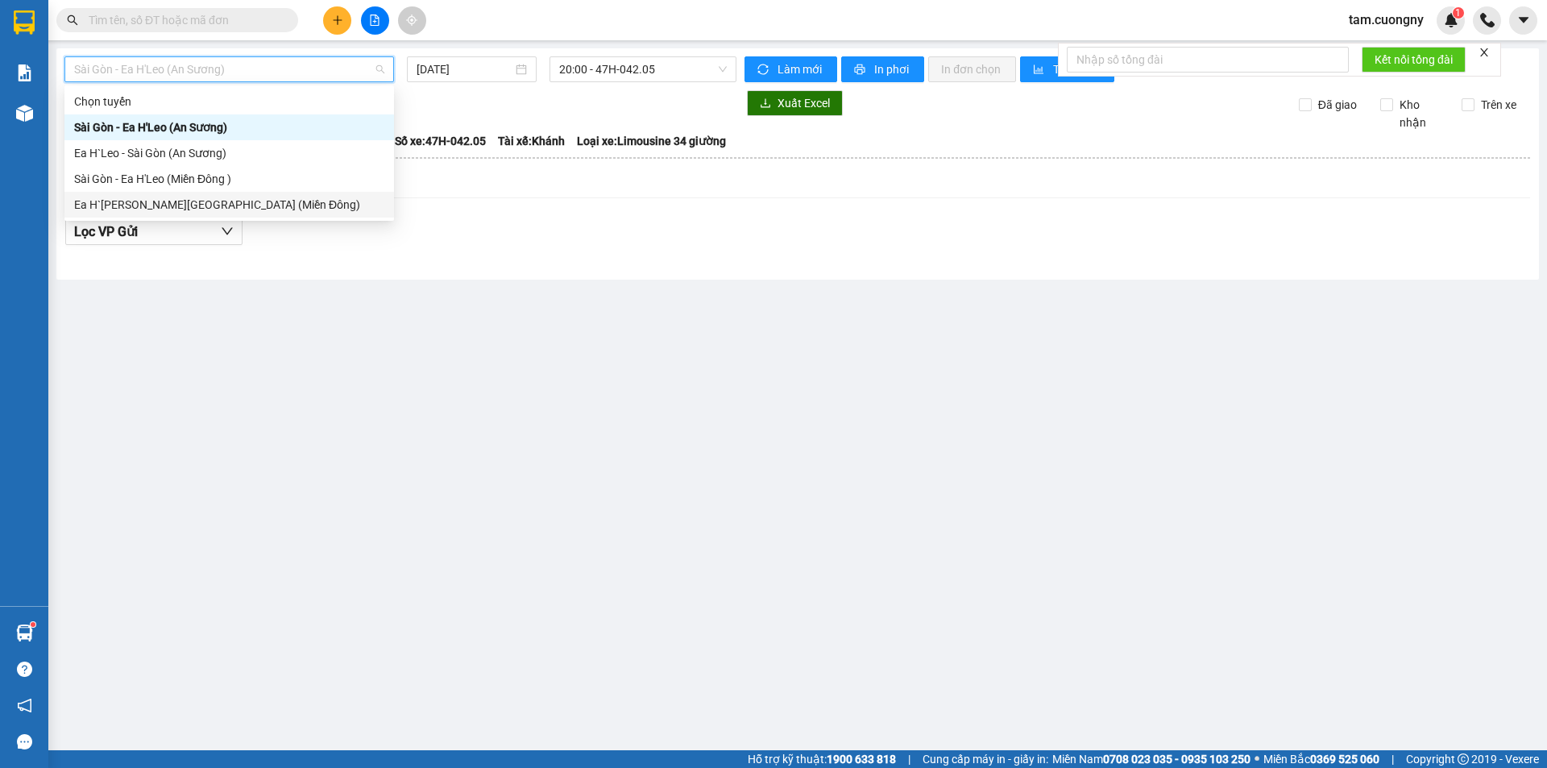
click at [203, 202] on div "Ea H`[PERSON_NAME][GEOGRAPHIC_DATA] (Miền Đông)" at bounding box center [229, 205] width 310 height 18
type input "[DATE]"
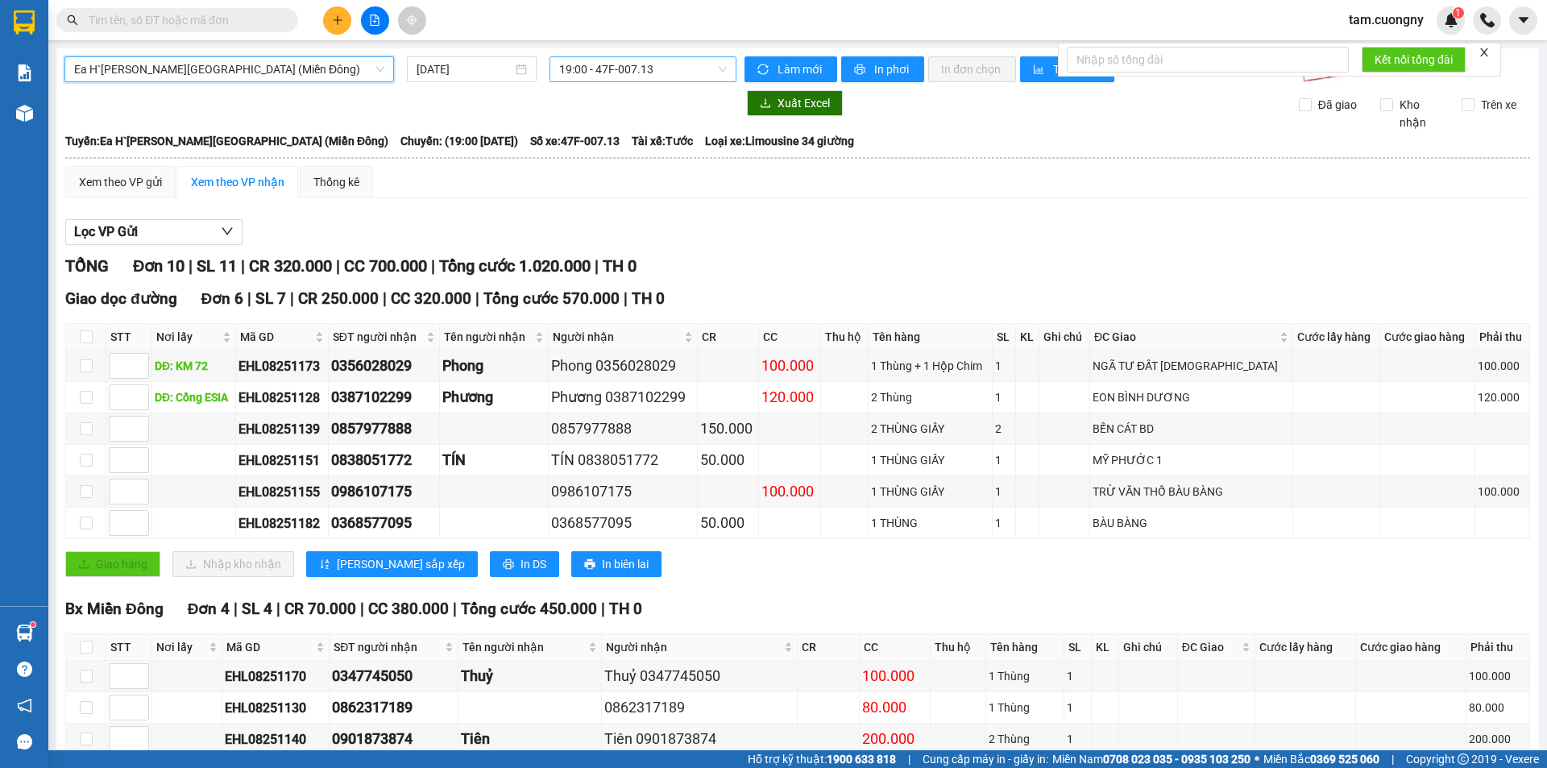
click at [599, 67] on span "19:00 - 47F-007.13" at bounding box center [643, 69] width 168 height 24
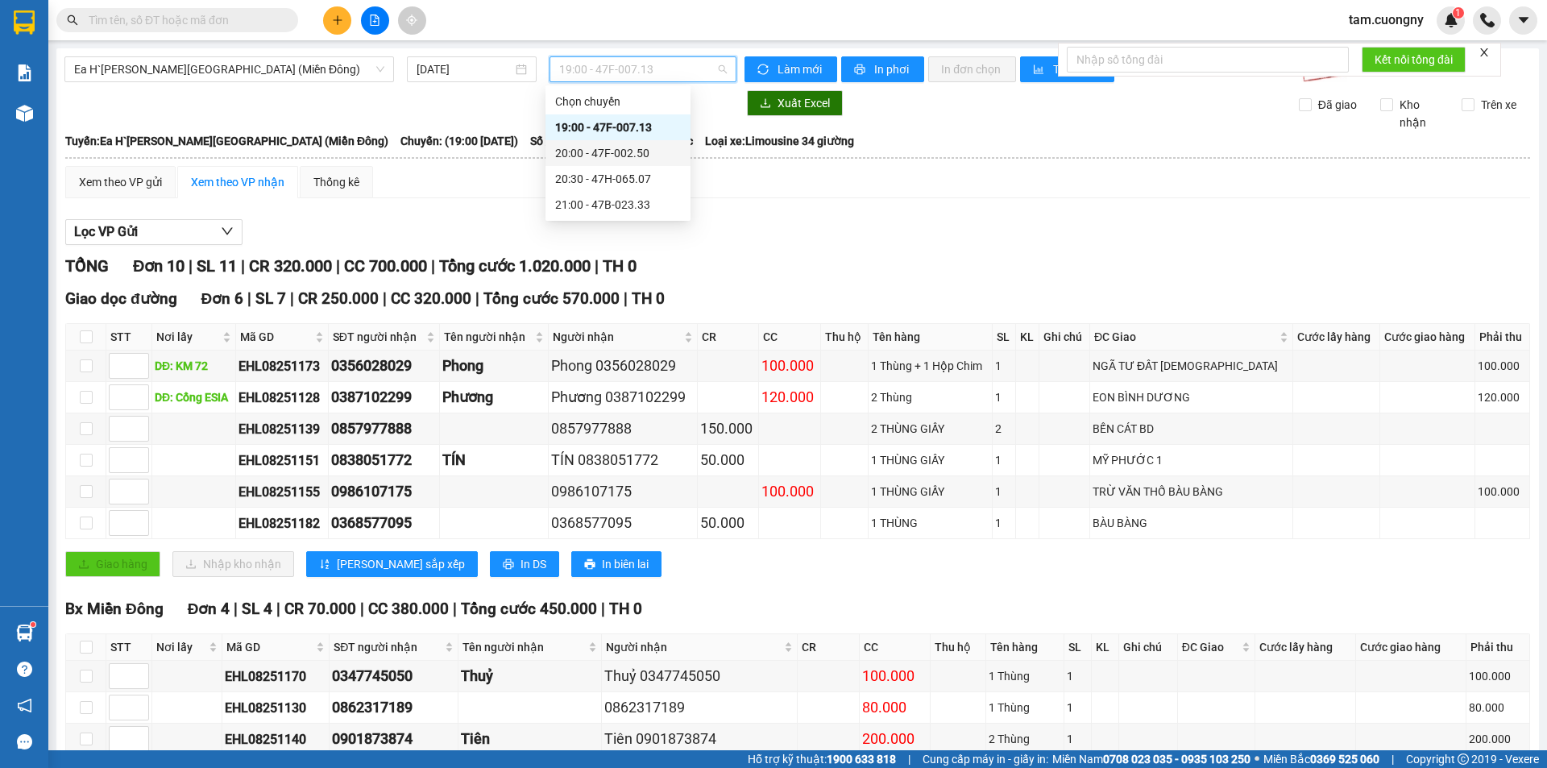
click at [651, 154] on div "20:00 - 47F-002.50" at bounding box center [618, 153] width 126 height 18
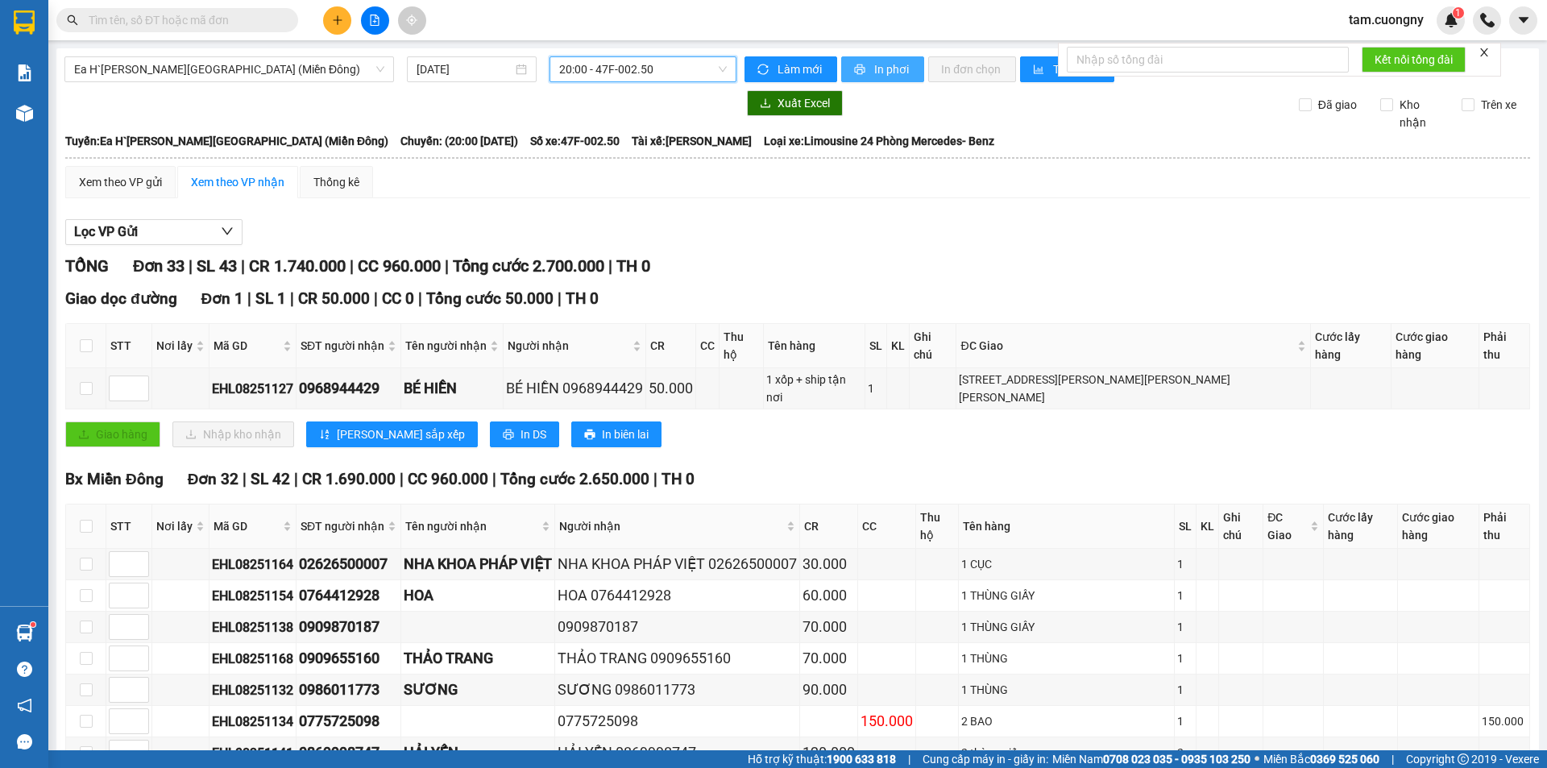
click at [887, 64] on span "In phơi" at bounding box center [892, 69] width 37 height 18
click at [869, 81] on button "In phơi" at bounding box center [882, 69] width 83 height 26
click at [667, 64] on span "20:00 - 47F-002.50" at bounding box center [643, 69] width 168 height 24
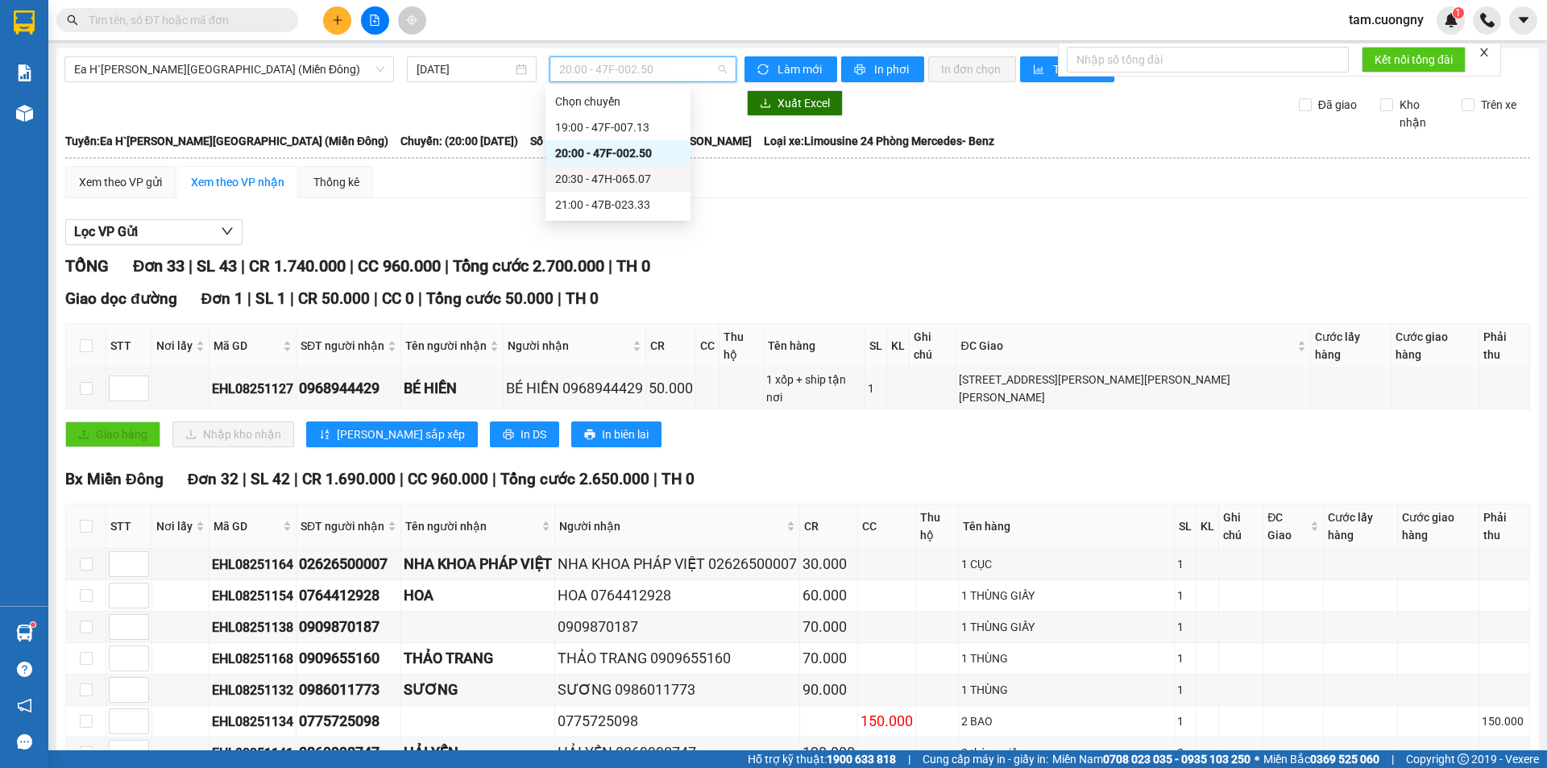
click at [657, 187] on div "20:30 - 47H-065.07" at bounding box center [618, 179] width 126 height 18
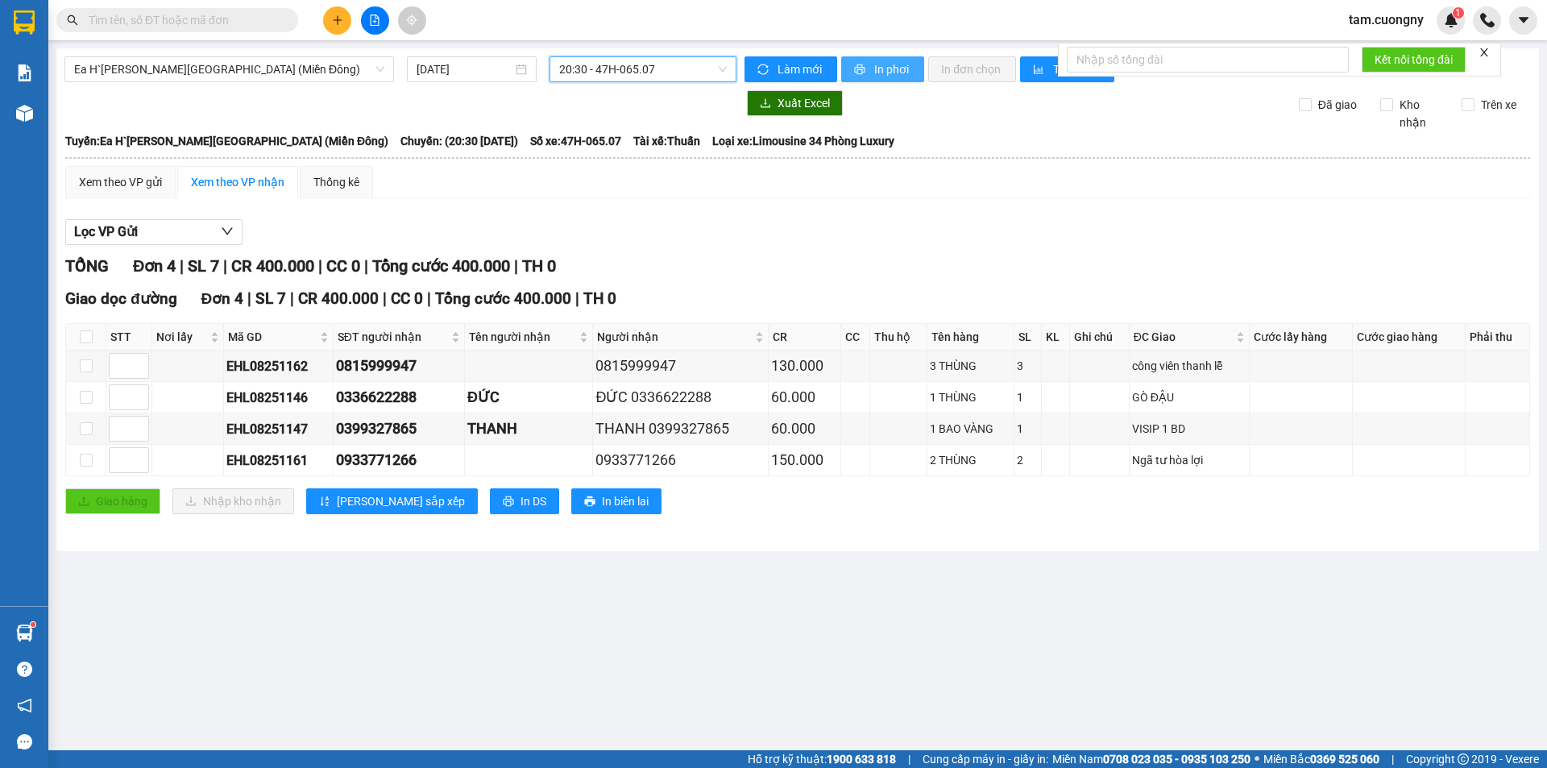
click at [876, 68] on span "In phơi" at bounding box center [892, 69] width 37 height 18
click at [644, 77] on span "20:30 - 47H-065.07" at bounding box center [643, 69] width 168 height 24
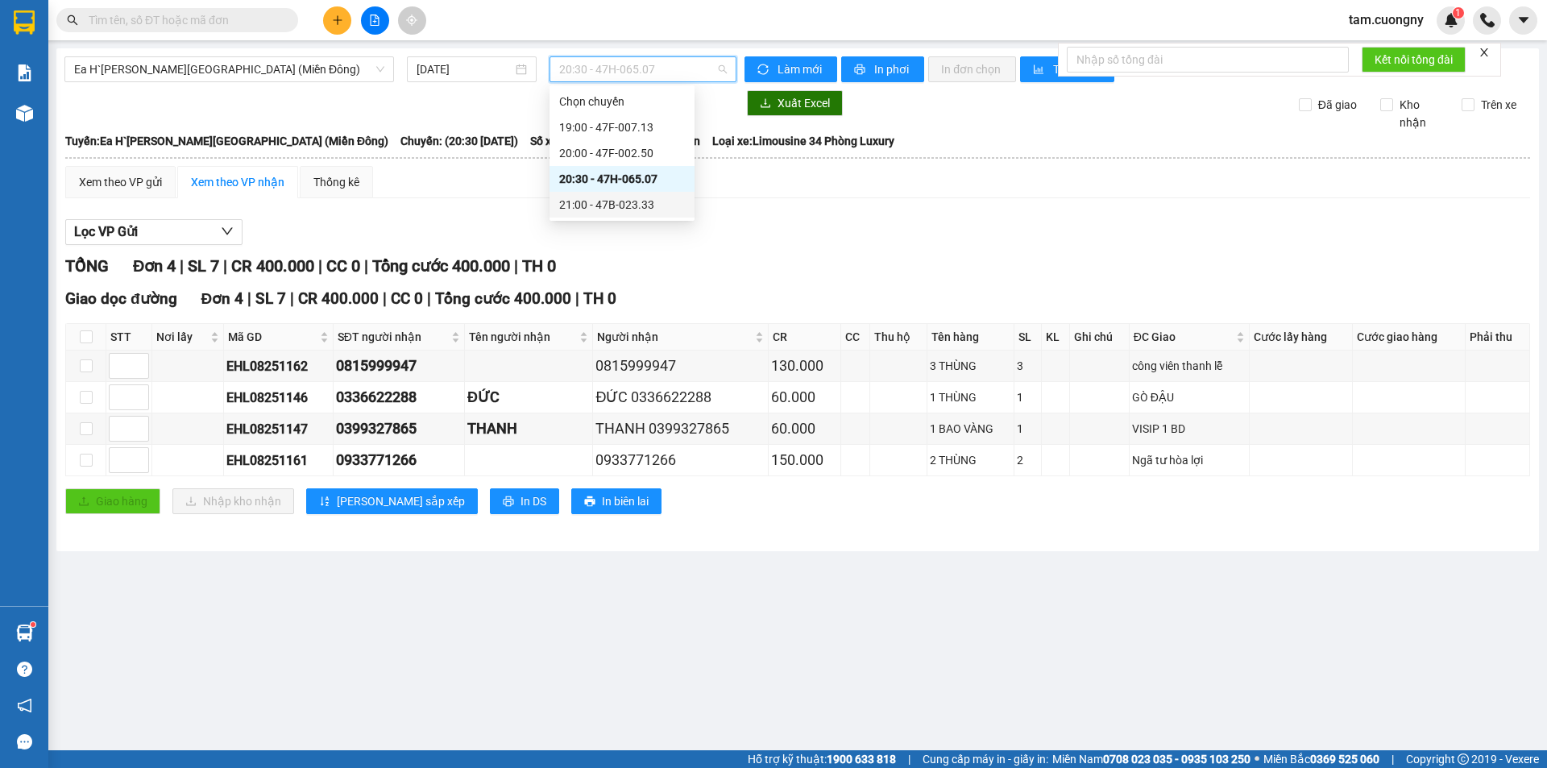
click at [648, 203] on div "21:00 - 47B-023.33" at bounding box center [622, 205] width 126 height 18
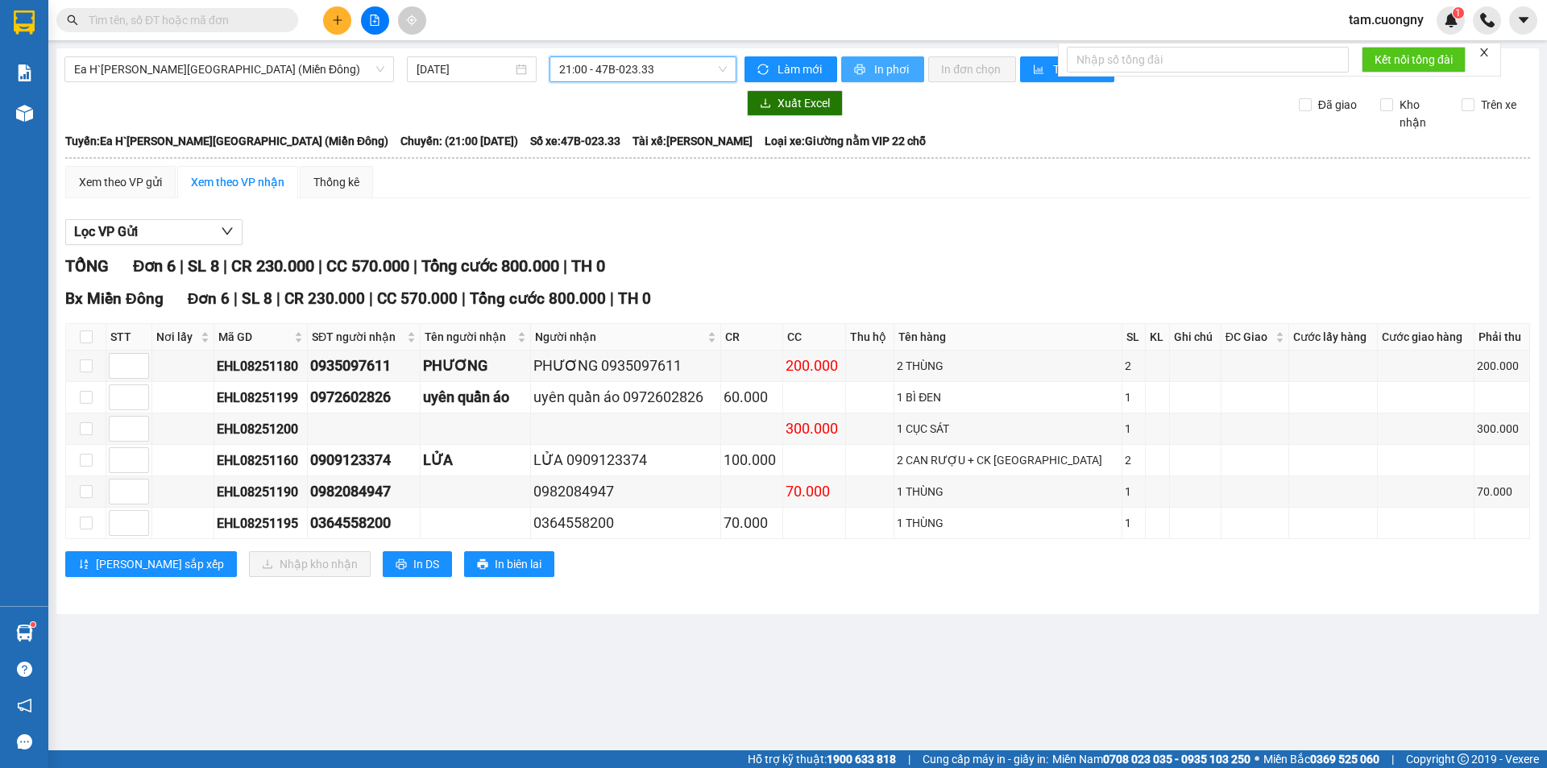
click at [849, 61] on button "In phơi" at bounding box center [882, 69] width 83 height 26
click at [162, 72] on span "Ea H`[PERSON_NAME][GEOGRAPHIC_DATA] (Miền Đông)" at bounding box center [229, 69] width 310 height 24
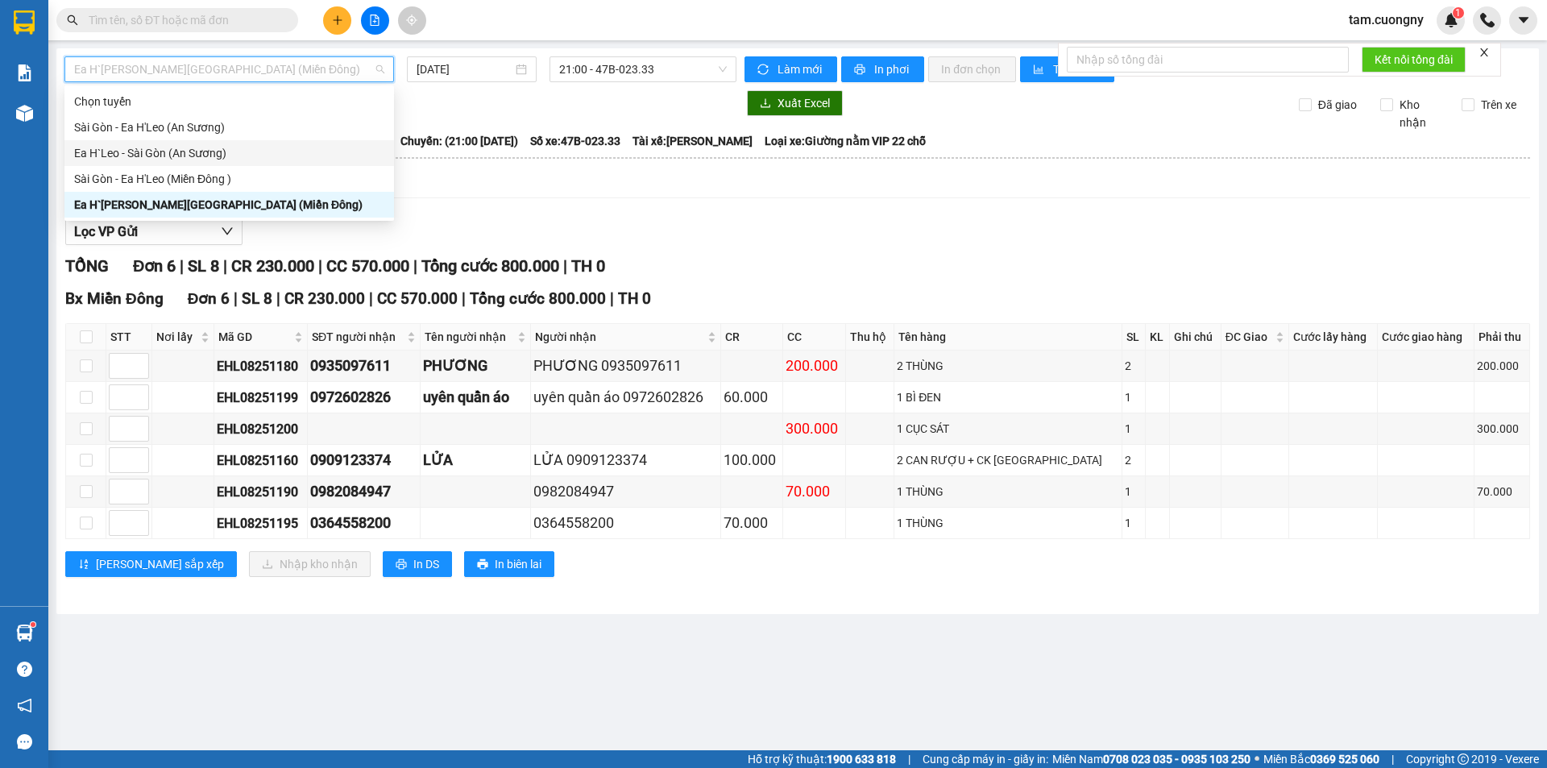
click at [146, 159] on div "Ea H`Leo - Sài Gòn (An Sương)" at bounding box center [229, 153] width 310 height 18
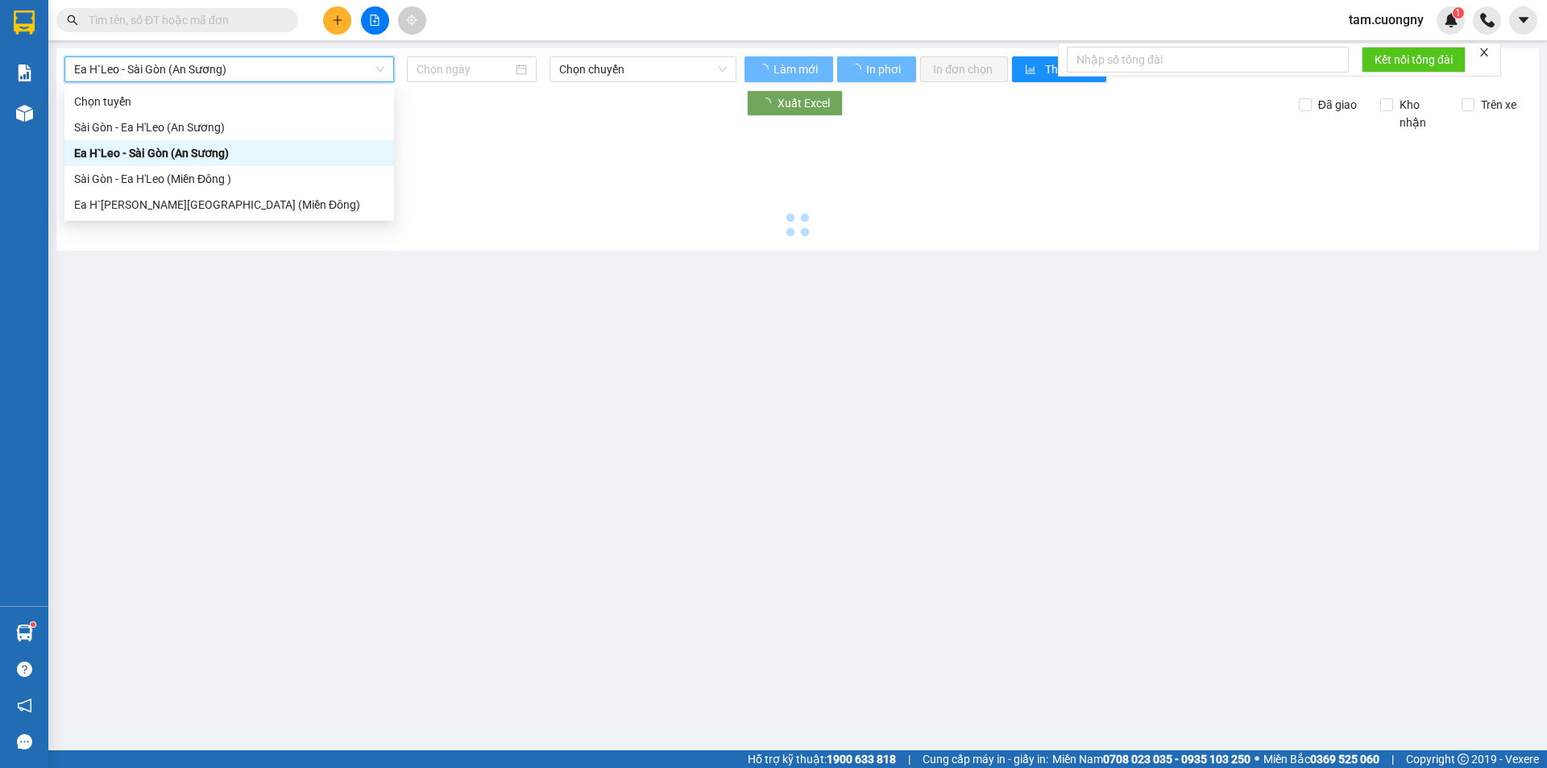
type input "[DATE]"
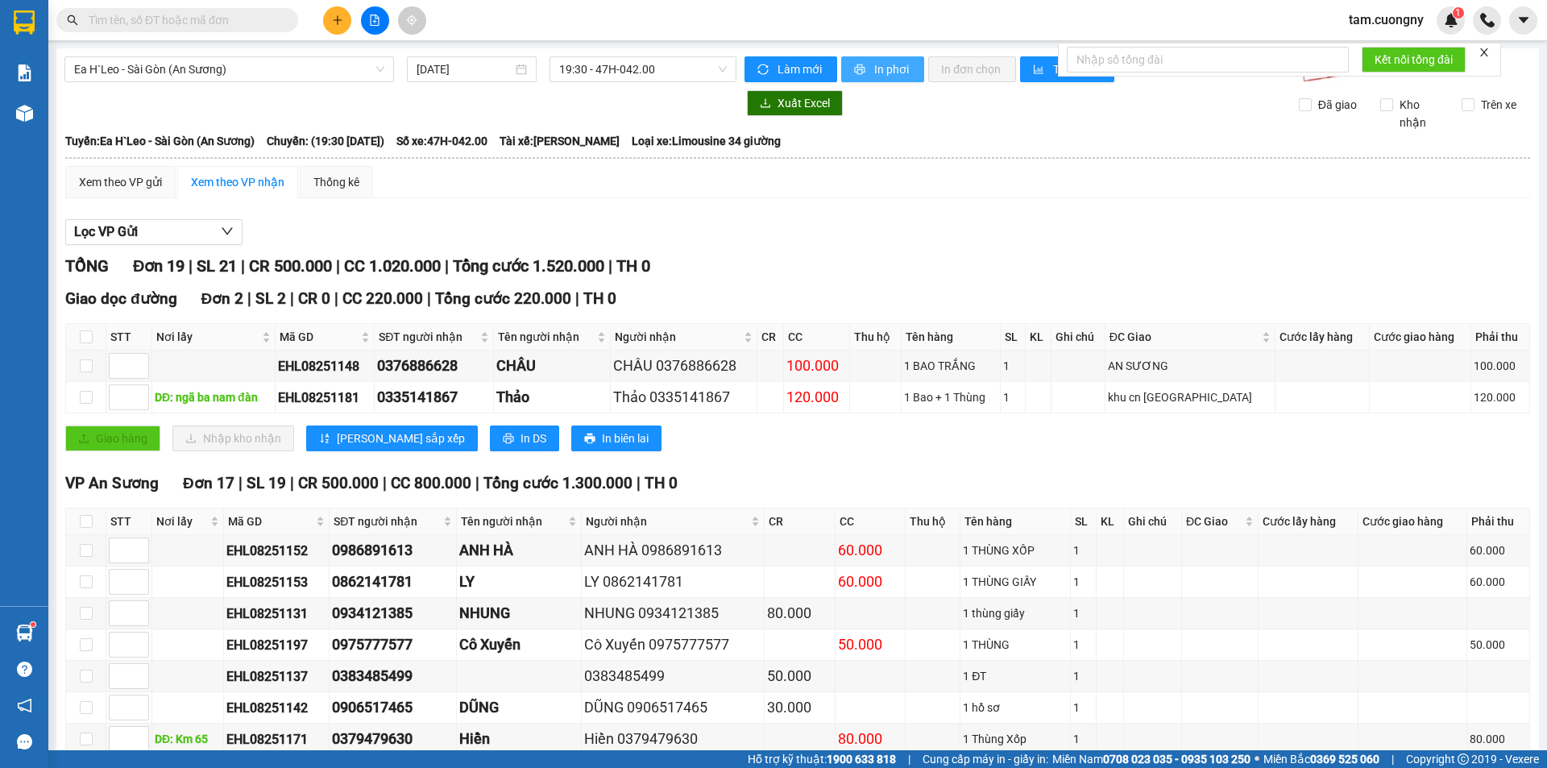
click at [856, 71] on icon "printer" at bounding box center [859, 69] width 11 height 11
click at [263, 67] on span "Ea H`Leo - Sài Gòn (An Sương)" at bounding box center [229, 69] width 310 height 24
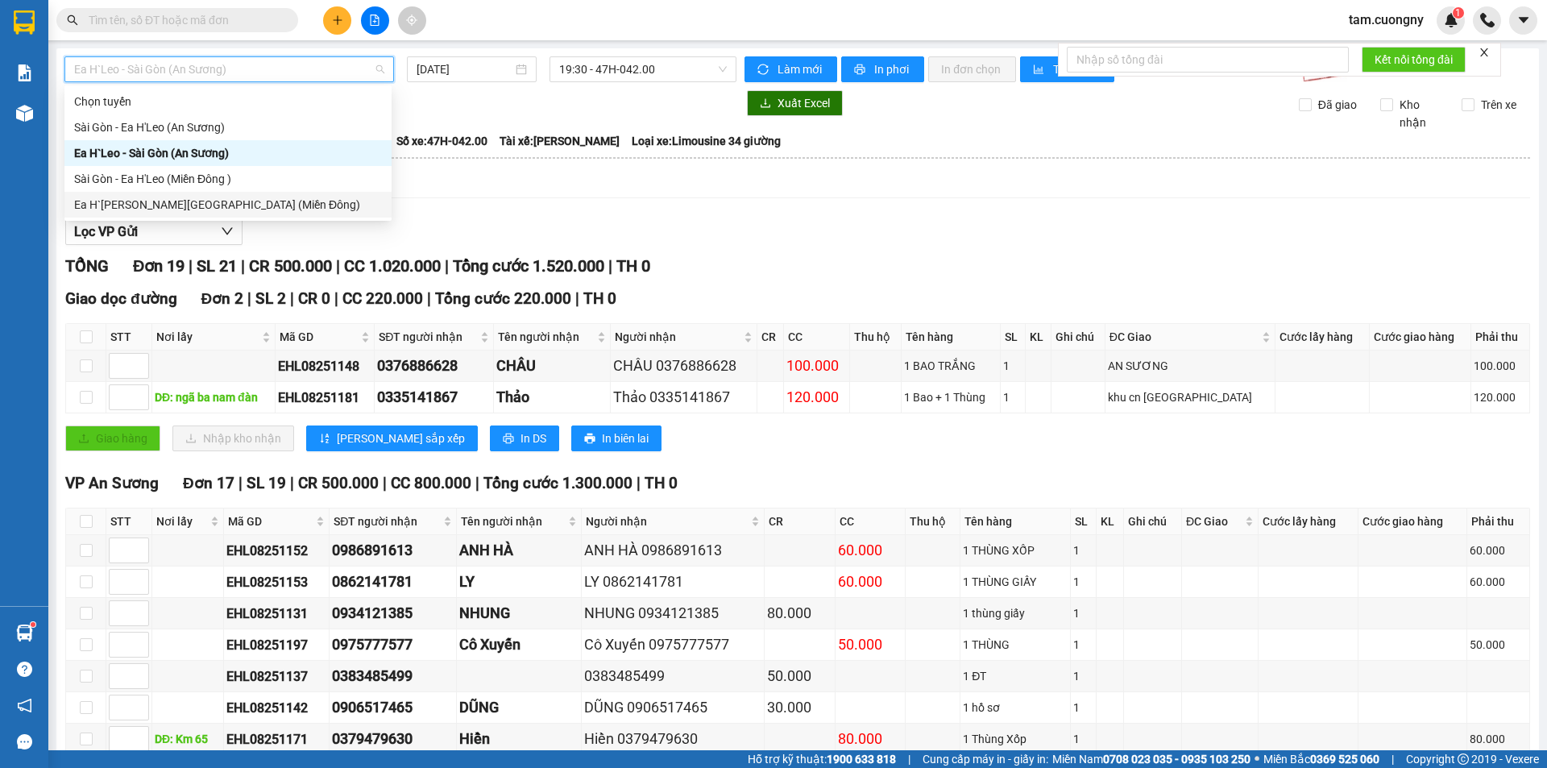
click at [170, 200] on div "Ea H`[PERSON_NAME][GEOGRAPHIC_DATA] (Miền Đông)" at bounding box center [228, 205] width 308 height 18
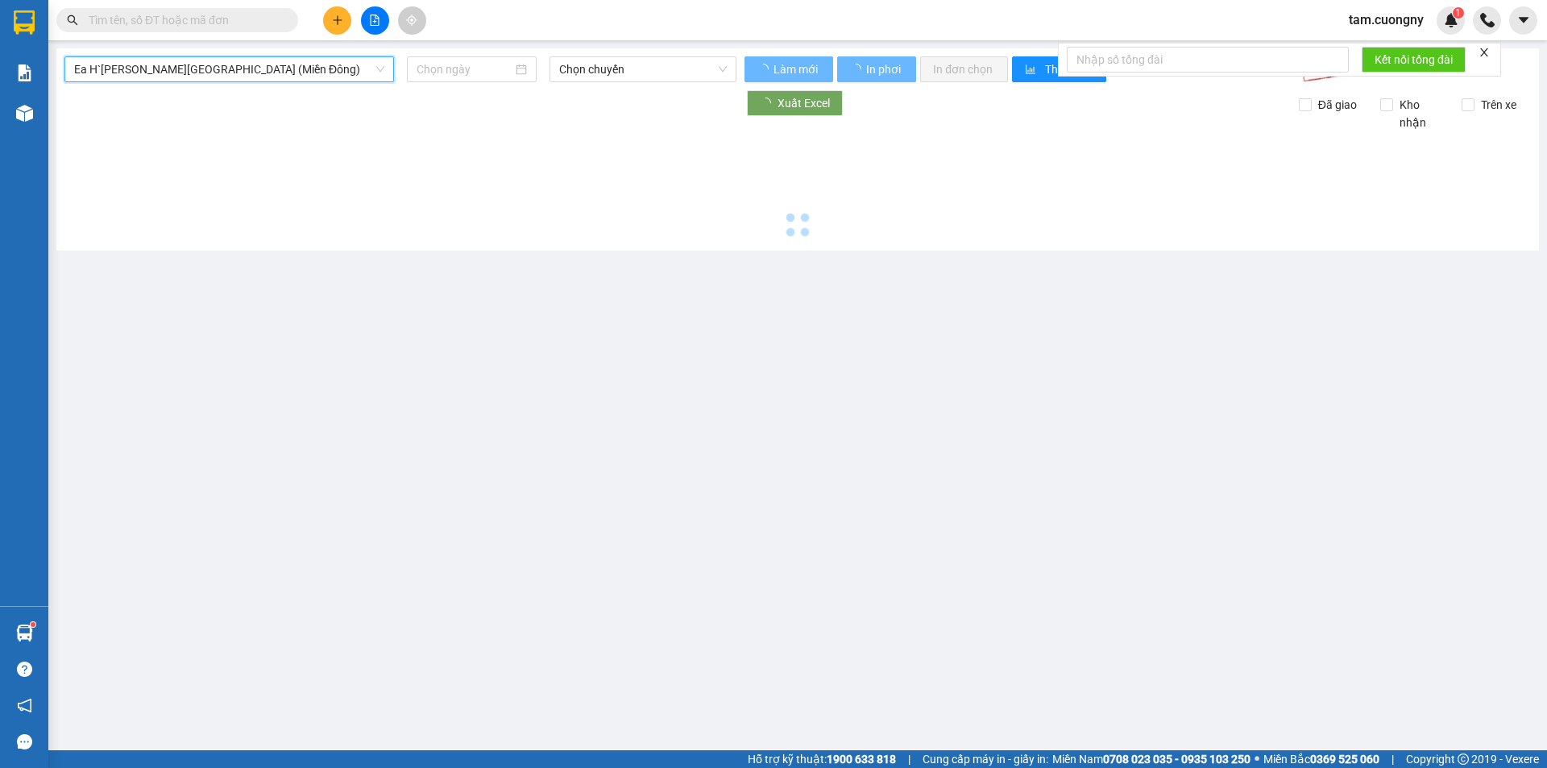
type input "[DATE]"
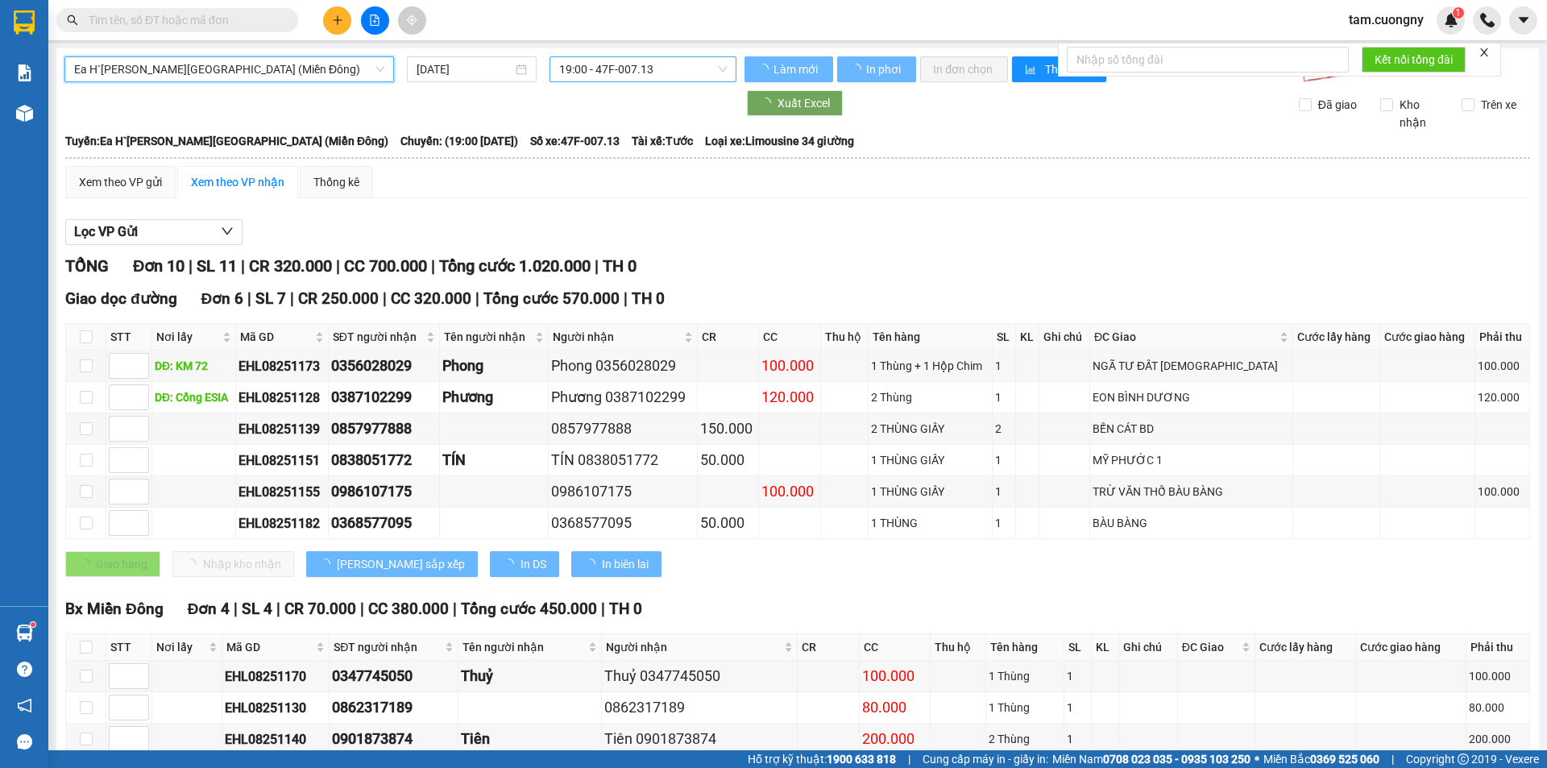
click at [644, 81] on span "19:00 - 47F-007.13" at bounding box center [643, 69] width 168 height 24
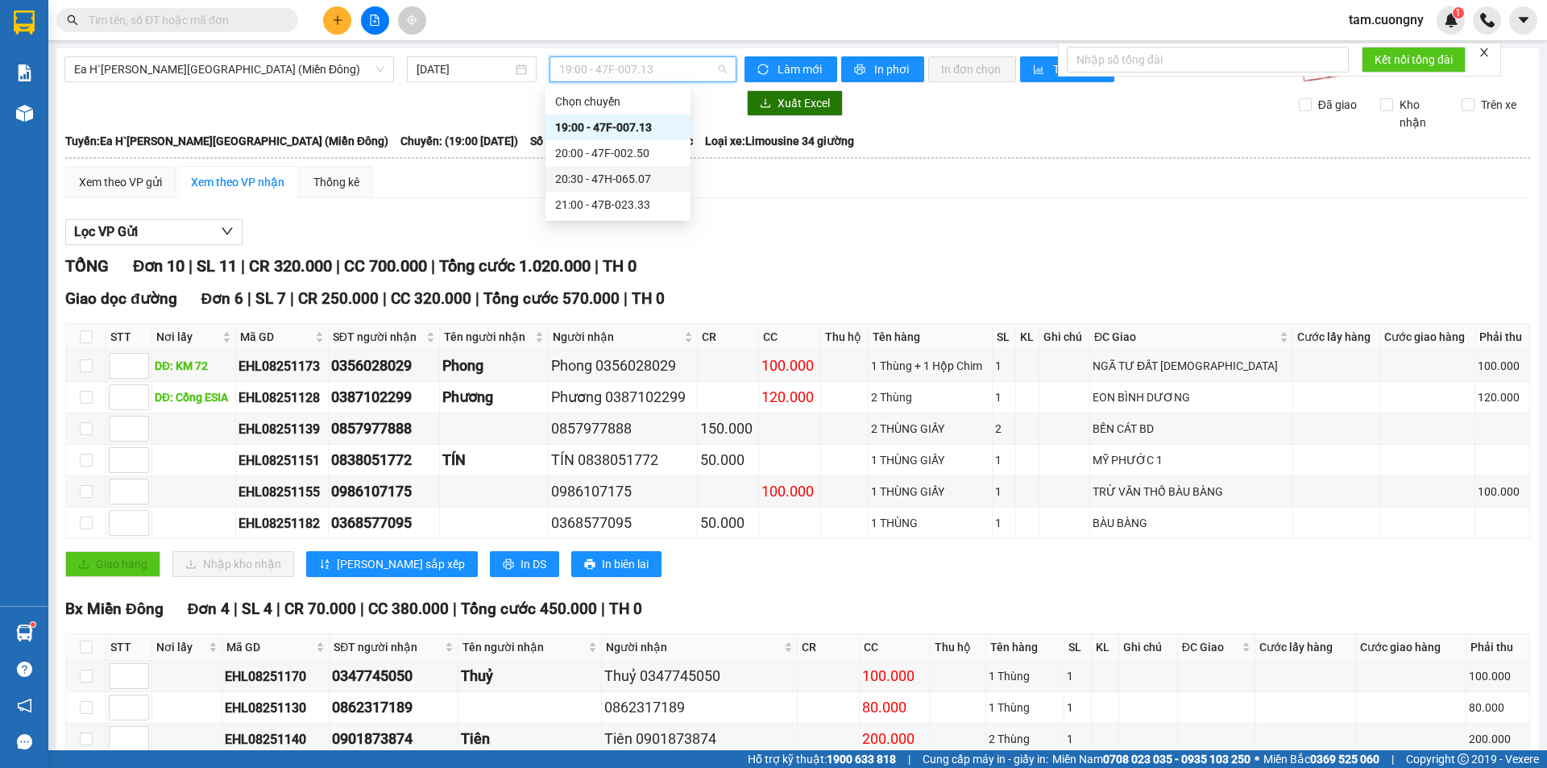
drag, startPoint x: 650, startPoint y: 177, endPoint x: 759, endPoint y: 669, distance: 503.3
click at [650, 178] on div "20:30 - 47H-065.07" at bounding box center [618, 179] width 126 height 18
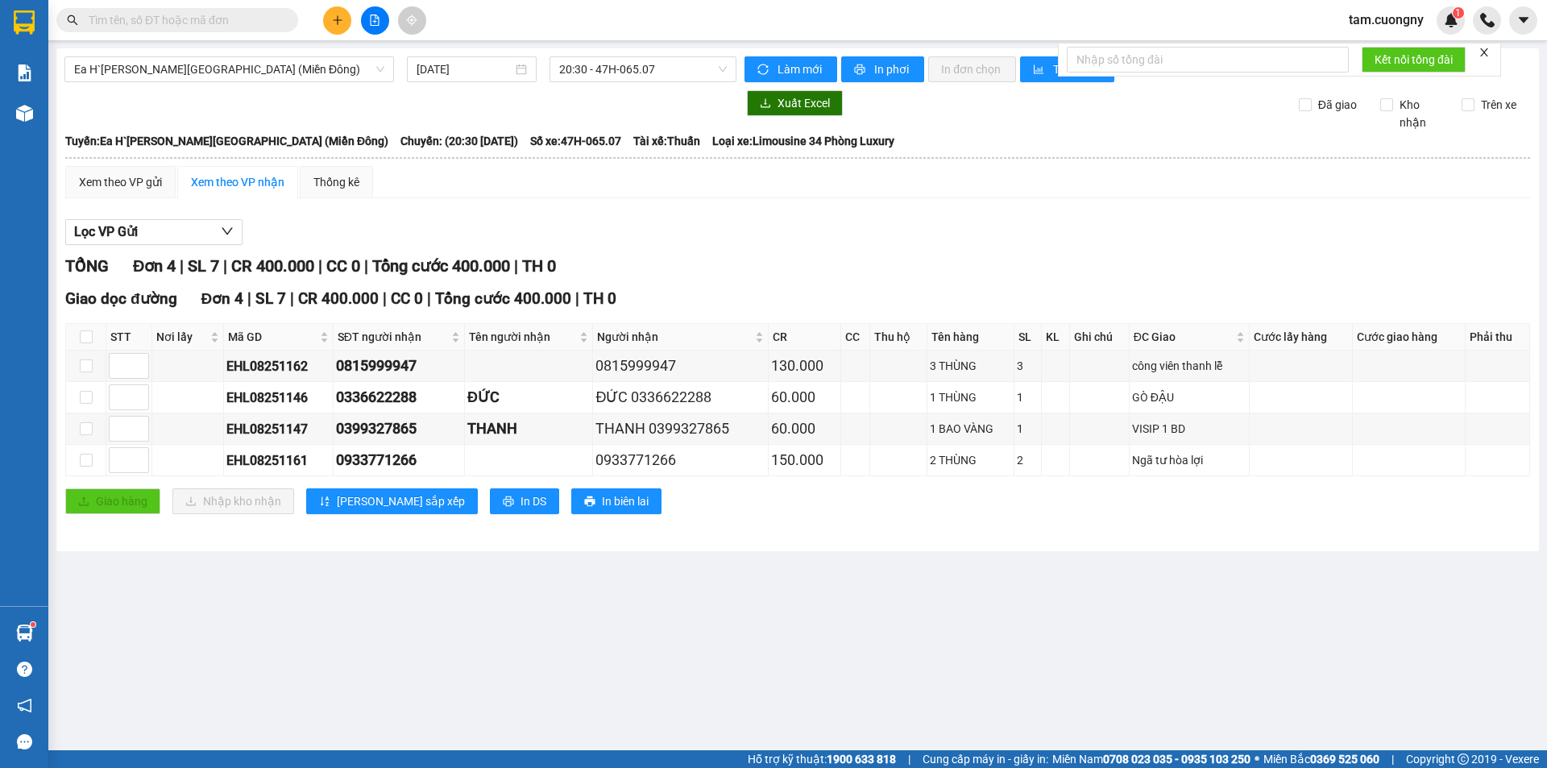
click at [950, 582] on main "Ea H`[PERSON_NAME][GEOGRAPHIC_DATA] ([GEOGRAPHIC_DATA]) [DATE] 20:30 - 47H-065.…" at bounding box center [773, 375] width 1547 height 750
click at [628, 67] on span "20:30 - 47H-065.07" at bounding box center [643, 69] width 168 height 24
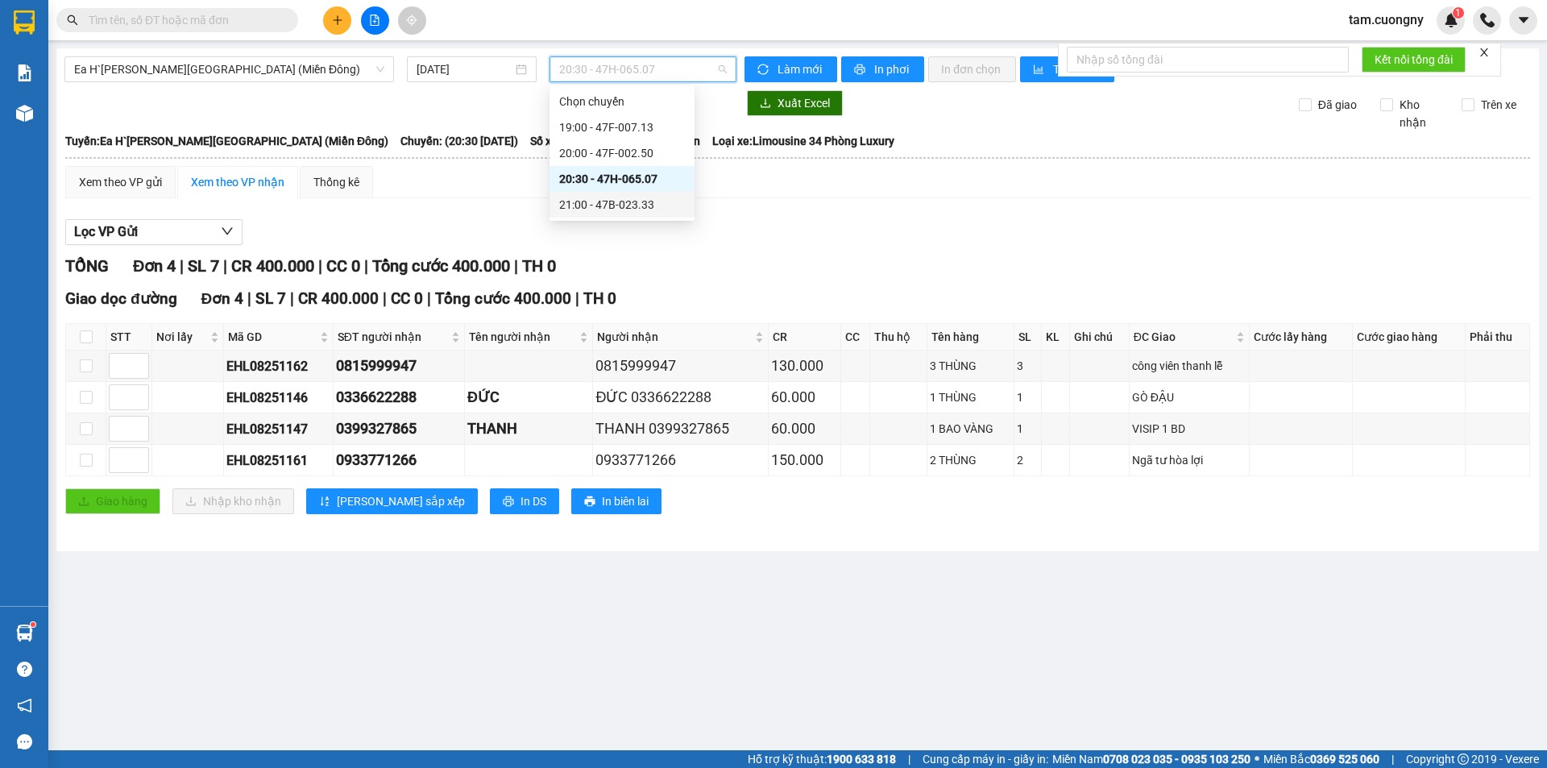
drag, startPoint x: 649, startPoint y: 205, endPoint x: 822, endPoint y: 93, distance: 206.0
click at [649, 201] on div "21:00 - 47B-023.33" at bounding box center [622, 205] width 126 height 18
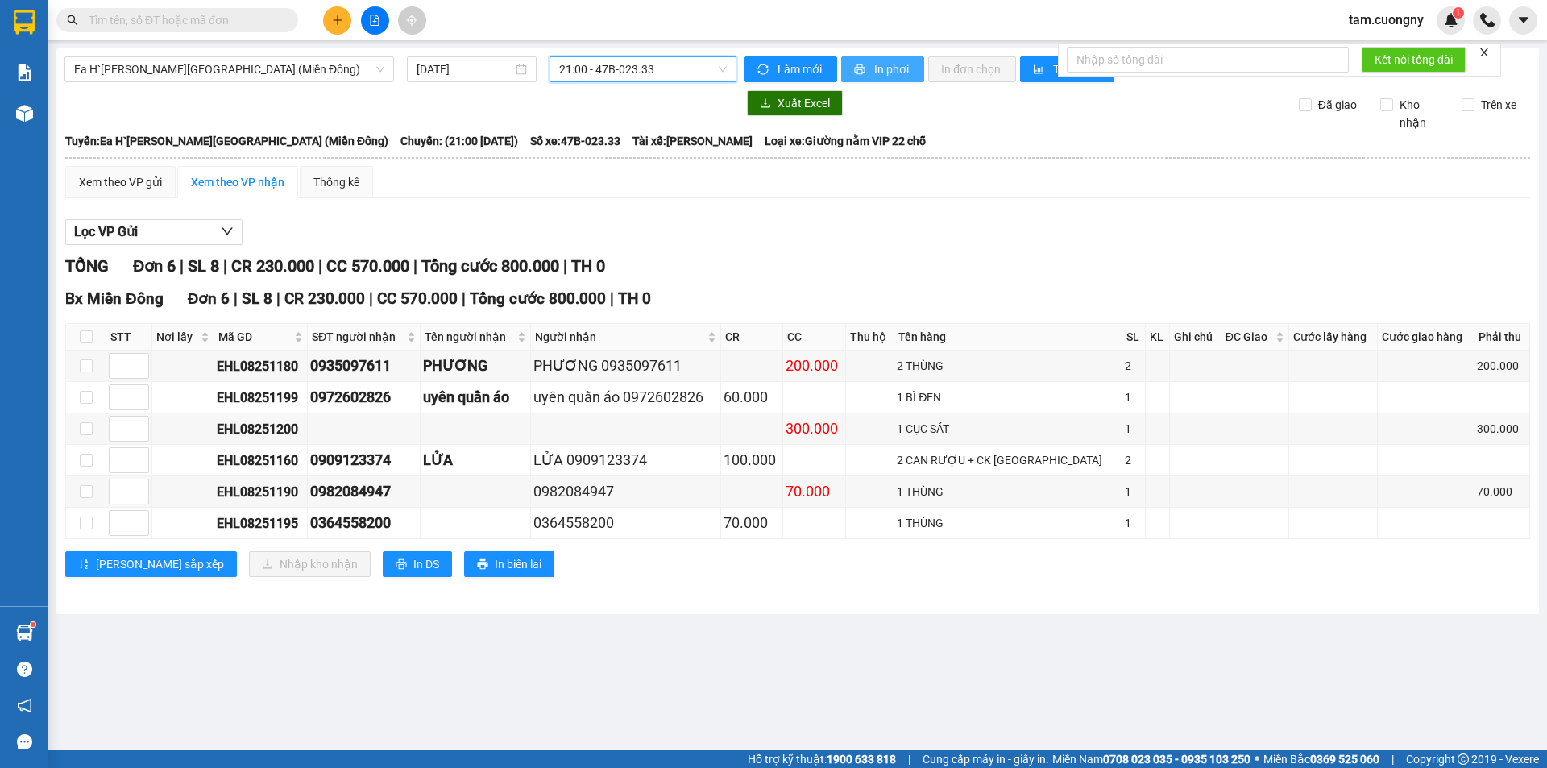
click at [882, 72] on span "In phơi" at bounding box center [892, 69] width 37 height 18
click at [1219, 686] on main "Ea H`[PERSON_NAME][GEOGRAPHIC_DATA] ([GEOGRAPHIC_DATA]) [DATE] 21:00 - 47B-023.…" at bounding box center [773, 375] width 1547 height 750
